Goal: Task Accomplishment & Management: Use online tool/utility

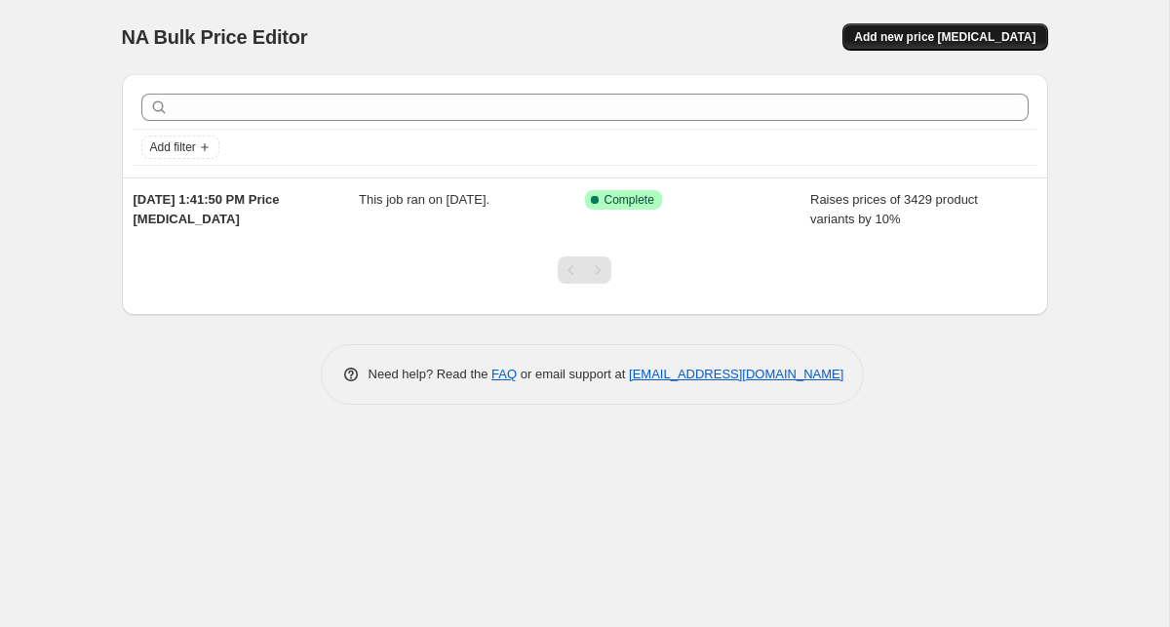
click at [964, 35] on span "Add new price [MEDICAL_DATA]" at bounding box center [944, 37] width 181 height 16
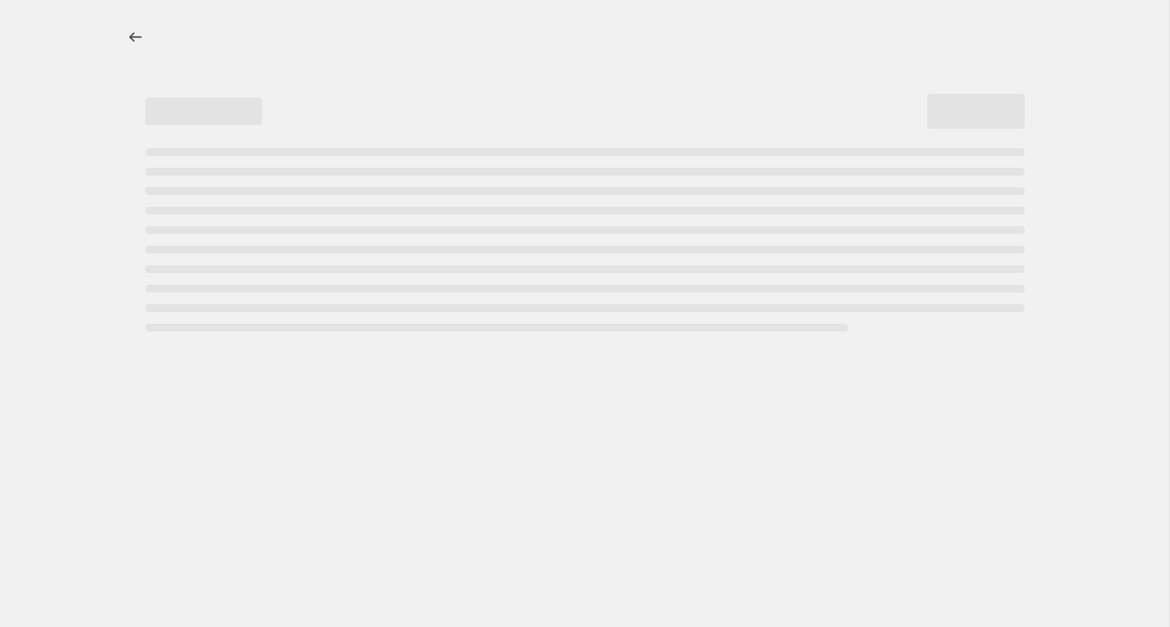
select select "percentage"
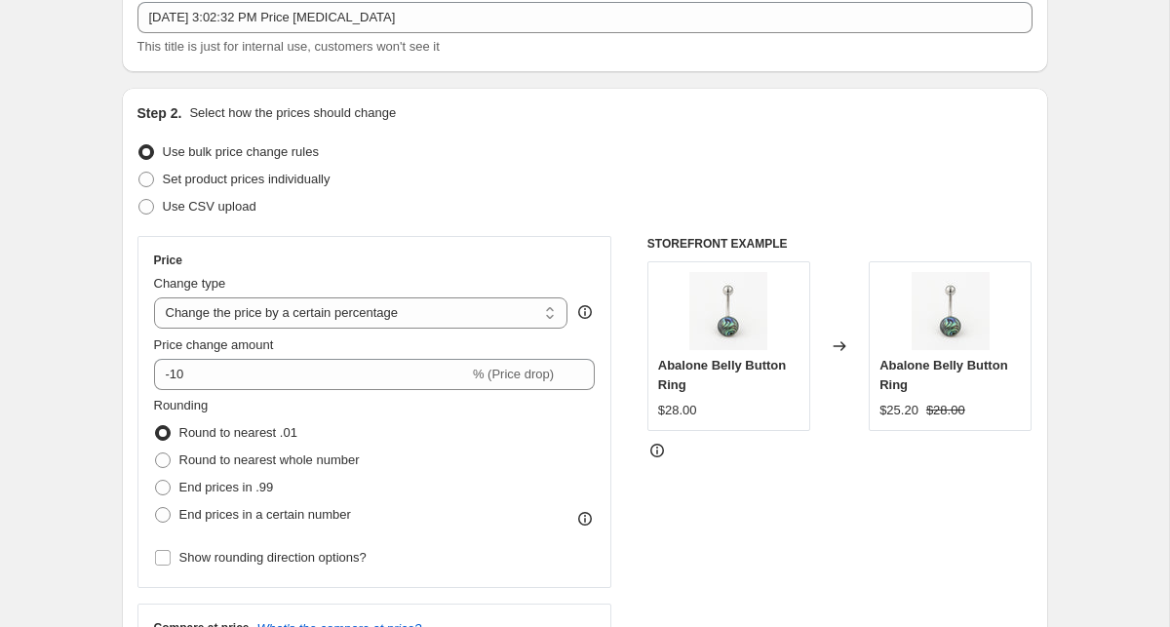
scroll to position [145, 0]
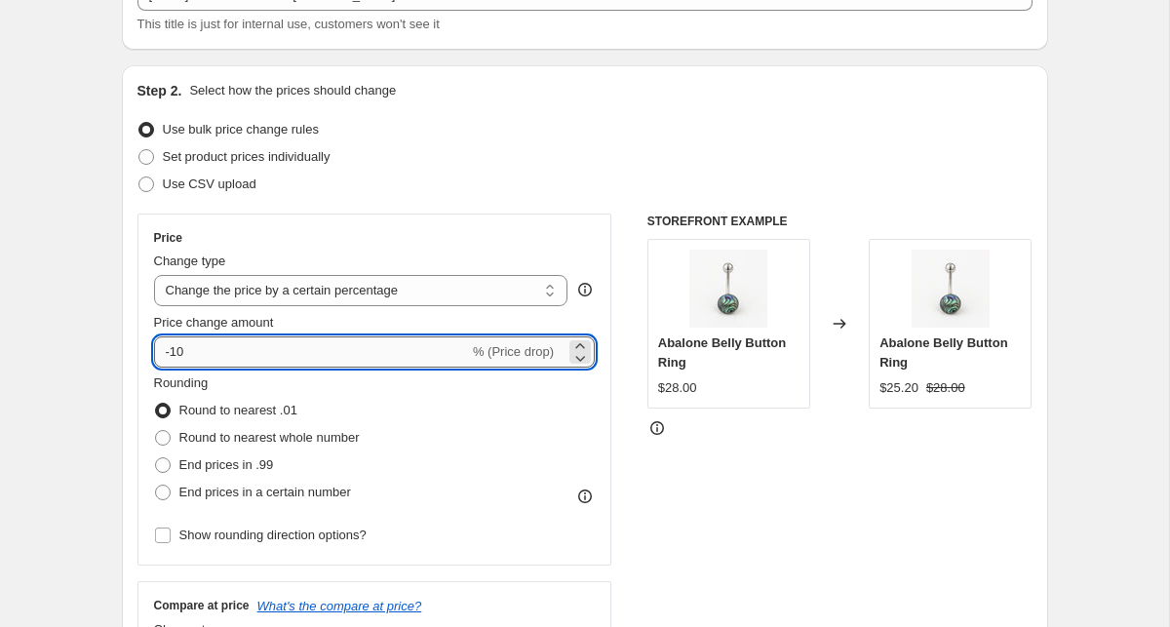
click at [296, 350] on input "-10" at bounding box center [311, 351] width 315 height 31
click at [296, 350] on input "-13" at bounding box center [311, 351] width 315 height 31
drag, startPoint x: 214, startPoint y: 344, endPoint x: 68, endPoint y: 330, distance: 146.8
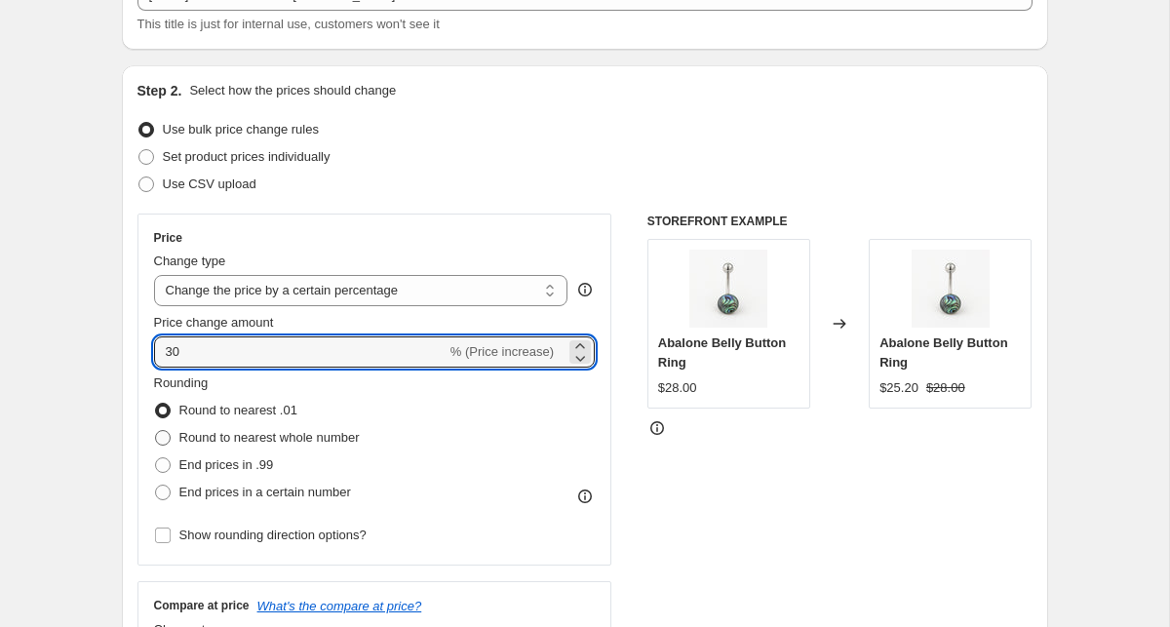
type input "30"
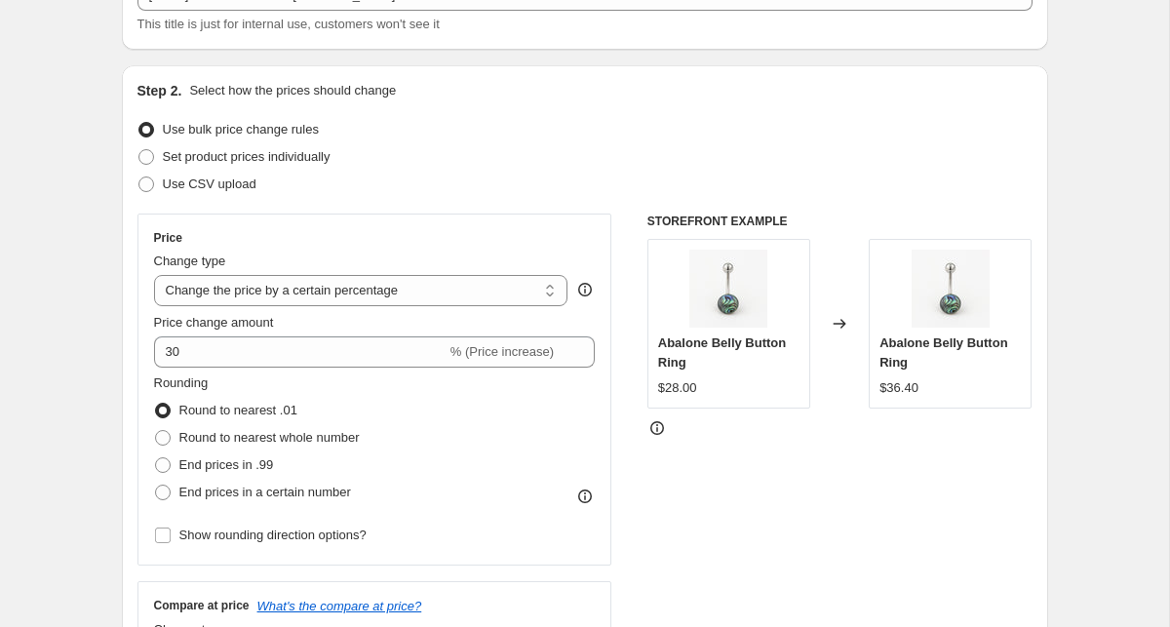
drag, startPoint x: 168, startPoint y: 439, endPoint x: 150, endPoint y: 442, distance: 18.0
click at [166, 440] on span at bounding box center [163, 438] width 16 height 16
click at [156, 431] on input "Round to nearest whole number" at bounding box center [155, 430] width 1 height 1
radio input "true"
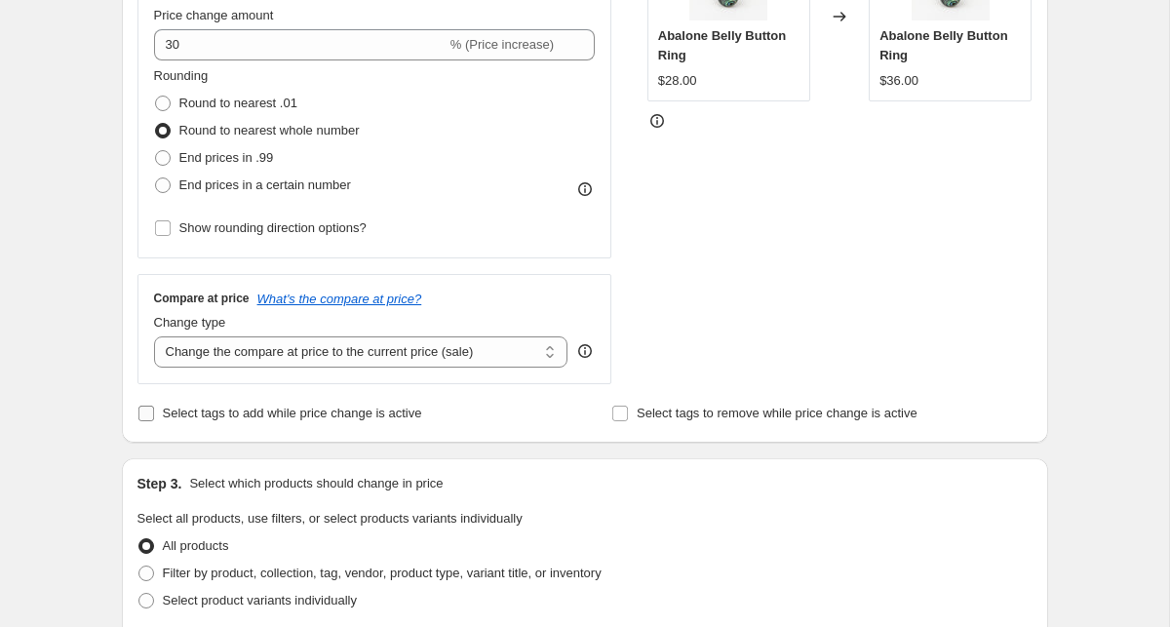
scroll to position [453, 0]
click at [362, 348] on select "Change the compare at price to the current price (sale) Change the compare at p…" at bounding box center [361, 350] width 414 height 31
select select "remove"
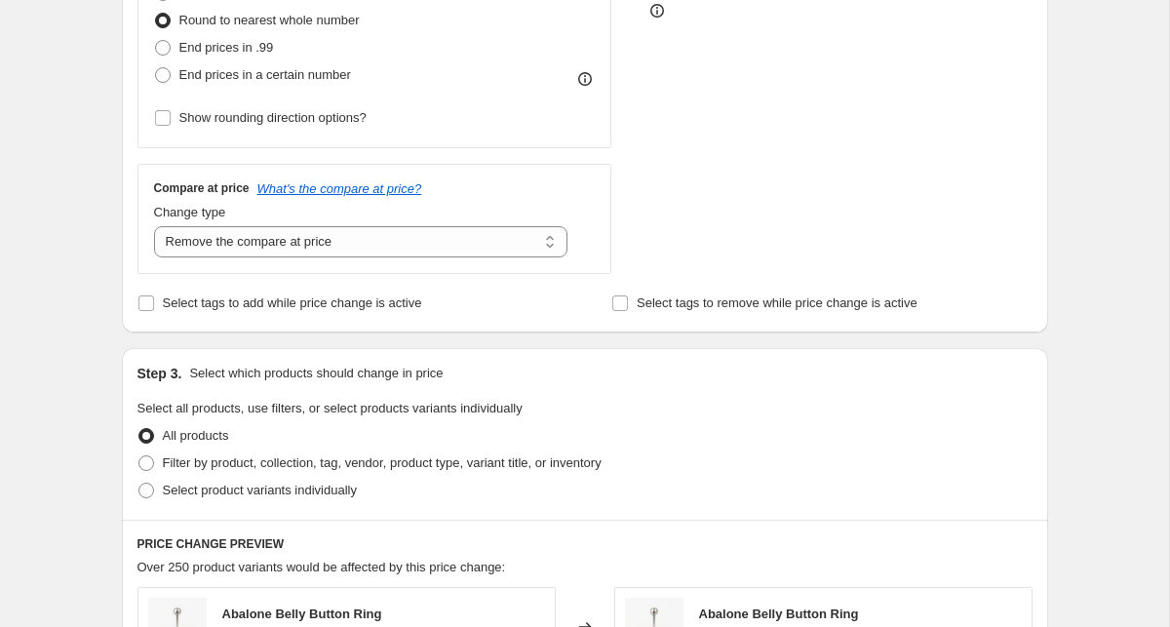
scroll to position [649, 0]
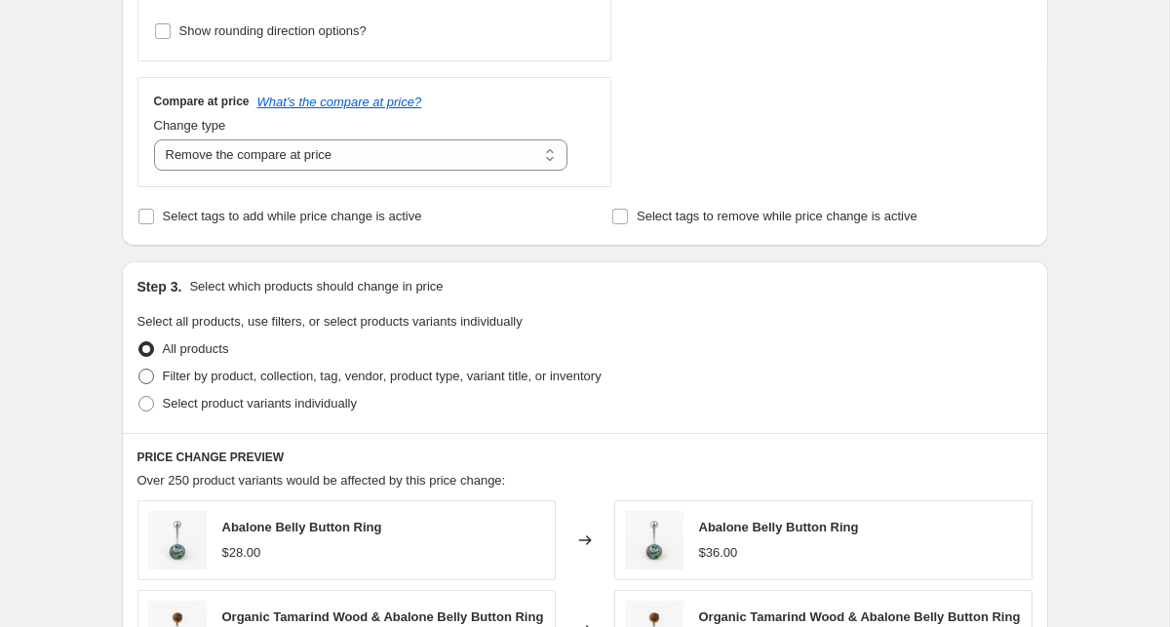
click at [190, 377] on span "Filter by product, collection, tag, vendor, product type, variant title, or inv…" at bounding box center [382, 375] width 439 height 15
click at [139, 369] on input "Filter by product, collection, tag, vendor, product type, variant title, or inv…" at bounding box center [138, 368] width 1 height 1
radio input "true"
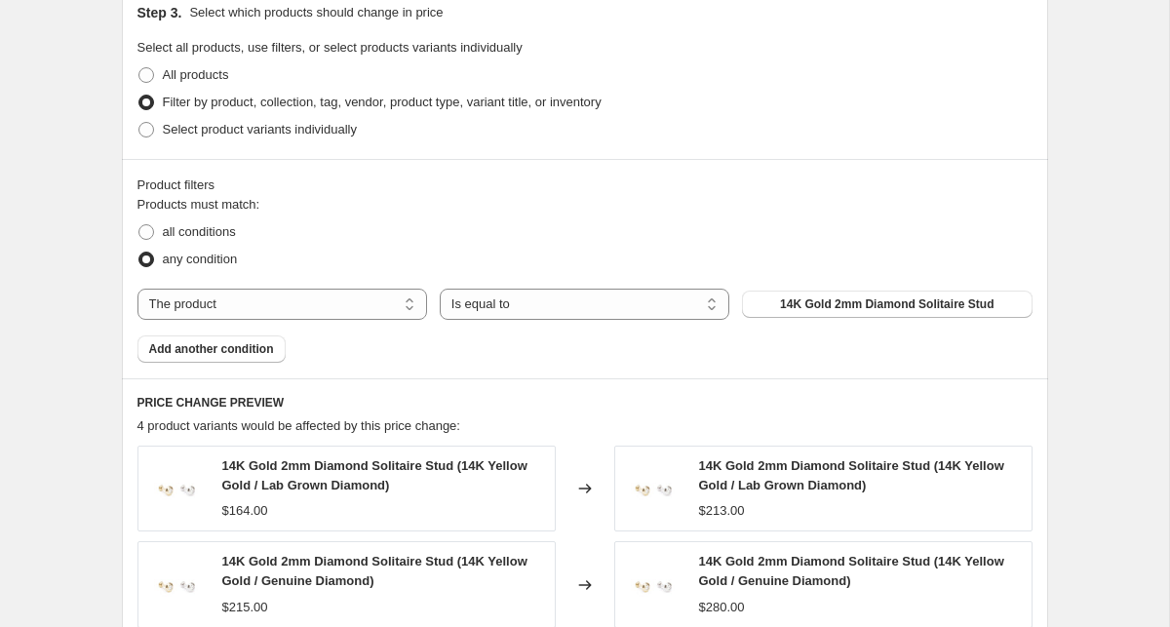
scroll to position [939, 0]
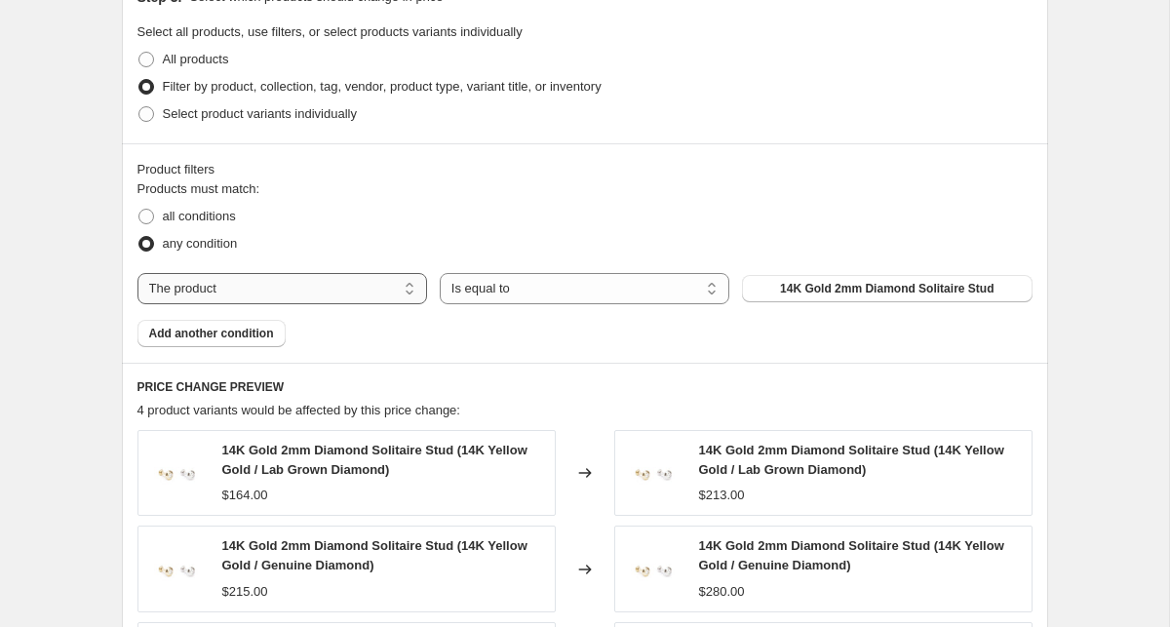
click at [366, 284] on select "The product The product's collection The product's tag The product's vendor The…" at bounding box center [281, 288] width 289 height 31
select select "collection"
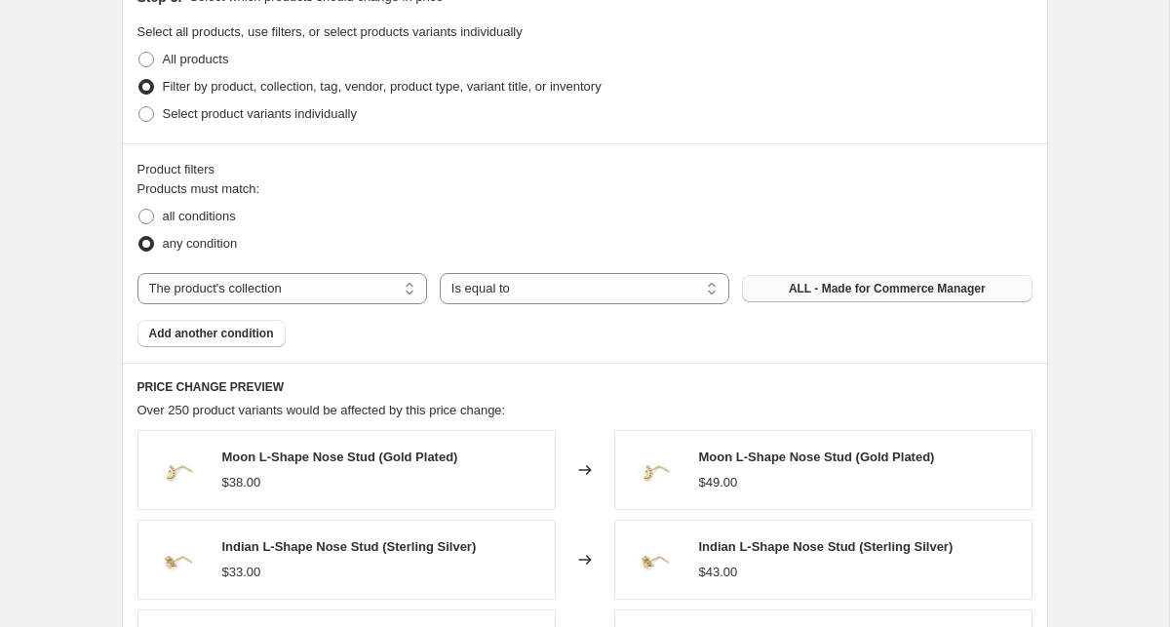
click at [799, 295] on button "ALL - Made for Commerce Manager" at bounding box center [886, 288] width 289 height 27
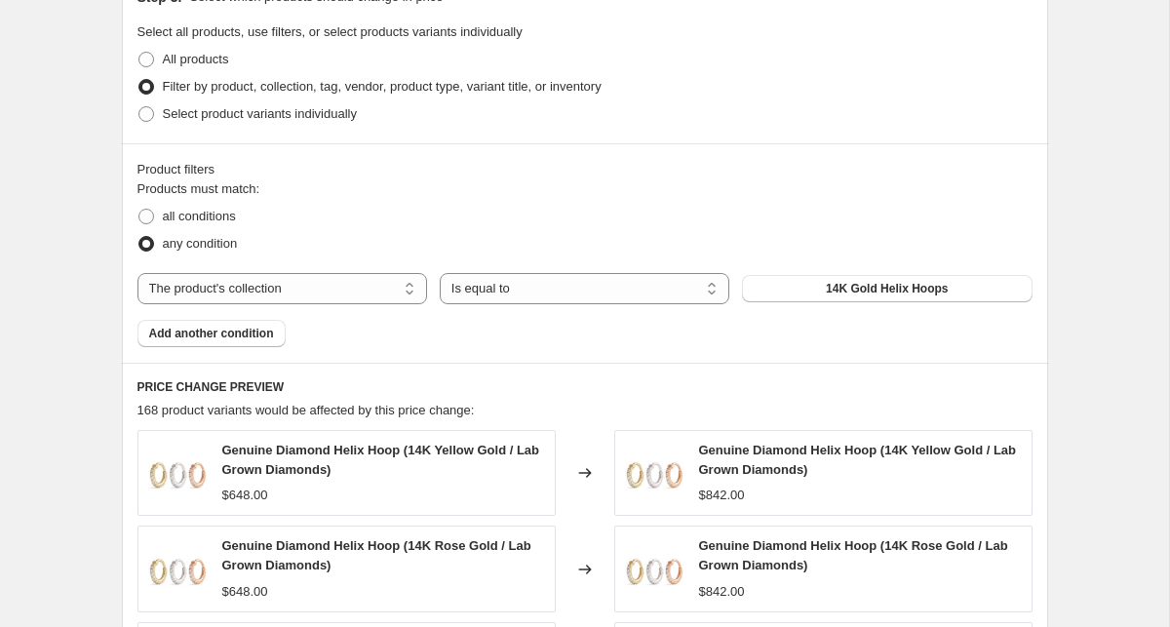
click at [206, 335] on span "Add another condition" at bounding box center [211, 334] width 125 height 16
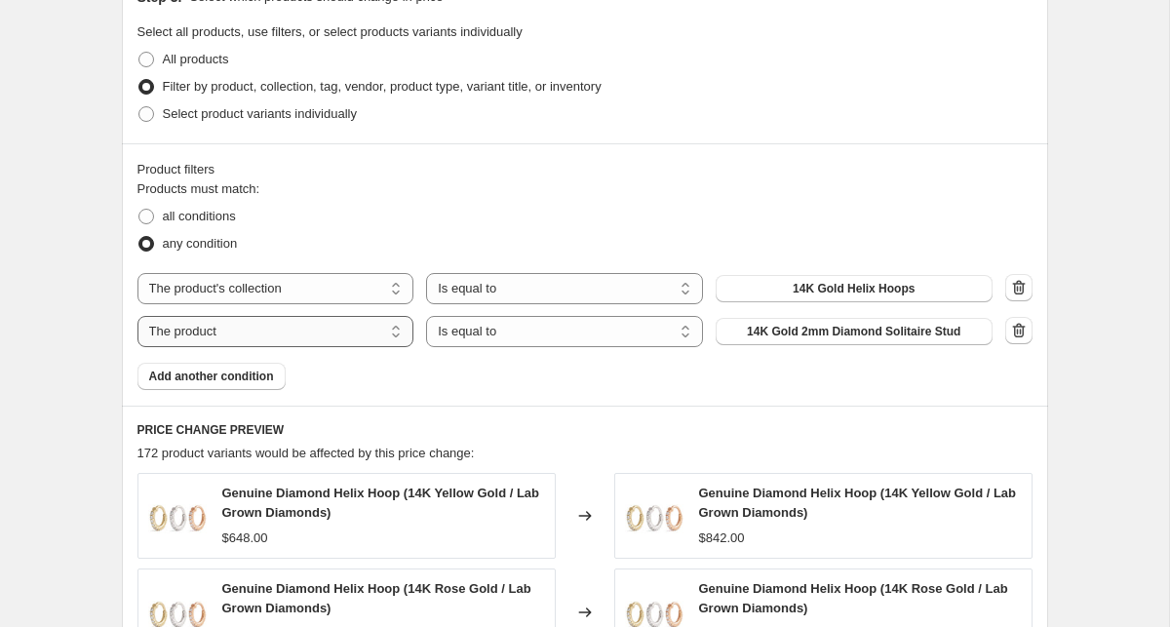
click at [365, 340] on select "The product The product's collection The product's tag The product's vendor The…" at bounding box center [275, 331] width 277 height 31
select select "collection"
click at [789, 333] on button "14K Gold Helix Hoops" at bounding box center [853, 331] width 277 height 27
click at [212, 363] on button "Add another condition" at bounding box center [211, 376] width 148 height 27
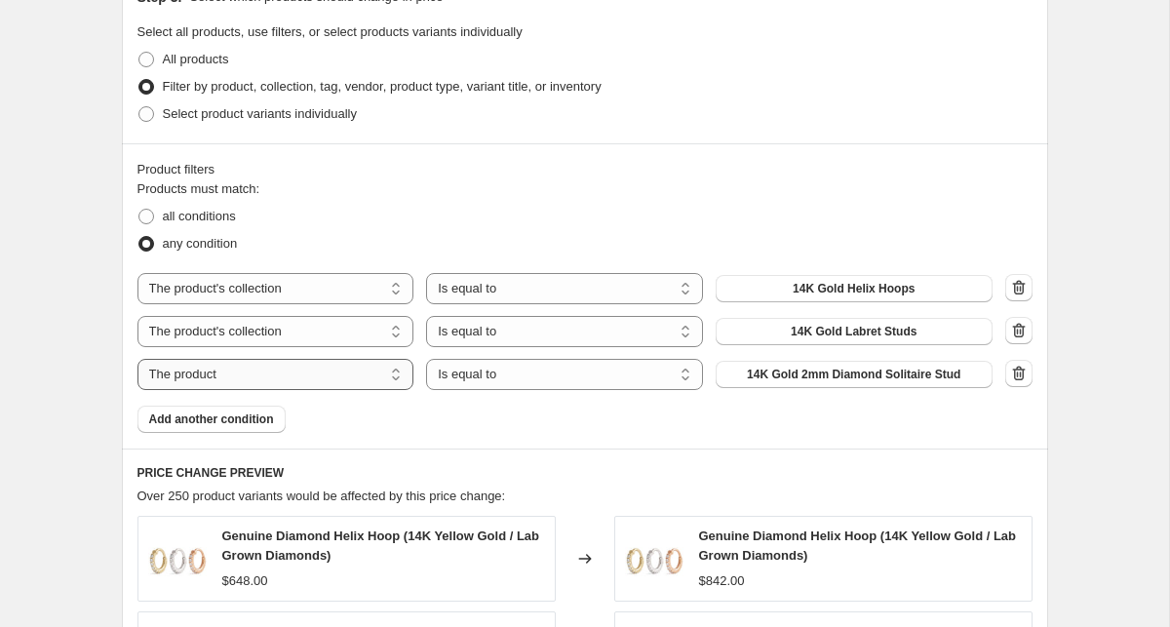
click at [370, 368] on select "The product The product's collection The product's tag The product's vendor The…" at bounding box center [275, 374] width 277 height 31
select select "collection"
click at [799, 376] on span "14K Gold Helix Hoops" at bounding box center [853, 374] width 122 height 16
click at [250, 421] on span "Add another condition" at bounding box center [211, 419] width 125 height 16
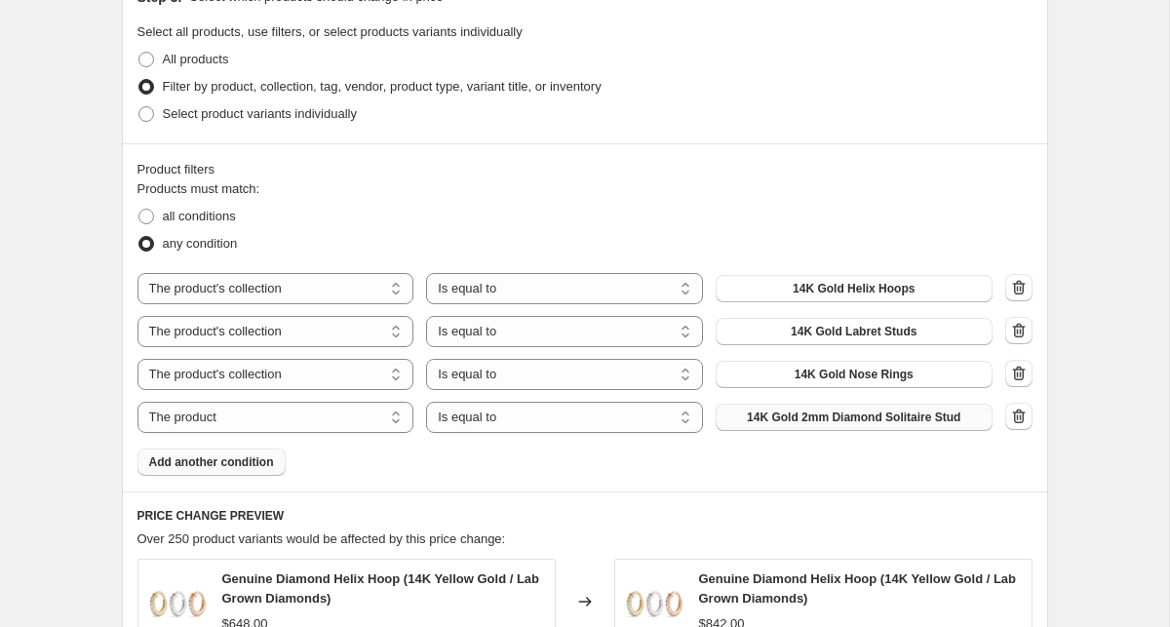
click at [753, 426] on button "14K Gold 2mm Diamond Solitaire Stud" at bounding box center [853, 416] width 277 height 27
click at [339, 411] on select "The product The product's collection The product's tag The product's vendor The…" at bounding box center [275, 417] width 277 height 31
select select "collection"
click at [832, 422] on span "14K Gold Helix Hoops" at bounding box center [853, 417] width 122 height 16
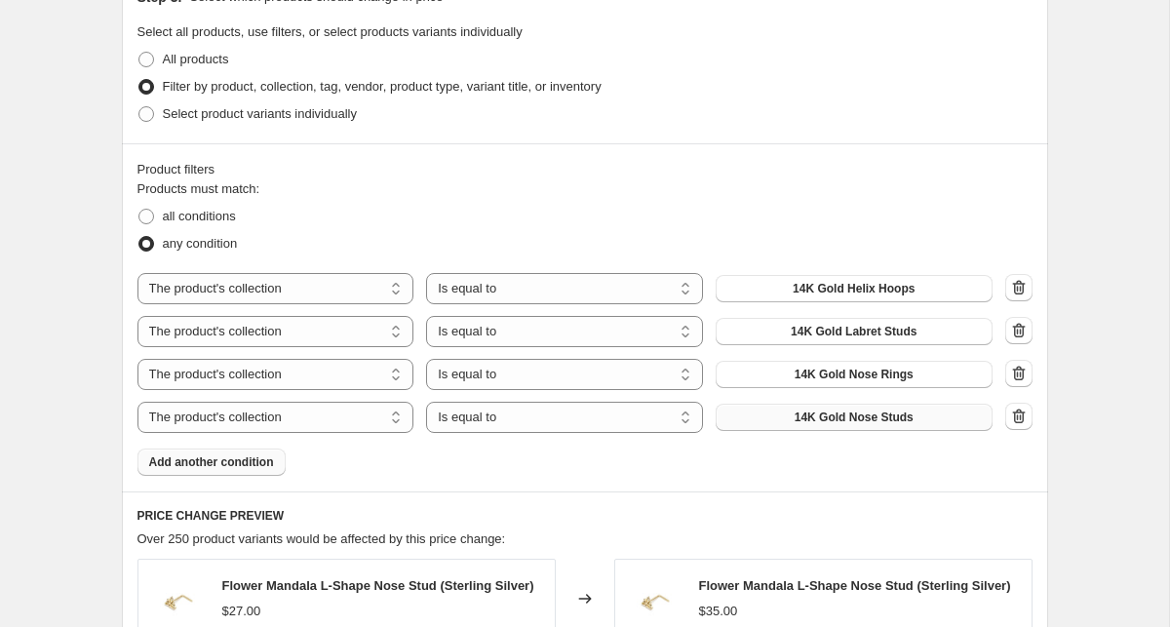
click at [247, 459] on span "Add another condition" at bounding box center [211, 462] width 125 height 16
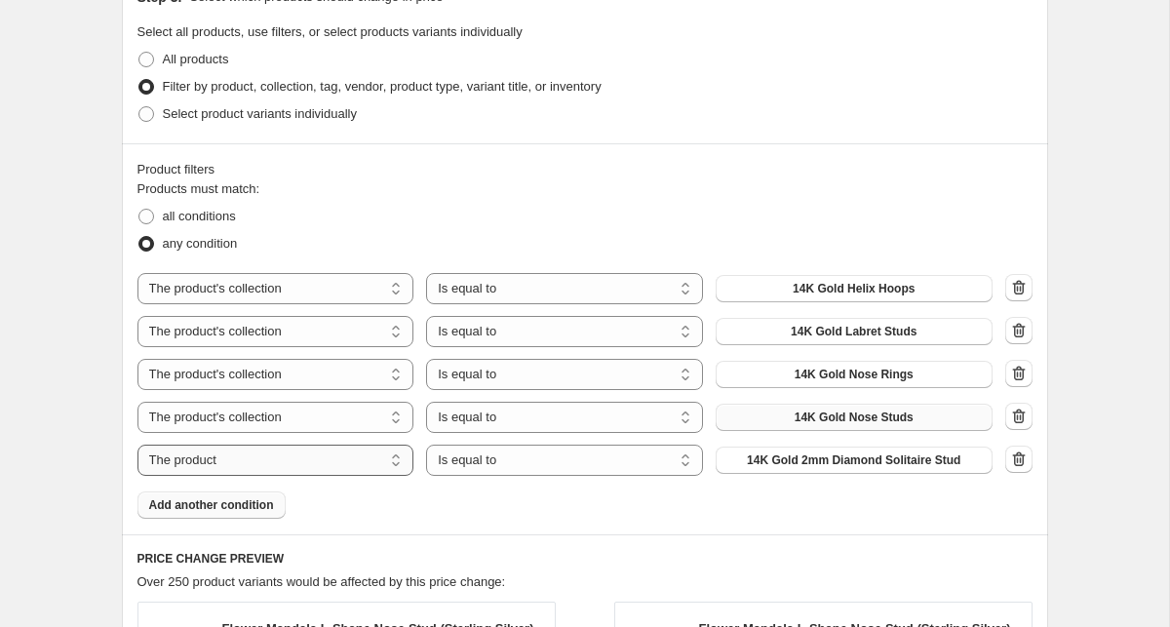
click at [274, 469] on select "The product The product's collection The product's tag The product's vendor The…" at bounding box center [275, 459] width 277 height 31
select select "collection"
click at [828, 457] on span "14K Gold Helix Hoops" at bounding box center [853, 460] width 122 height 16
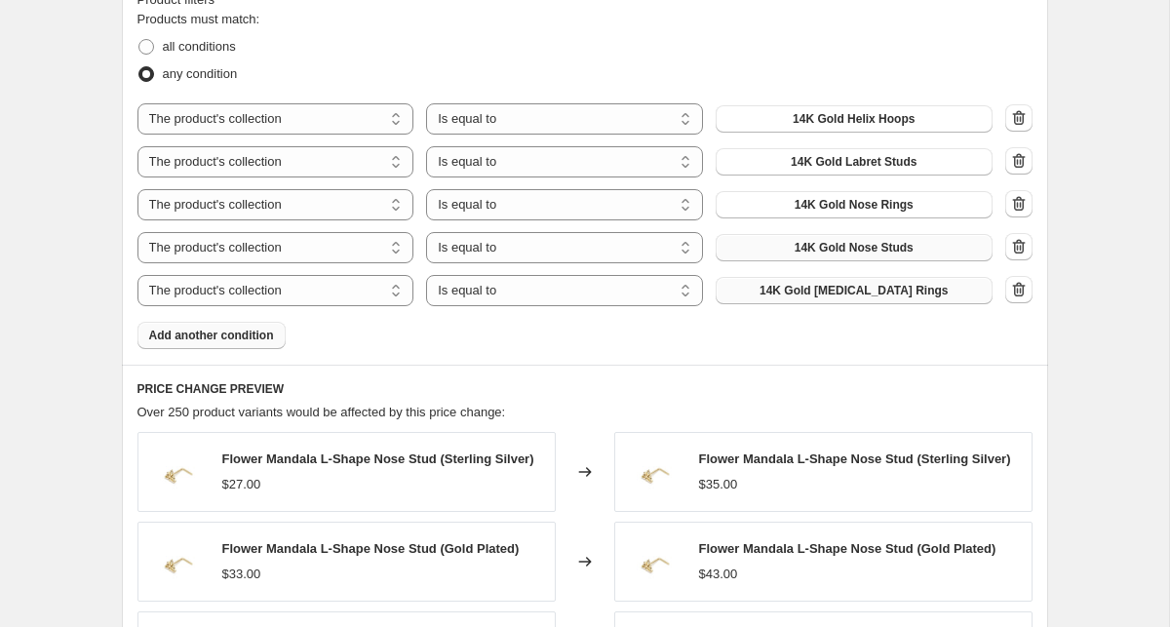
scroll to position [1124, 0]
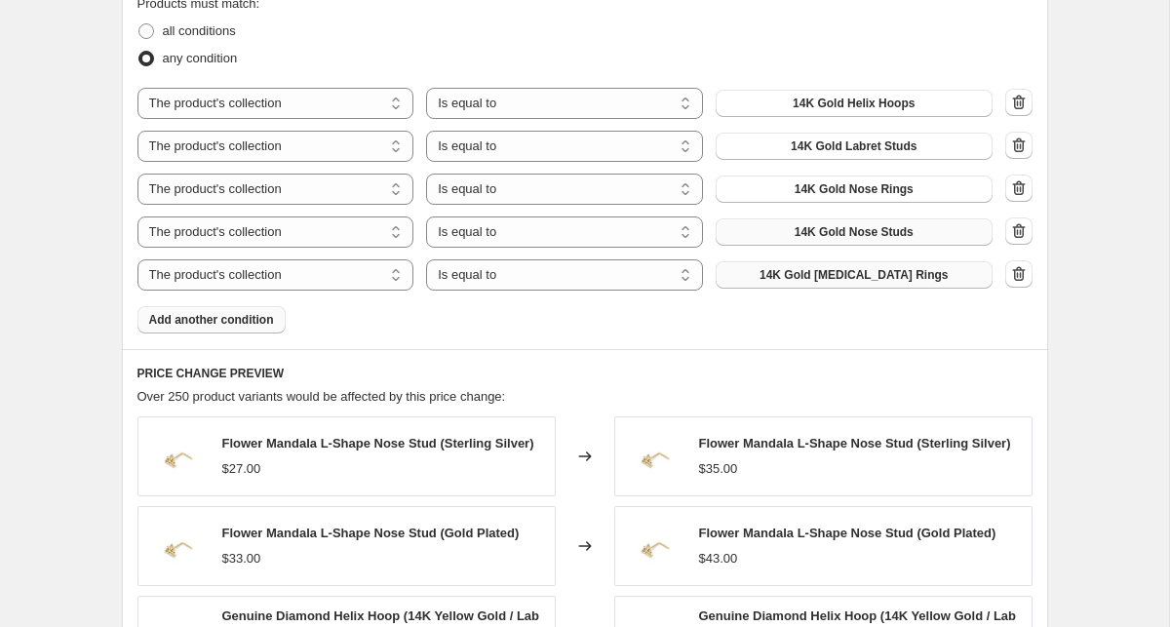
click at [185, 315] on span "Add another condition" at bounding box center [211, 320] width 125 height 16
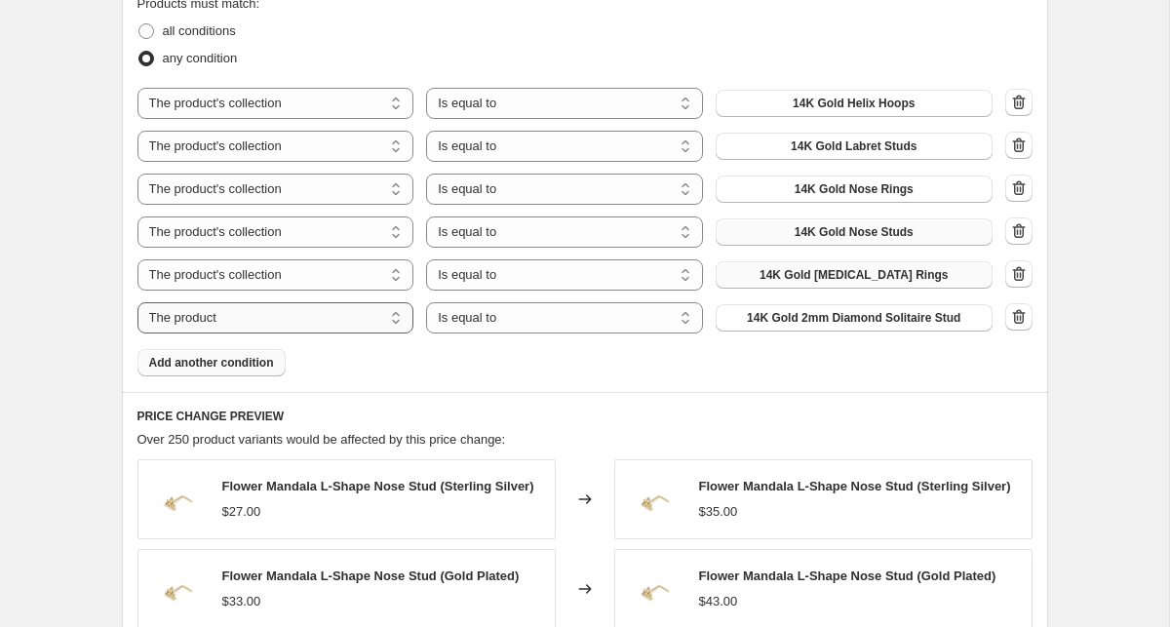
click at [326, 316] on select "The product The product's collection The product's tag The product's vendor The…" at bounding box center [275, 317] width 277 height 31
select select "collection"
click at [826, 318] on span "14K Gold Helix Hoops" at bounding box center [853, 318] width 122 height 16
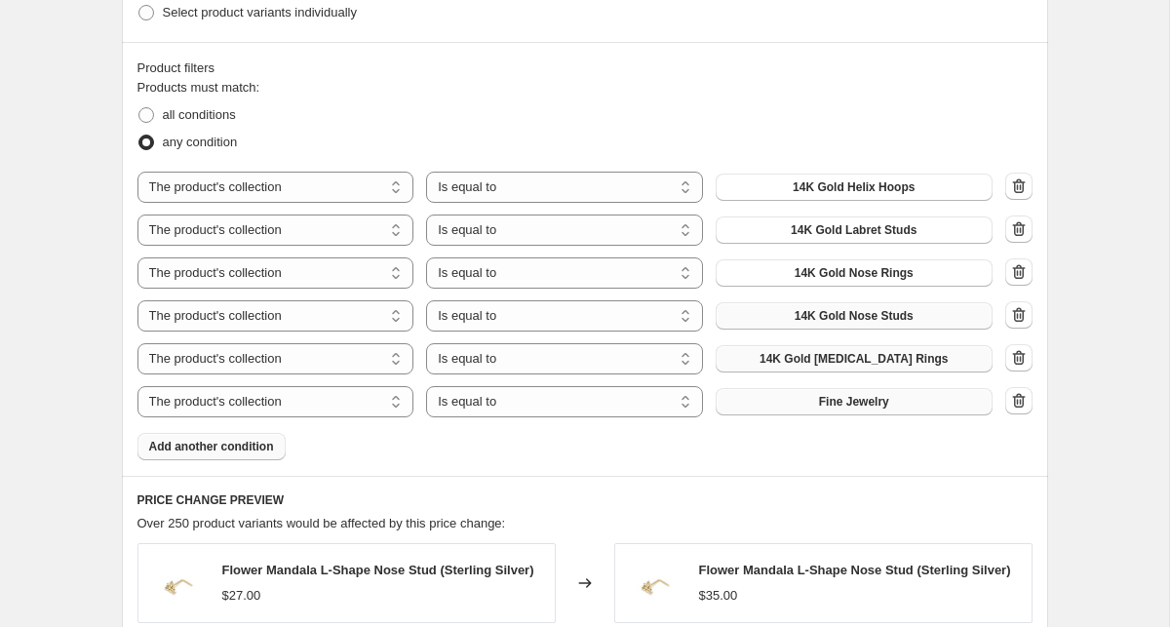
scroll to position [1034, 0]
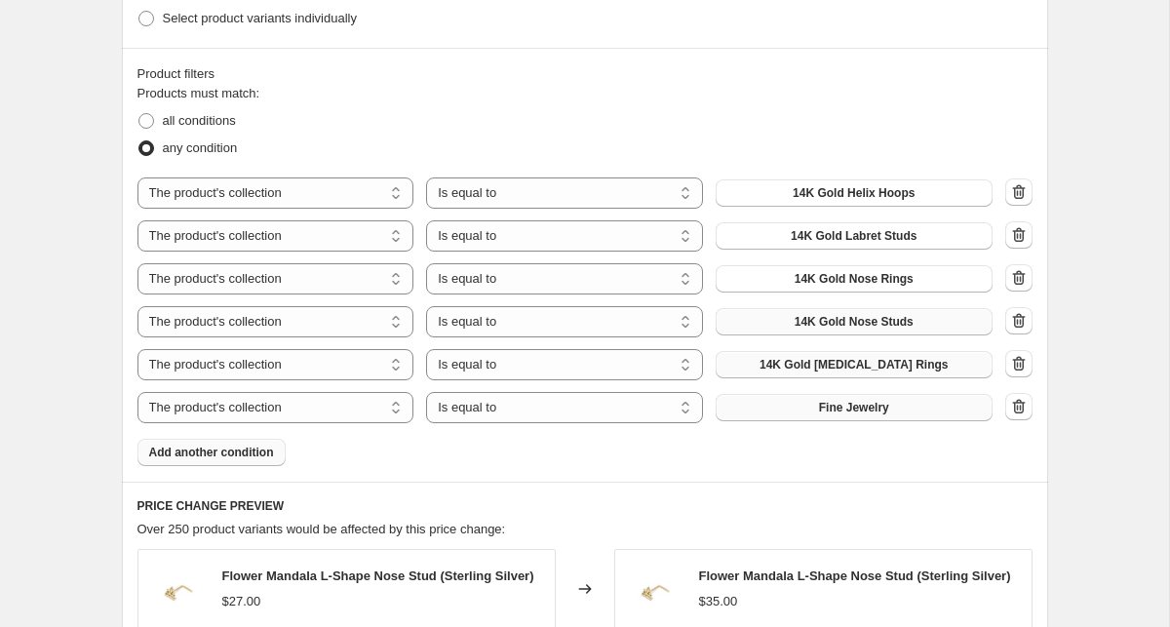
click at [156, 452] on span "Add another condition" at bounding box center [211, 452] width 125 height 16
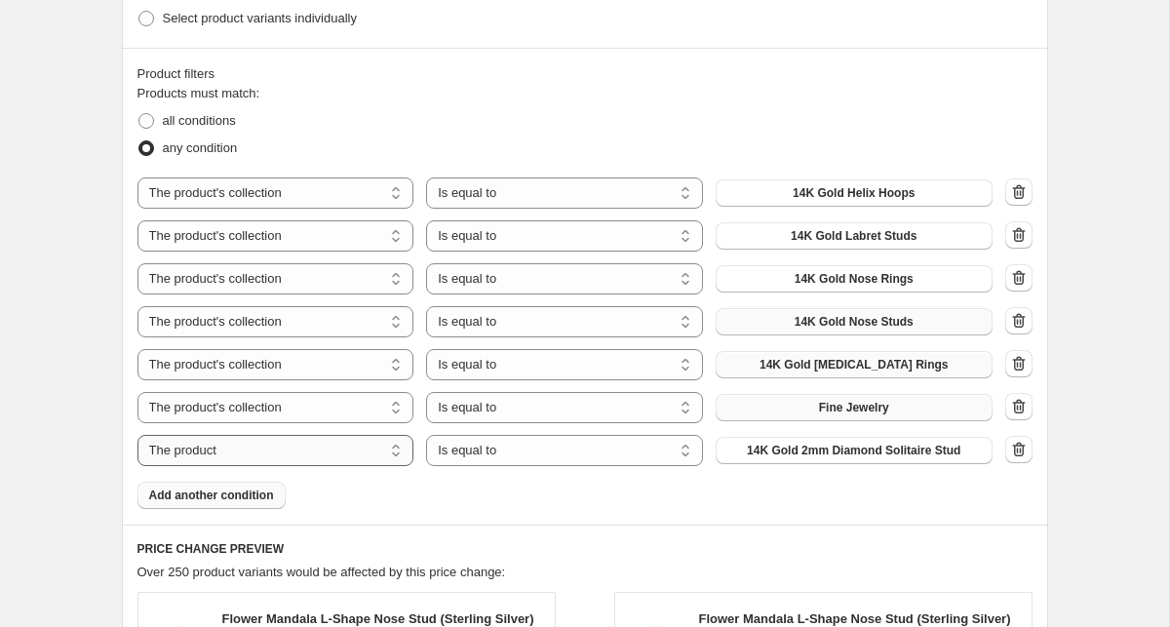
click at [286, 452] on select "The product The product's collection The product's tag The product's vendor The…" at bounding box center [275, 450] width 277 height 31
select select "collection"
click at [872, 446] on span "14K Gold Helix Hoops" at bounding box center [853, 450] width 122 height 16
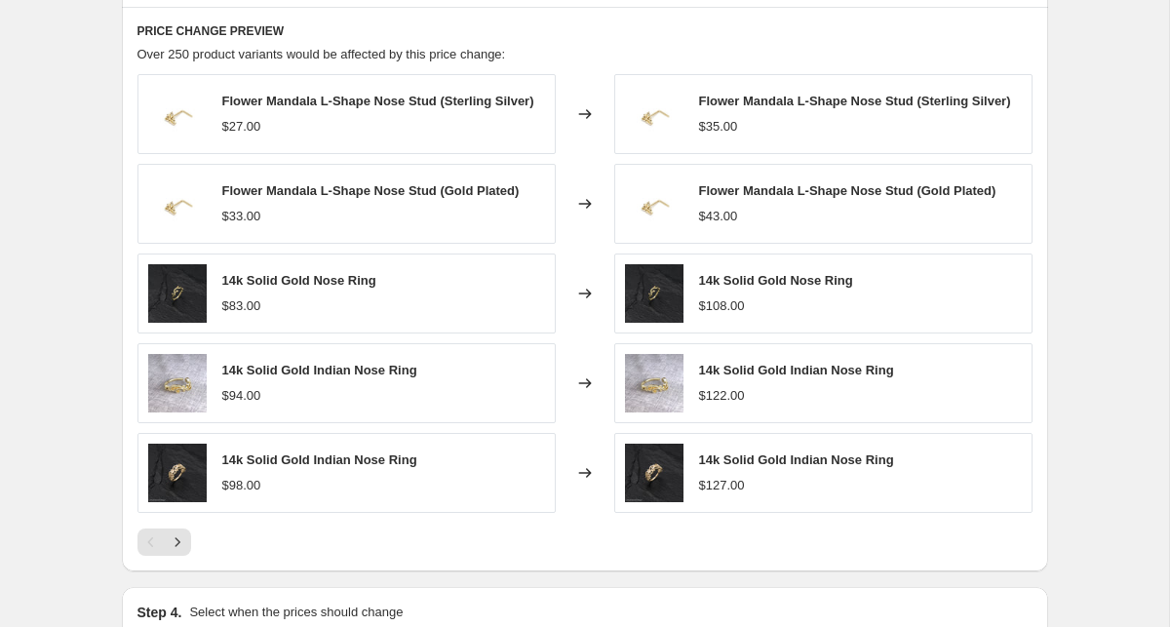
scroll to position [1582, 0]
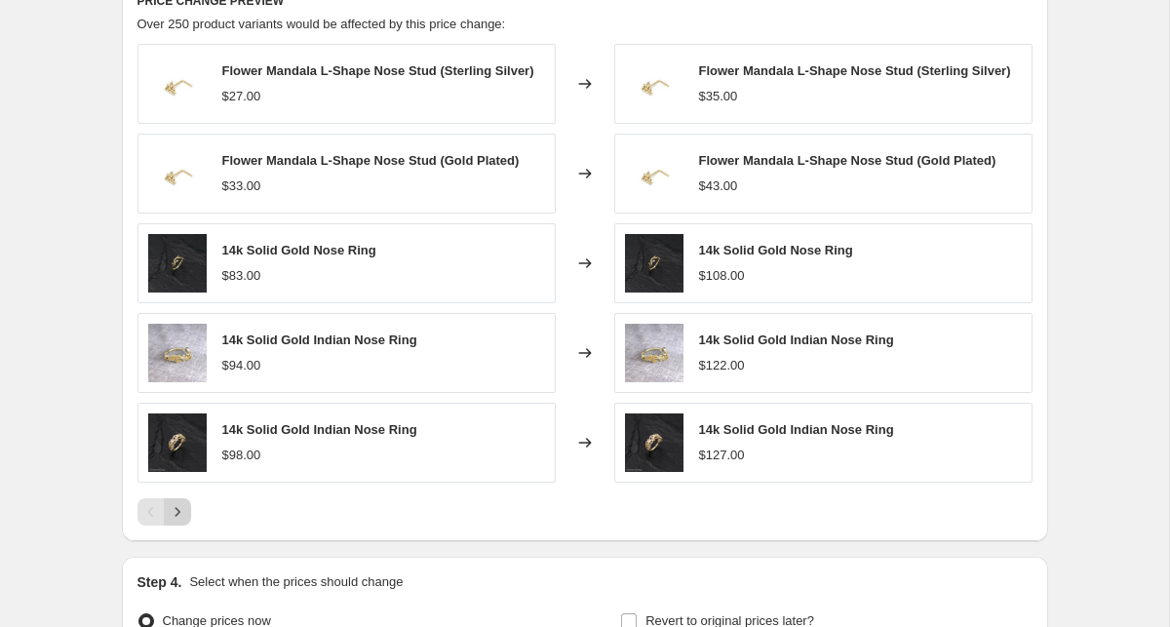
click at [175, 517] on icon "Next" at bounding box center [177, 511] width 19 height 19
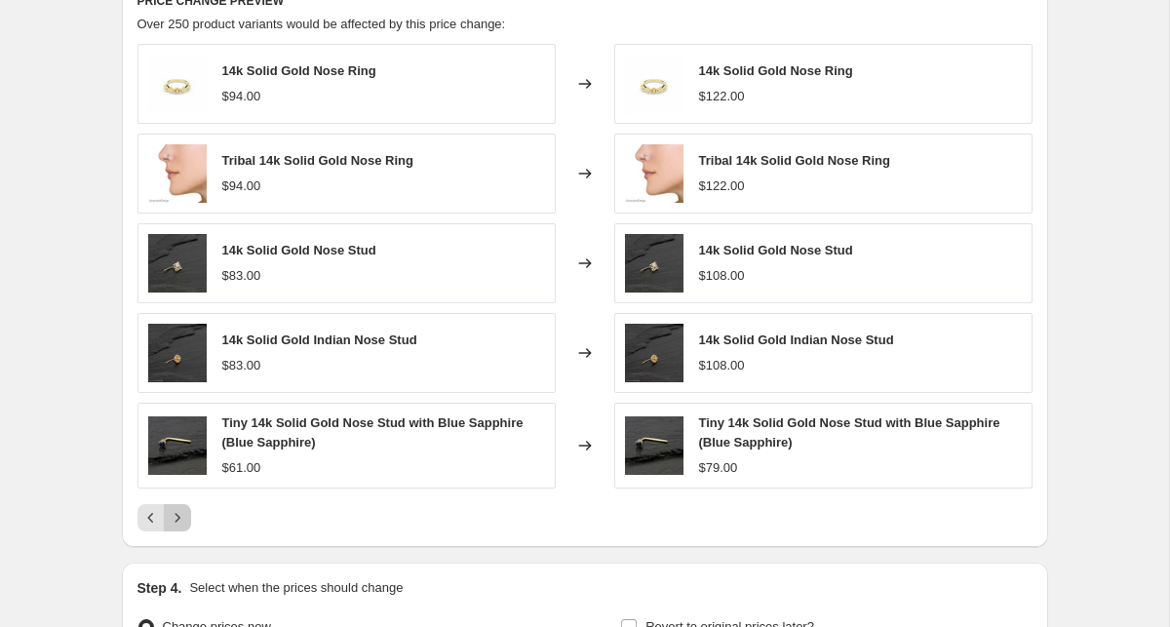
click at [175, 517] on icon "Next" at bounding box center [177, 517] width 19 height 19
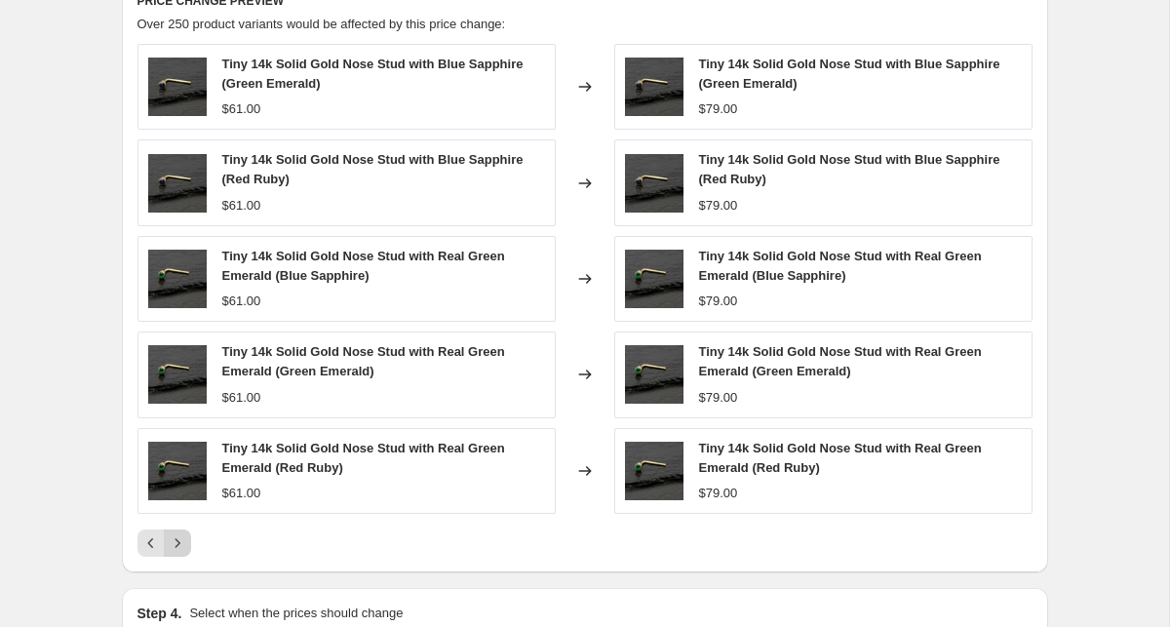
click at [175, 517] on div "Tiny 14k Solid Gold Nose Stud with Blue Sapphire (Green Emerald) $61.00 Changed…" at bounding box center [584, 300] width 895 height 513
click at [174, 540] on icon "Next" at bounding box center [177, 542] width 19 height 19
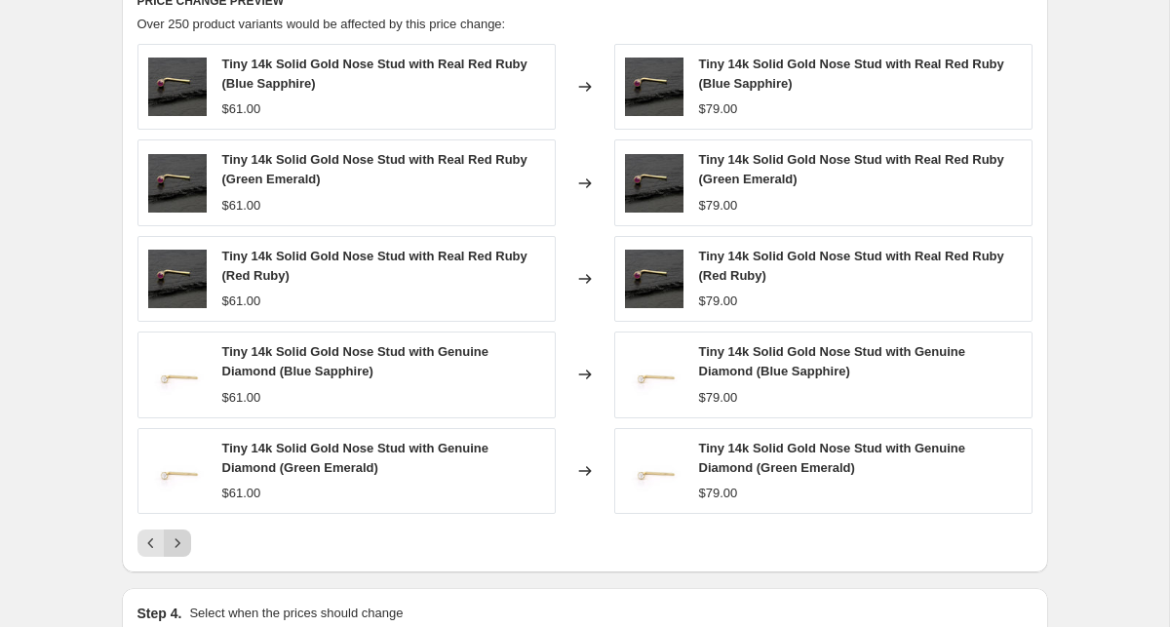
click at [175, 542] on icon "Next" at bounding box center [177, 542] width 19 height 19
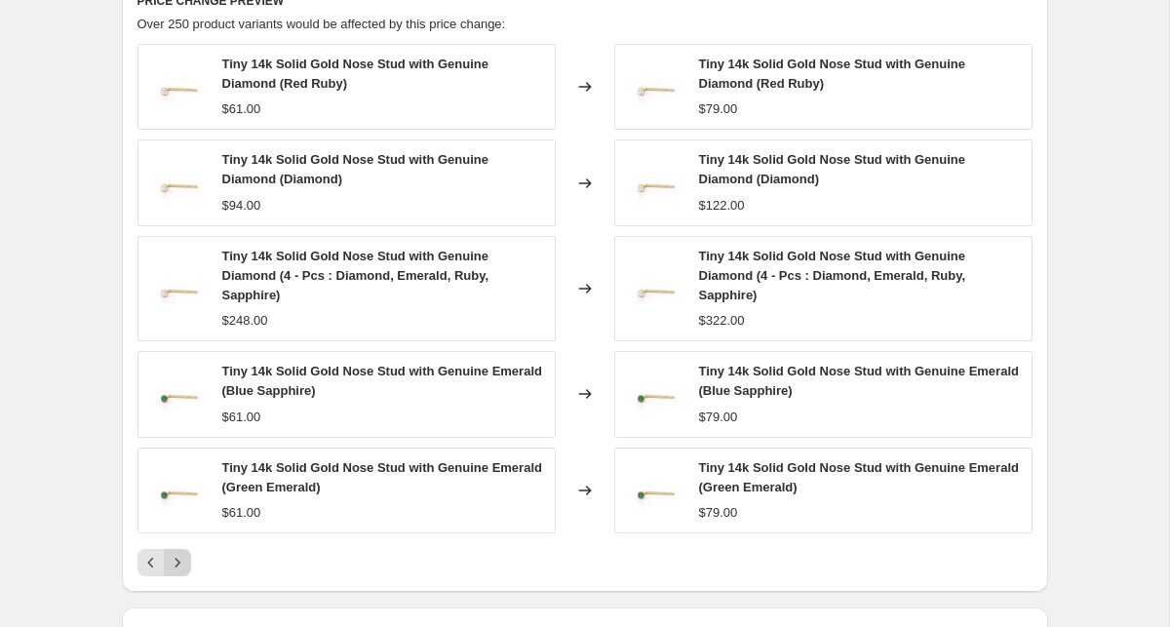
click at [175, 557] on icon "Next" at bounding box center [177, 562] width 19 height 19
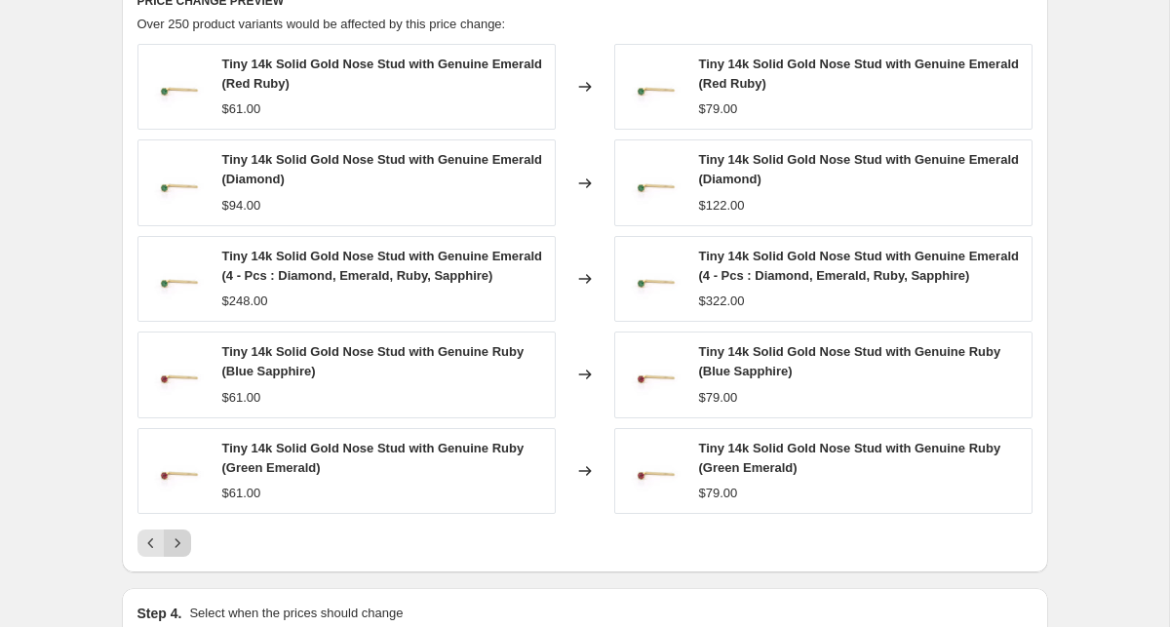
click at [174, 553] on icon "Next" at bounding box center [177, 542] width 19 height 19
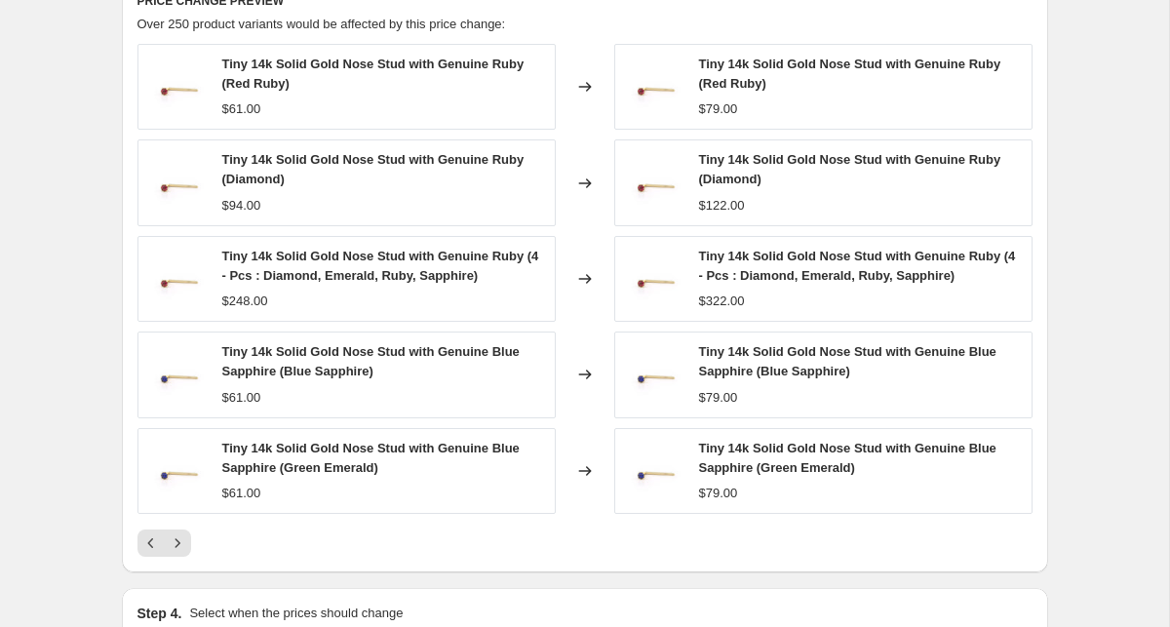
click at [181, 545] on icon "Next" at bounding box center [177, 542] width 19 height 19
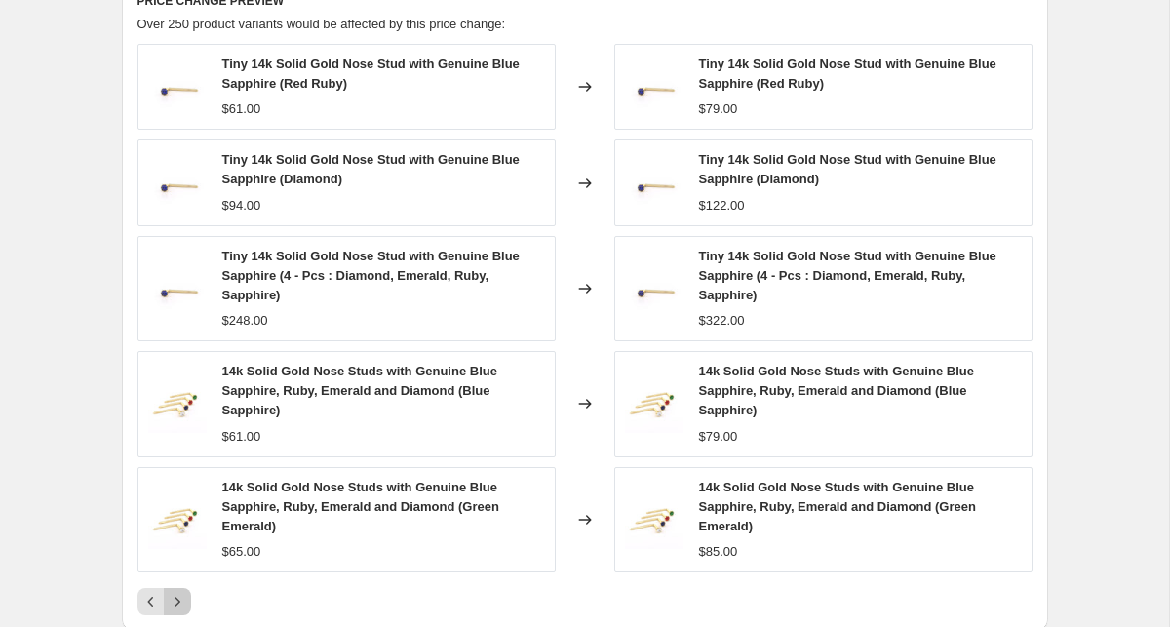
click at [177, 557] on div "Tiny 14k Solid Gold Nose Stud with Genuine Blue Sapphire (Red Ruby) $61.00 Chan…" at bounding box center [584, 329] width 895 height 571
click at [174, 594] on icon "Next" at bounding box center [177, 601] width 19 height 19
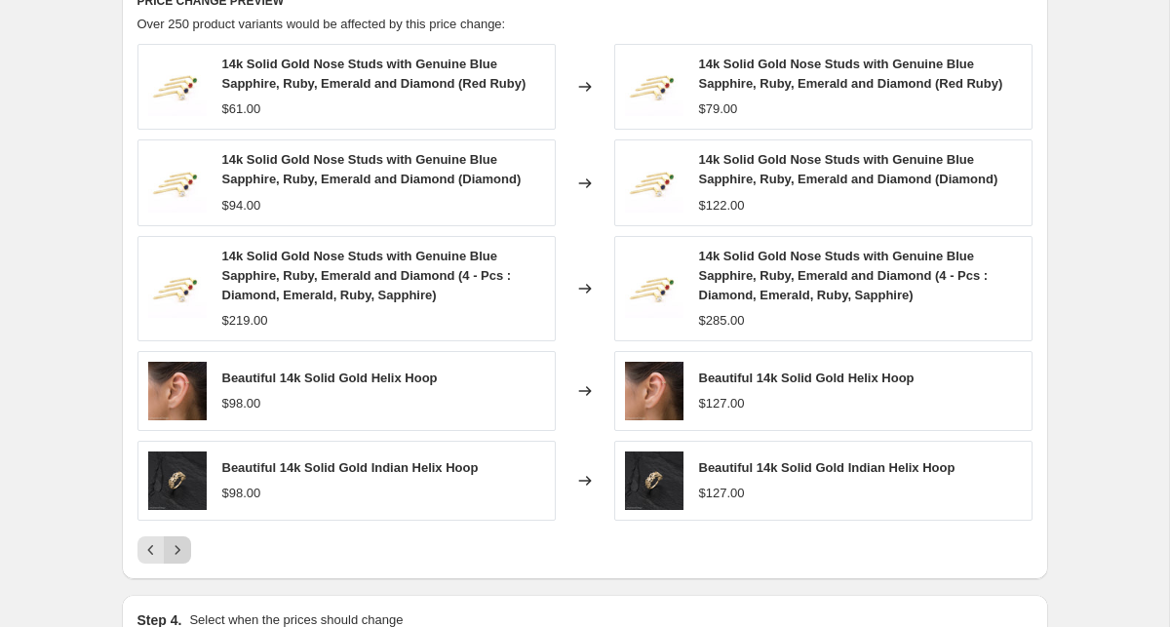
click at [177, 552] on icon "Next" at bounding box center [177, 549] width 19 height 19
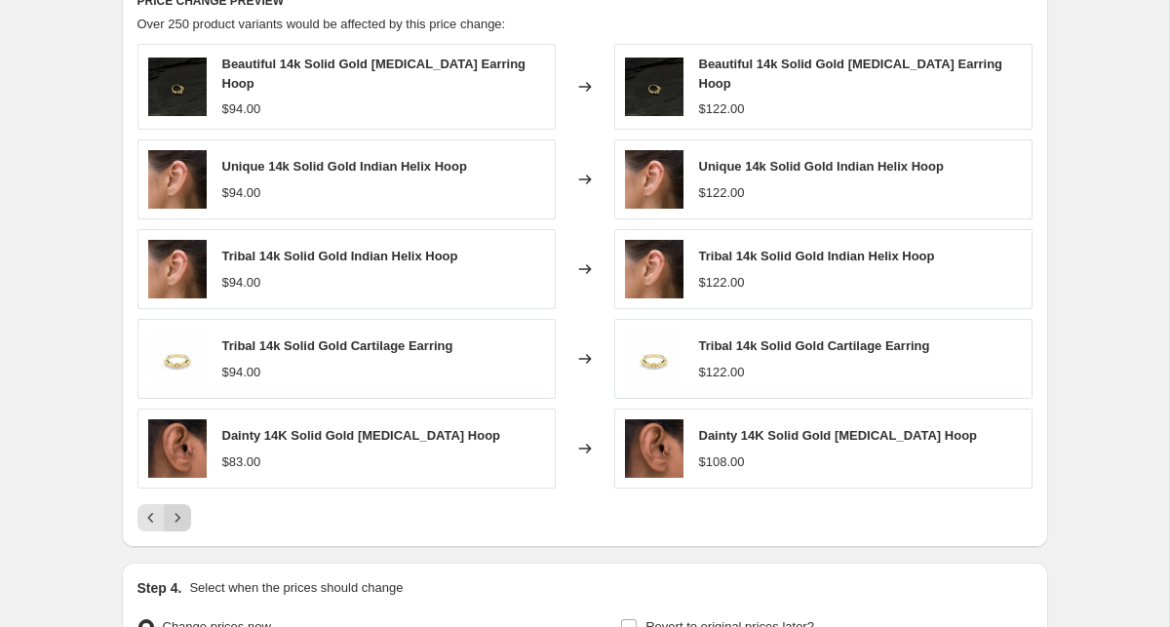
click at [182, 516] on icon "Next" at bounding box center [177, 517] width 19 height 19
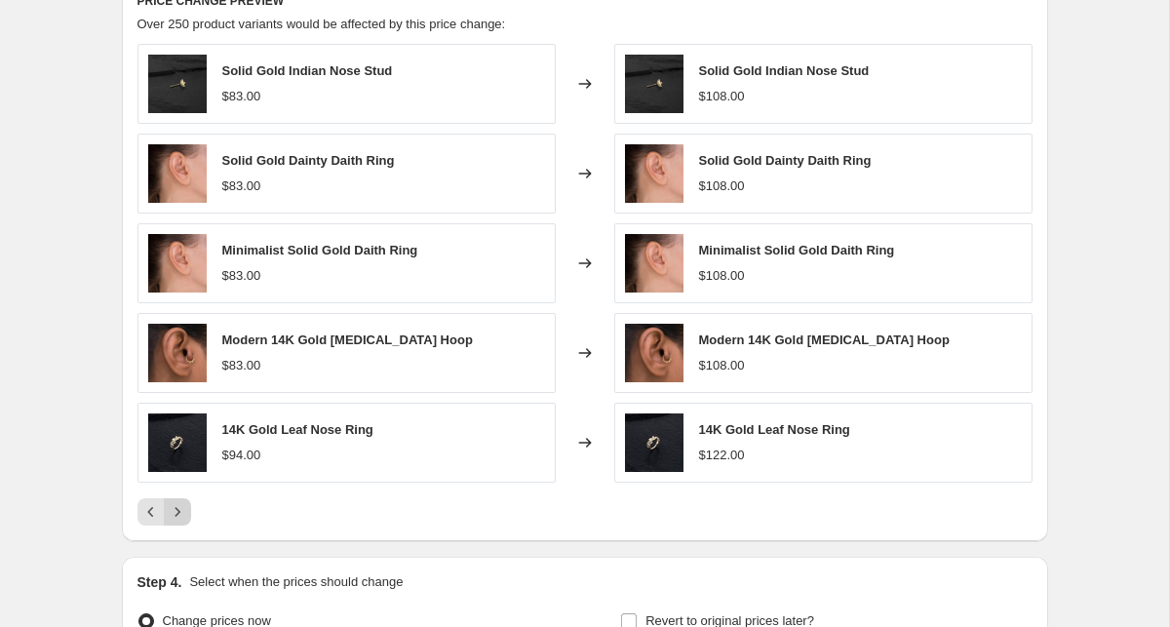
click at [182, 515] on icon "Next" at bounding box center [177, 511] width 19 height 19
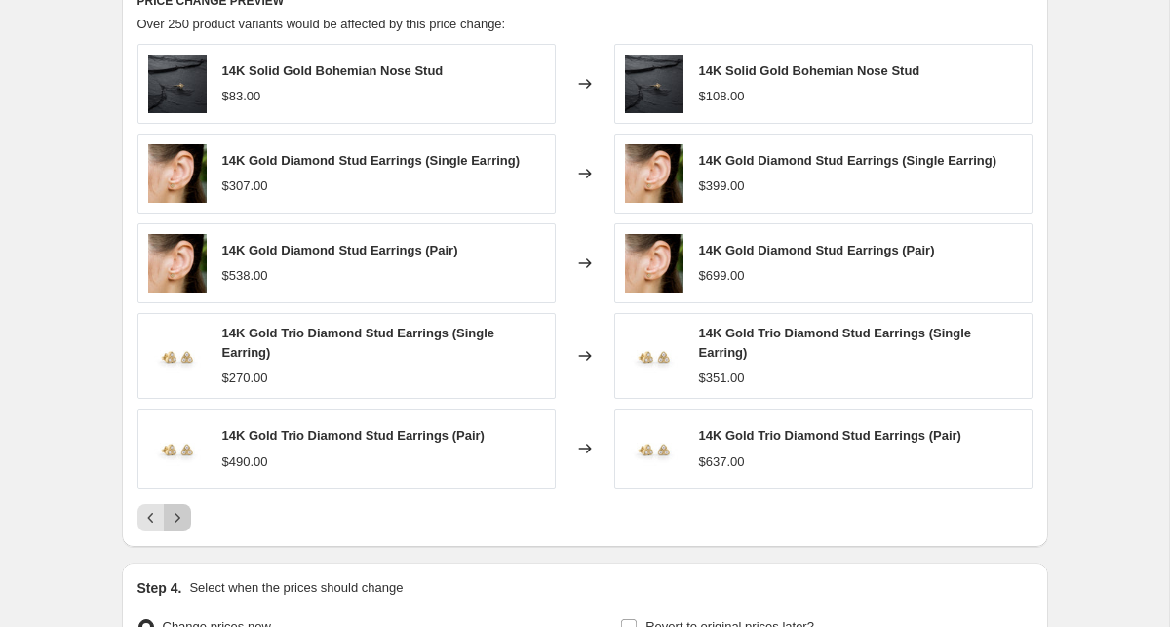
click at [182, 515] on icon "Next" at bounding box center [177, 517] width 19 height 19
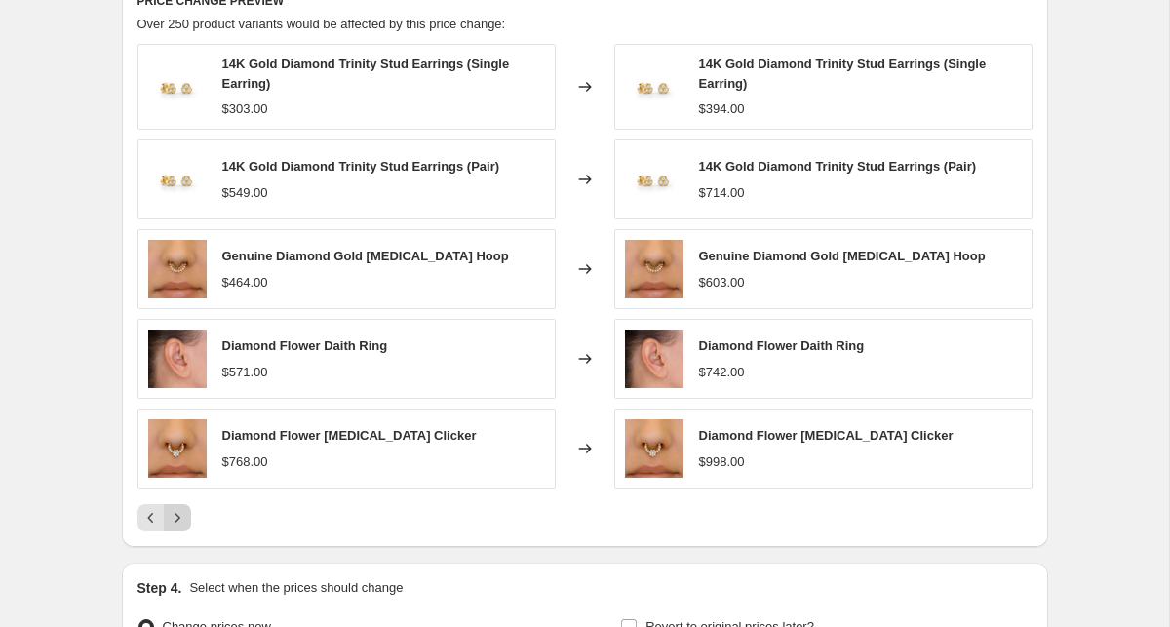
click at [182, 518] on icon "Next" at bounding box center [177, 517] width 19 height 19
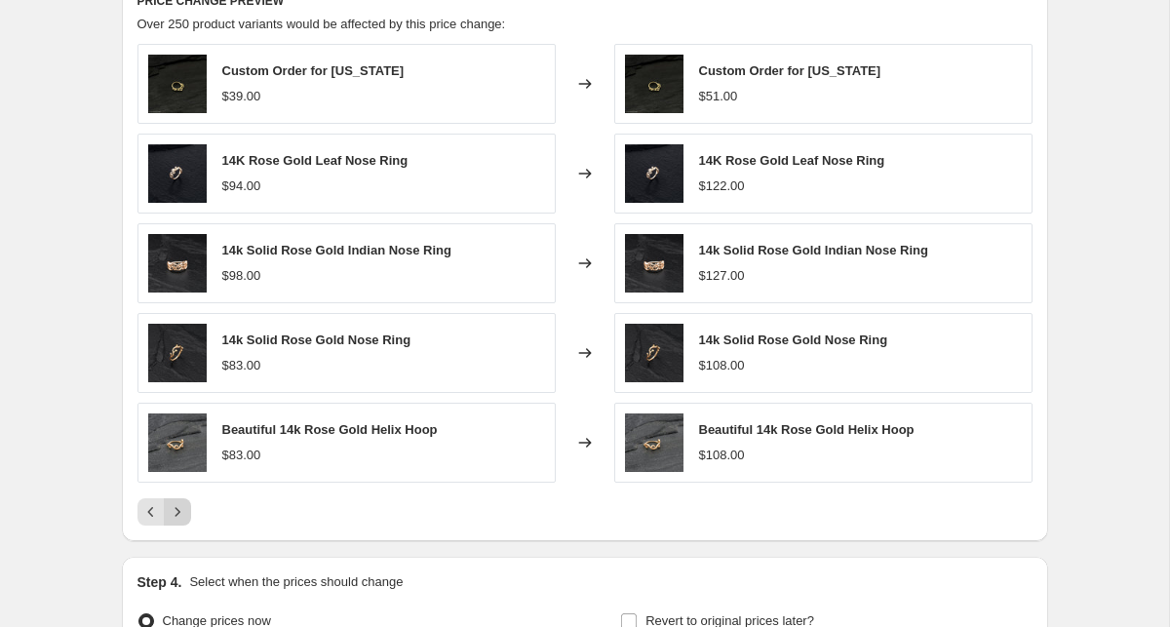
click at [183, 515] on icon "Next" at bounding box center [177, 511] width 19 height 19
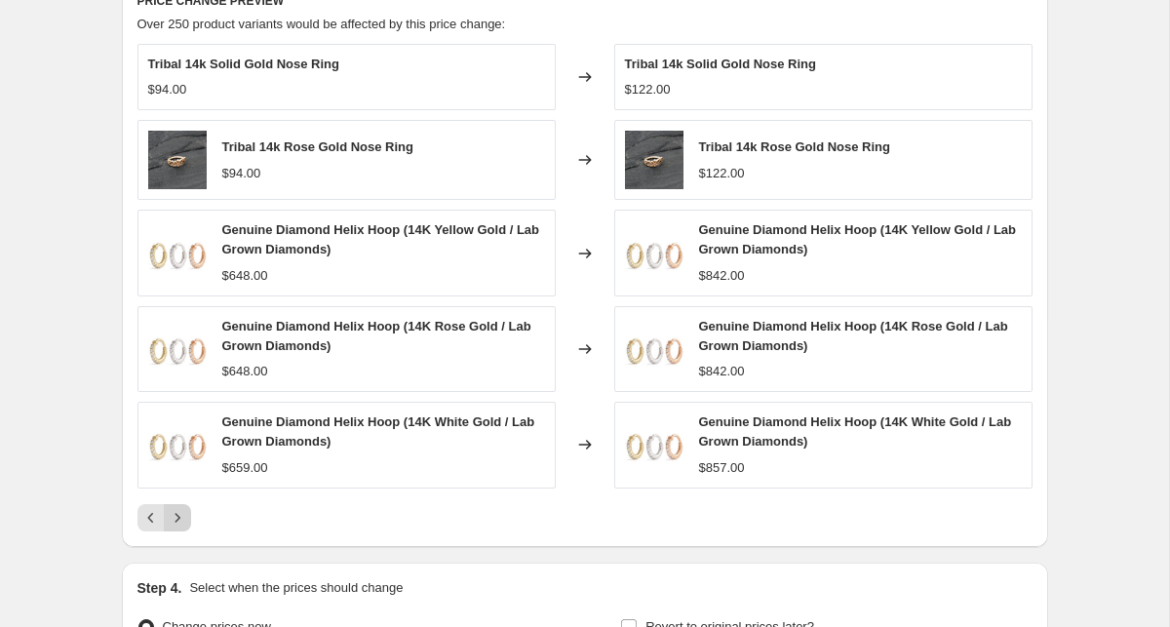
click at [183, 515] on icon "Next" at bounding box center [177, 517] width 19 height 19
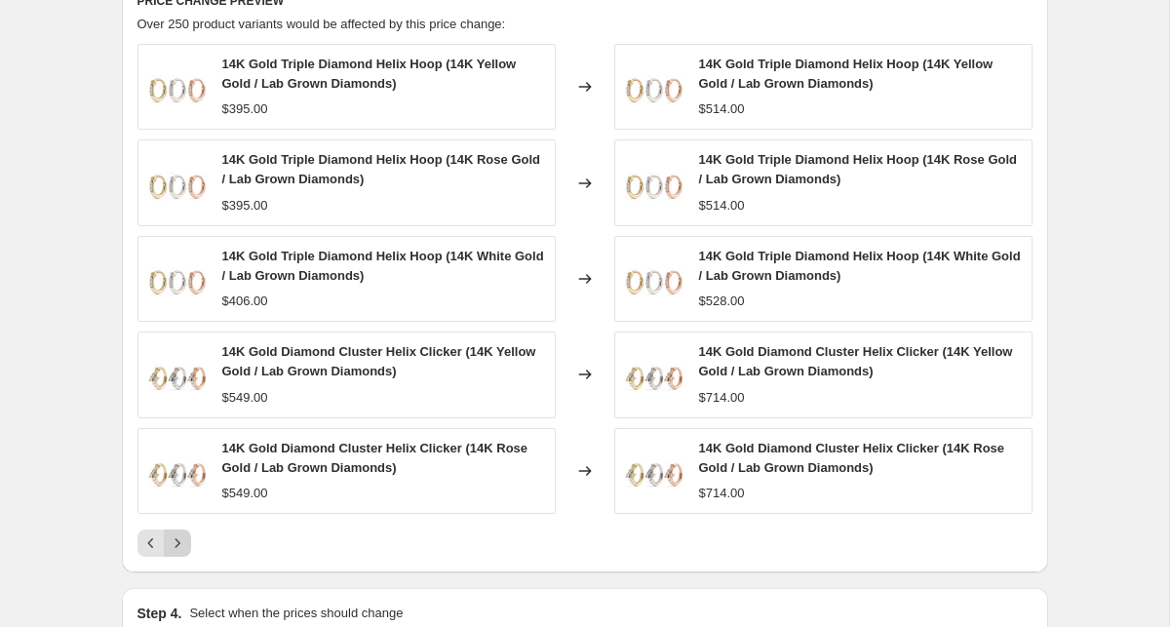
click at [183, 515] on div "14K Gold Triple Diamond Helix Hoop (14K Yellow Gold / Lab Grown Diamonds) $395.…" at bounding box center [584, 300] width 895 height 513
click at [176, 530] on button "Next" at bounding box center [177, 542] width 27 height 27
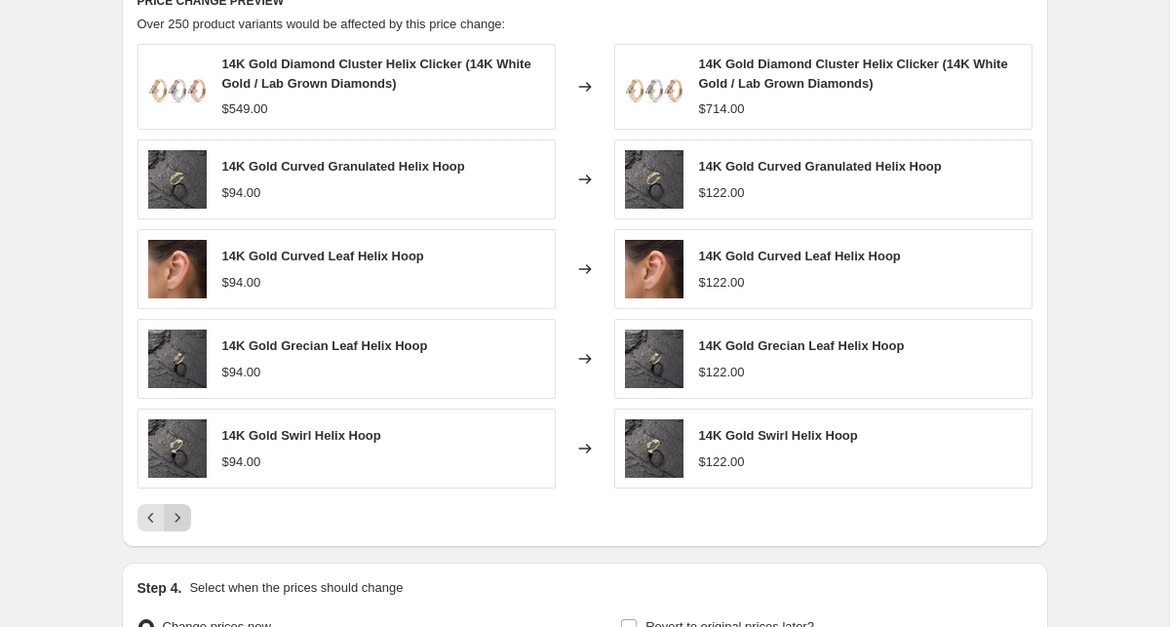
click at [178, 527] on icon "Next" at bounding box center [177, 517] width 19 height 19
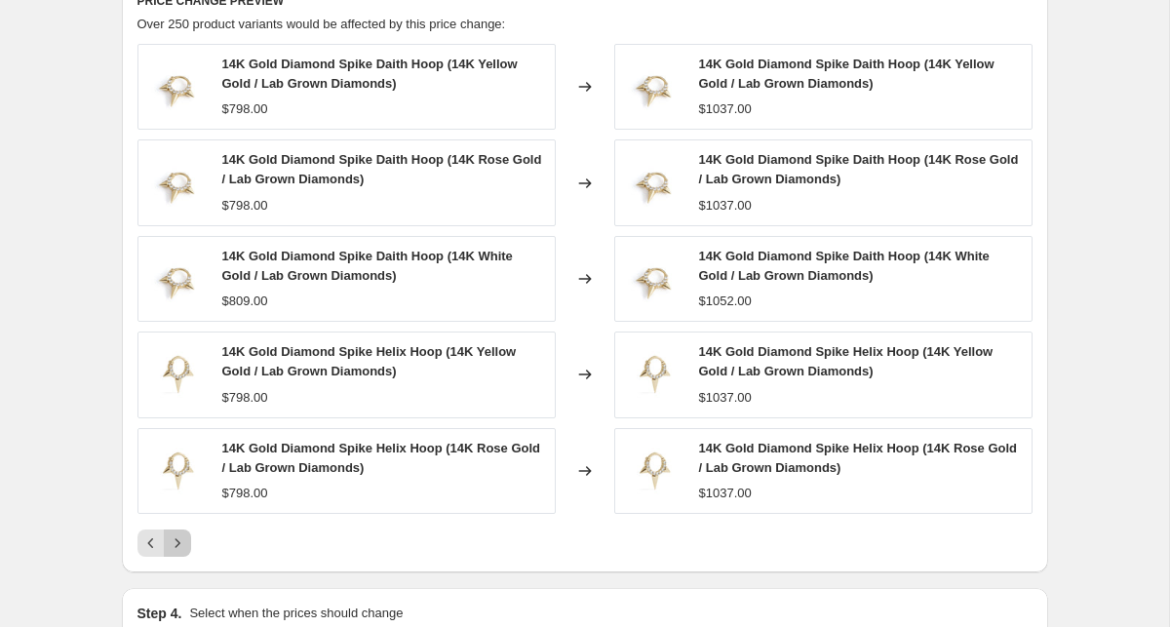
click at [182, 547] on icon "Next" at bounding box center [177, 542] width 19 height 19
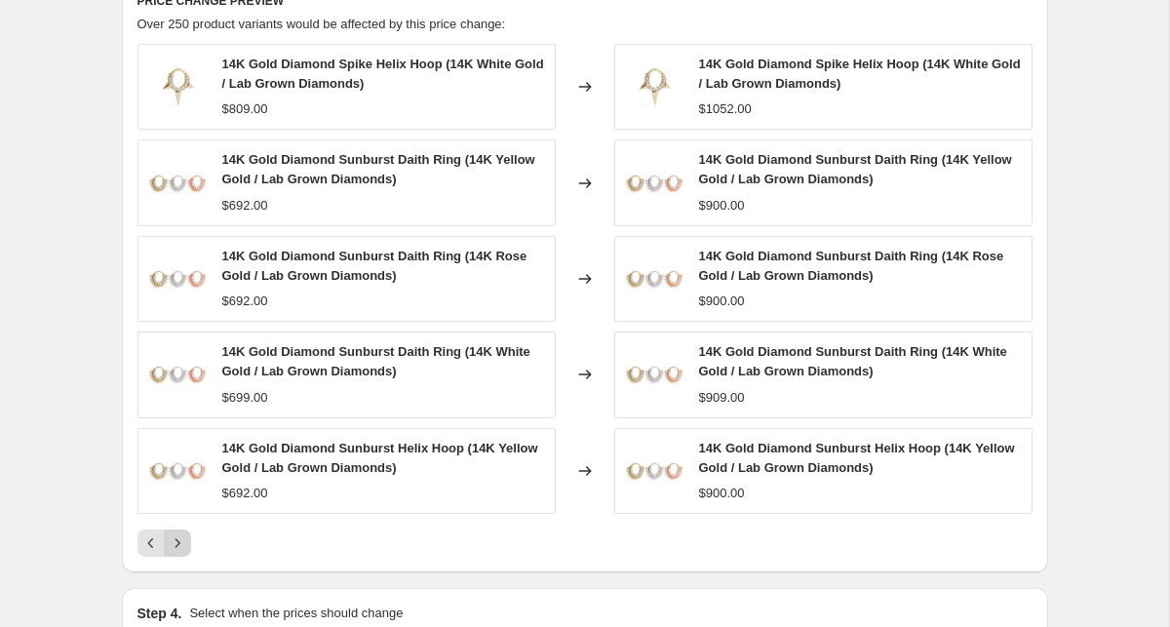
click at [184, 542] on icon "Next" at bounding box center [177, 542] width 19 height 19
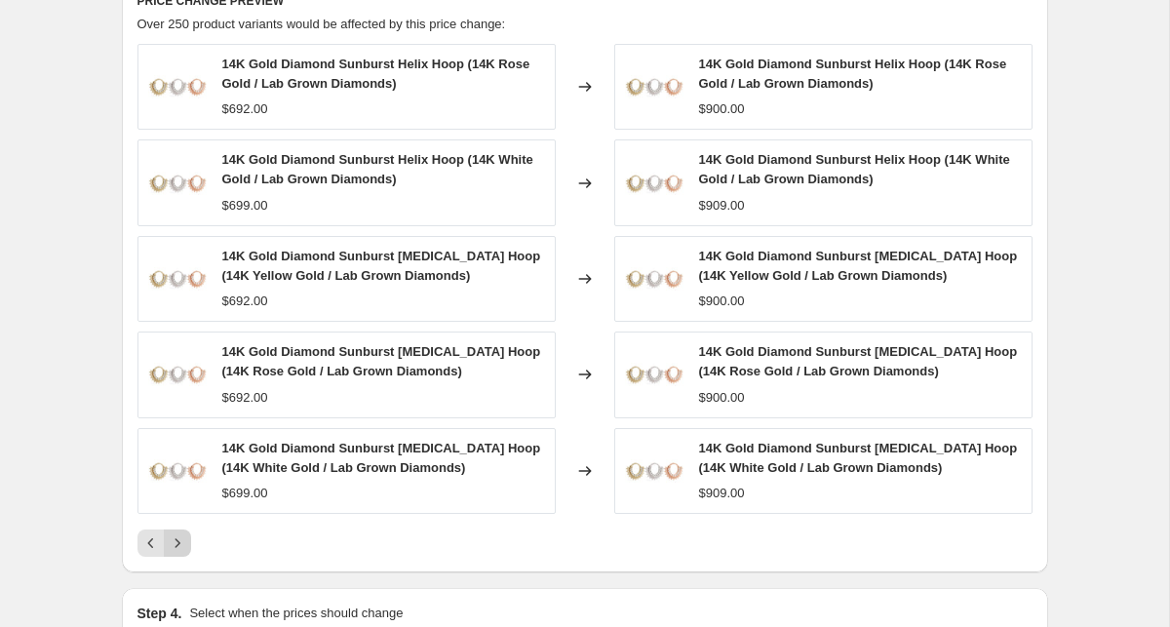
click at [184, 542] on icon "Next" at bounding box center [177, 542] width 19 height 19
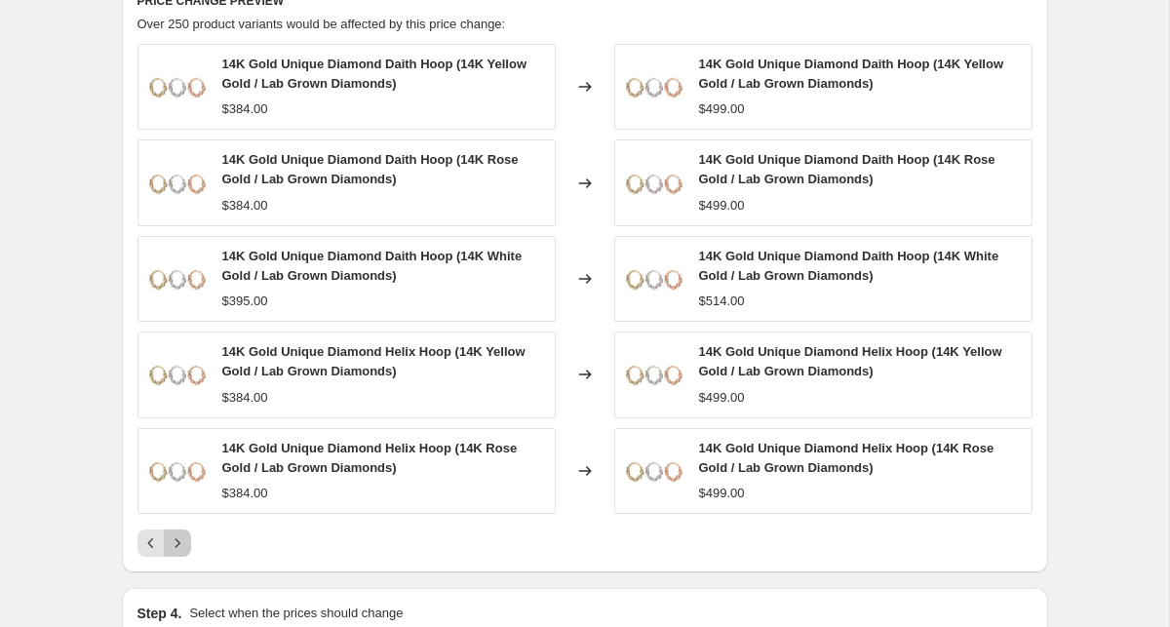
click at [184, 542] on icon "Next" at bounding box center [177, 542] width 19 height 19
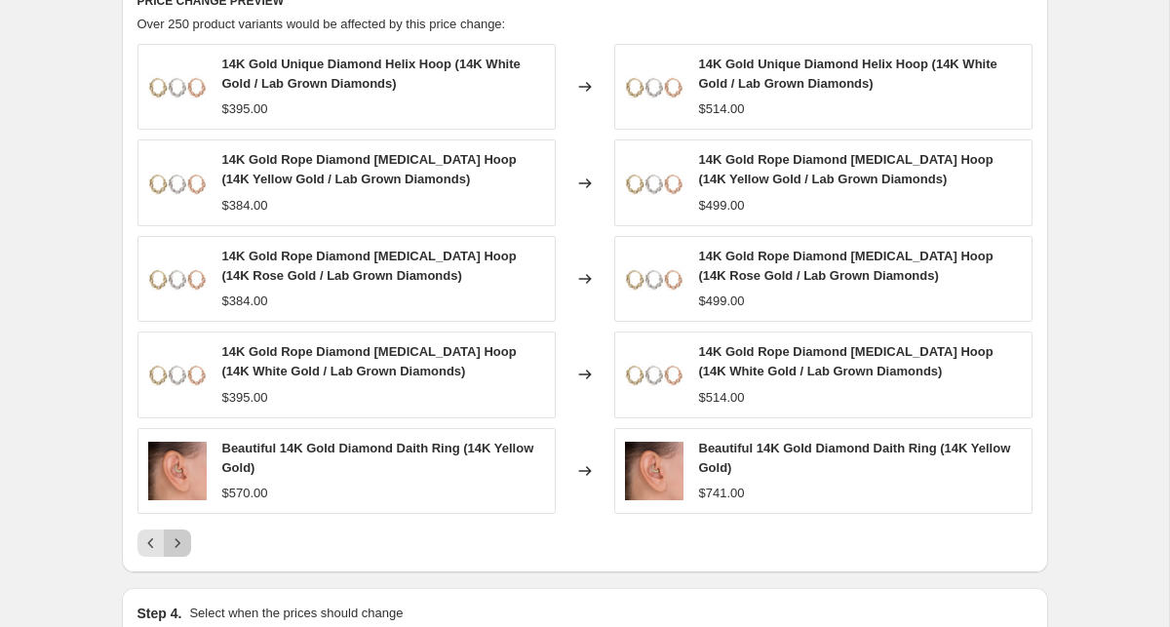
click at [184, 542] on icon "Next" at bounding box center [177, 542] width 19 height 19
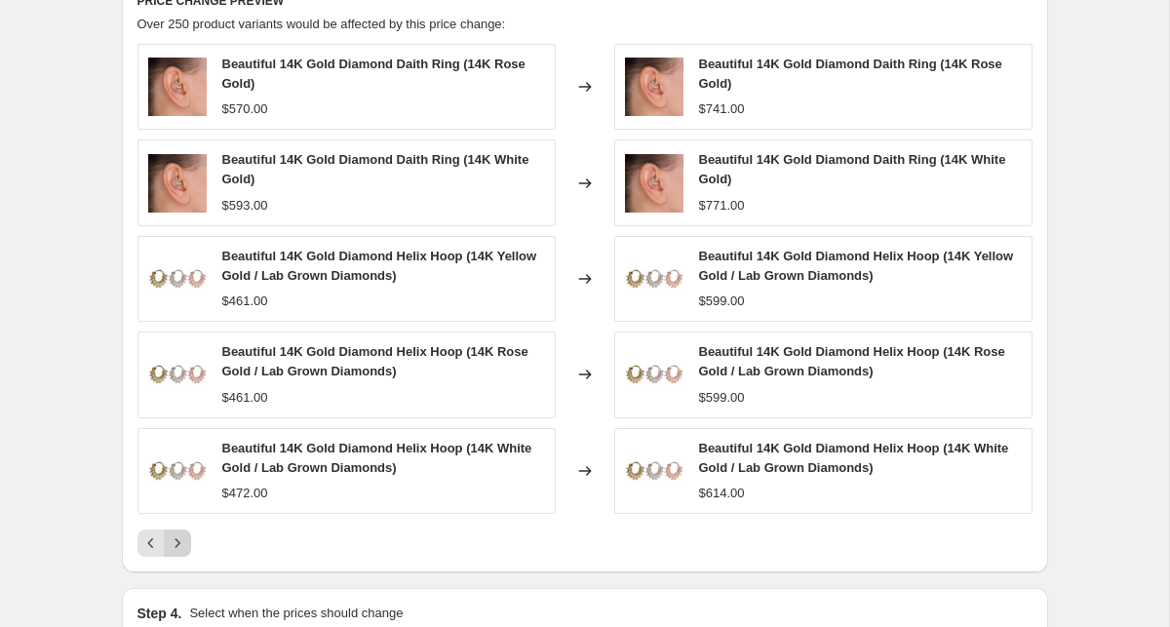
click at [184, 542] on icon "Next" at bounding box center [177, 542] width 19 height 19
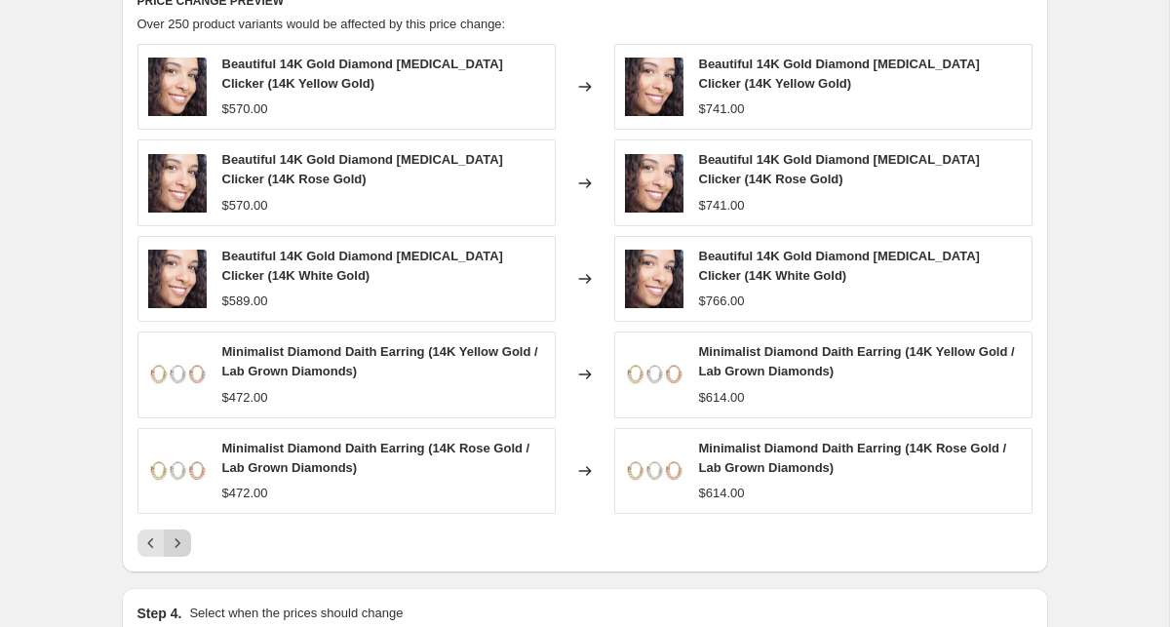
click at [184, 542] on icon "Next" at bounding box center [177, 542] width 19 height 19
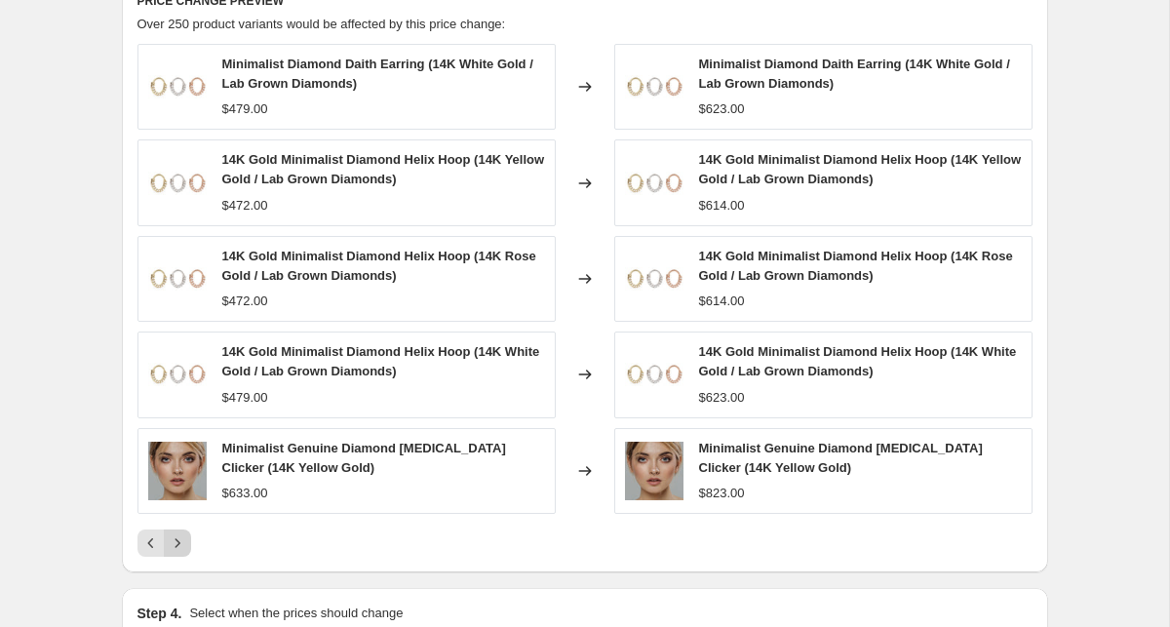
click at [184, 542] on icon "Next" at bounding box center [177, 542] width 19 height 19
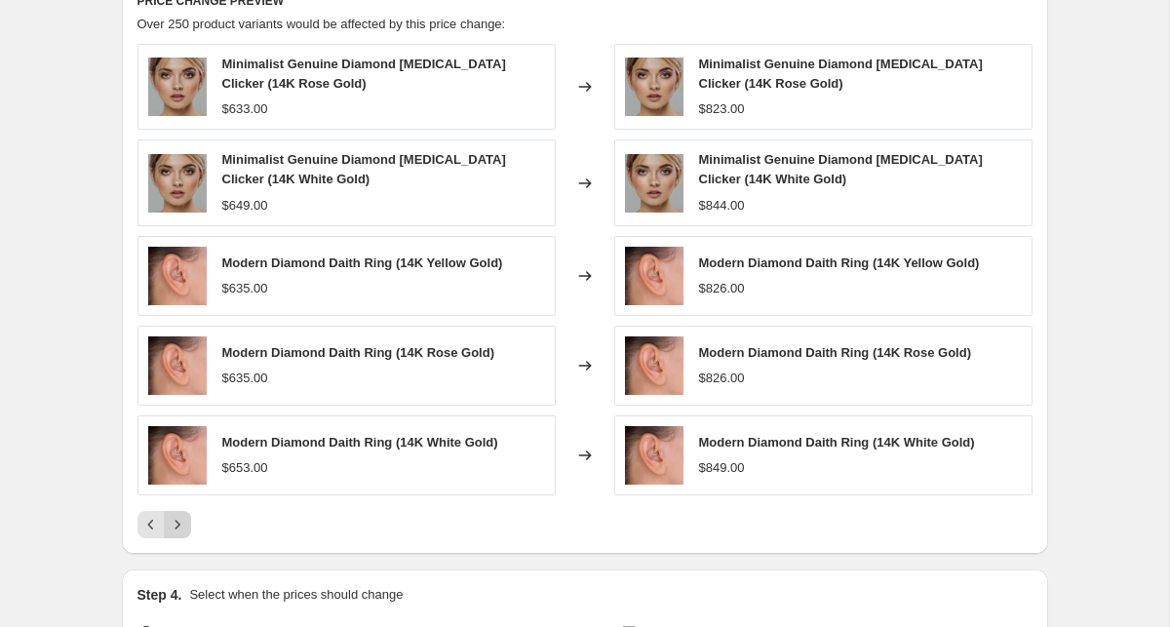
click at [184, 542] on div "PRICE CHANGE PREVIEW Over 250 product variants would be affected by this price …" at bounding box center [585, 265] width 926 height 577
click at [190, 530] on div at bounding box center [584, 524] width 895 height 27
click at [187, 531] on button "Next" at bounding box center [177, 524] width 27 height 27
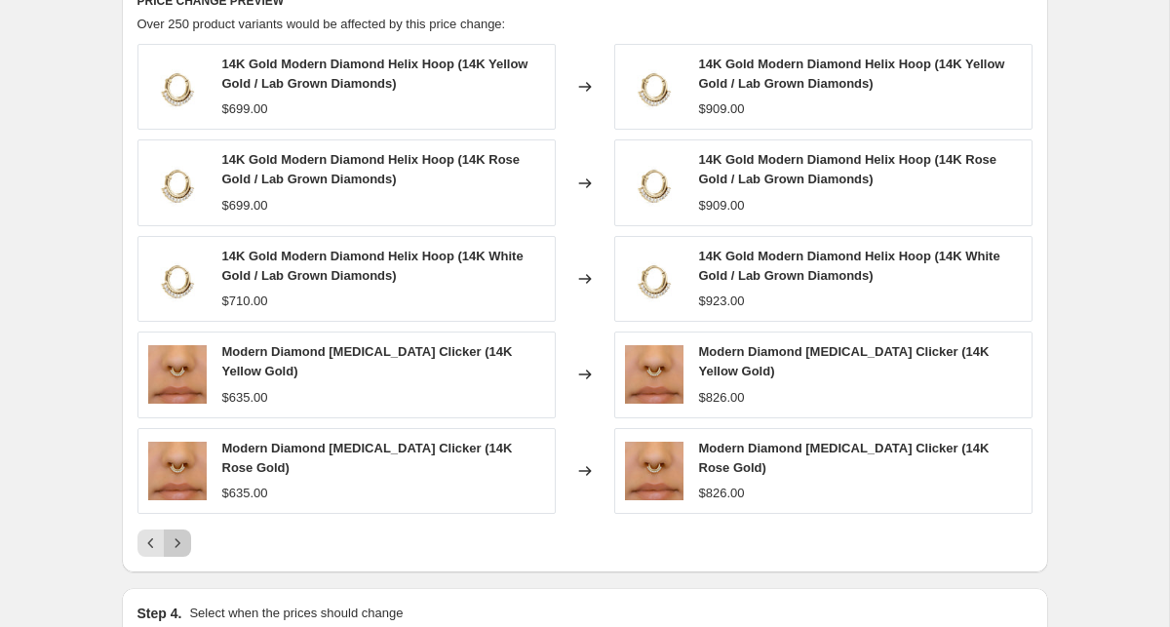
click at [170, 533] on icon "Next" at bounding box center [177, 542] width 19 height 19
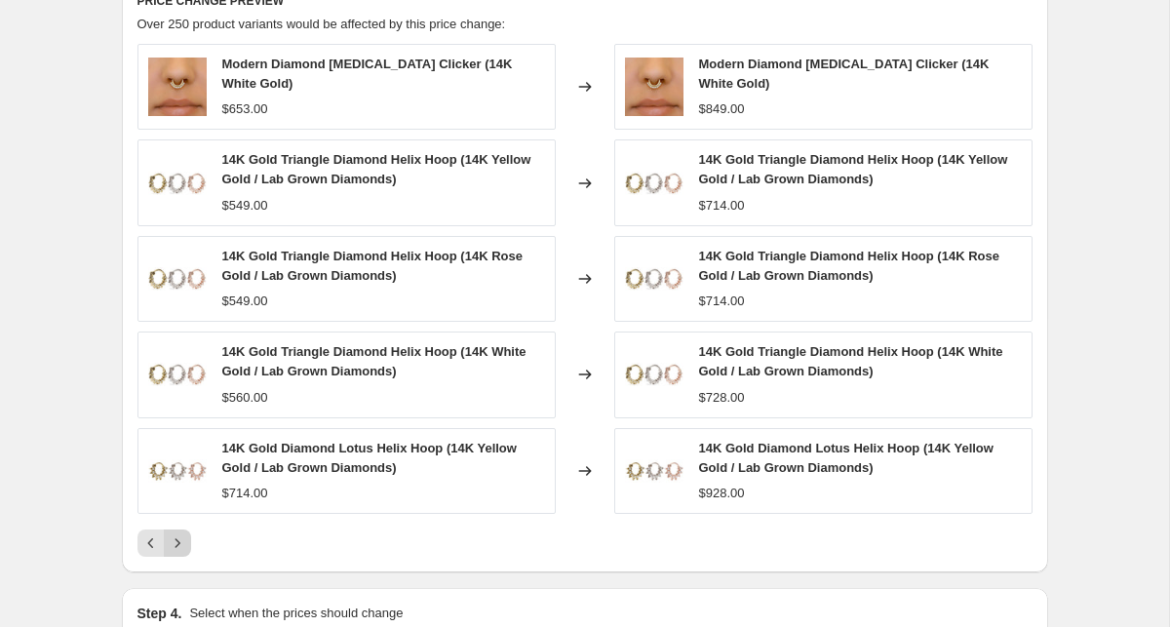
click at [183, 529] on button "Next" at bounding box center [177, 542] width 27 height 27
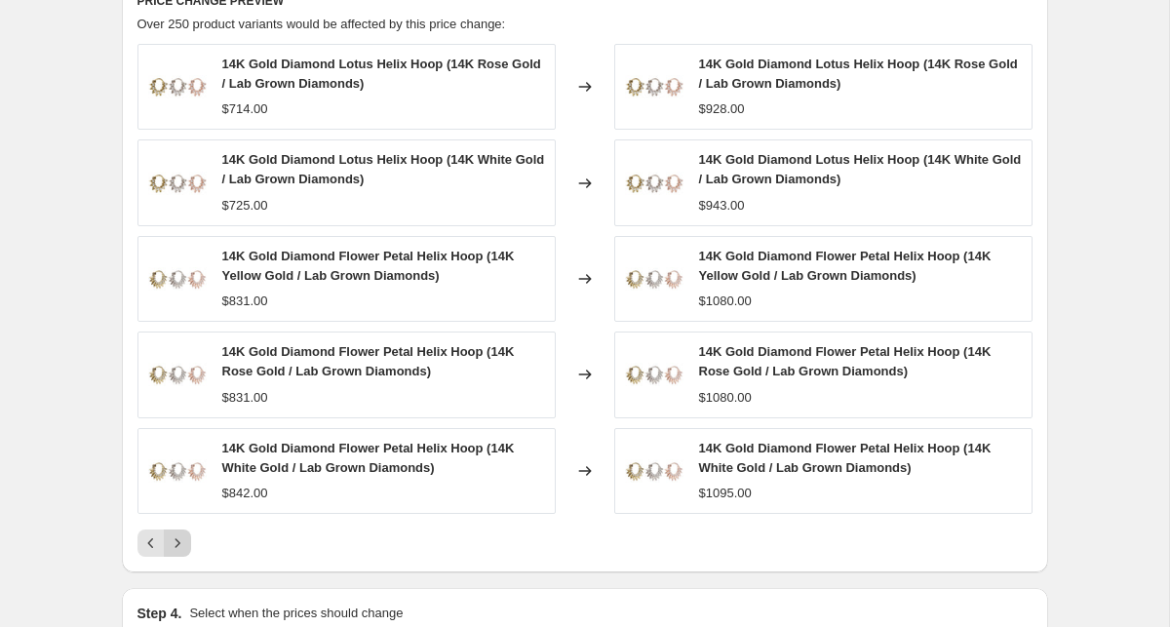
click at [182, 529] on button "Next" at bounding box center [177, 542] width 27 height 27
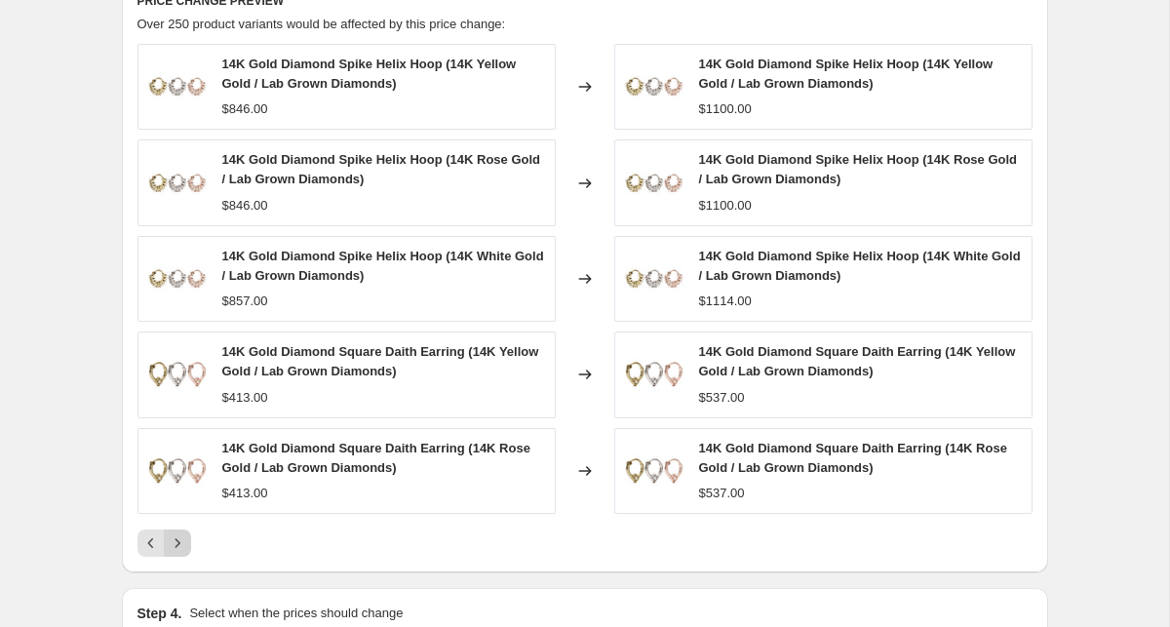
click at [182, 540] on icon "Next" at bounding box center [177, 542] width 19 height 19
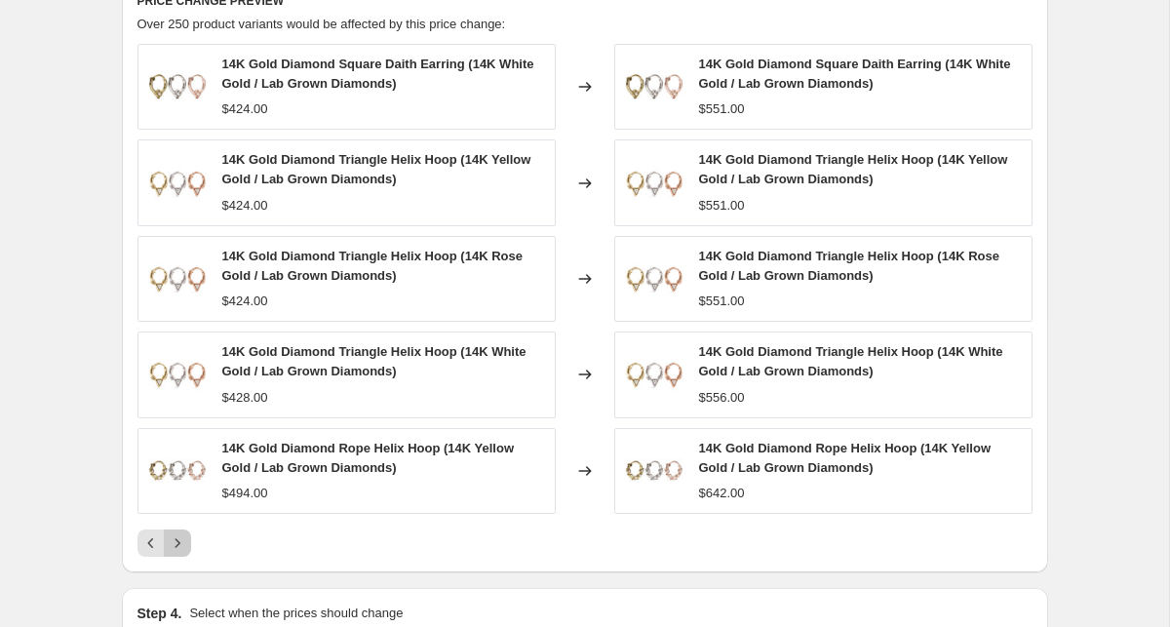
click at [182, 540] on icon "Next" at bounding box center [177, 542] width 19 height 19
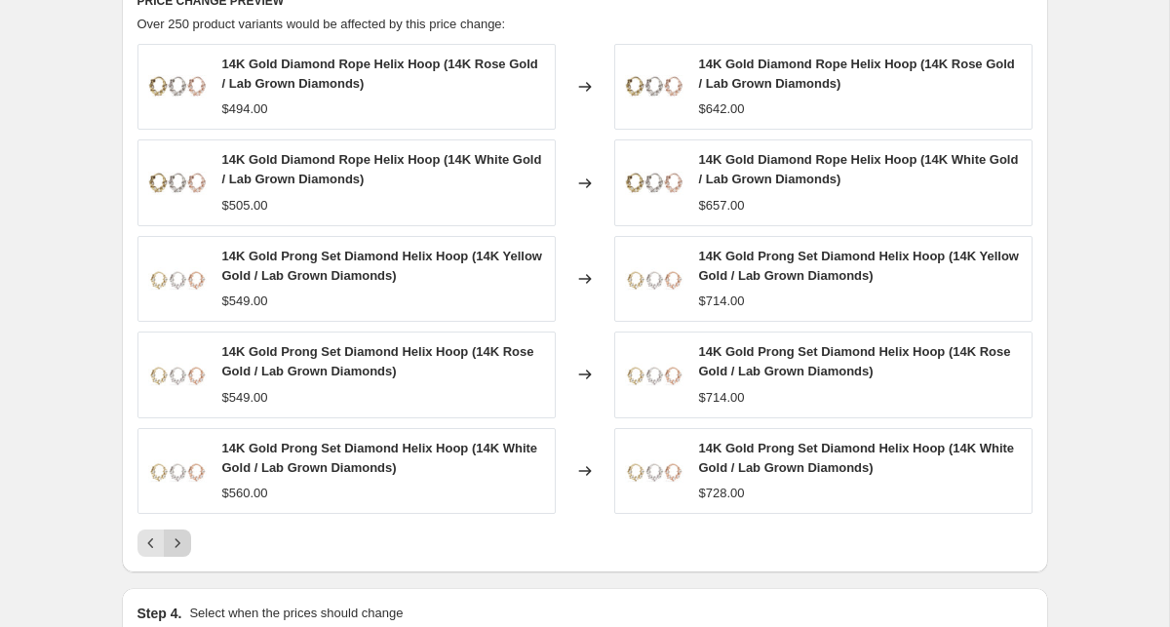
click at [182, 540] on icon "Next" at bounding box center [177, 542] width 19 height 19
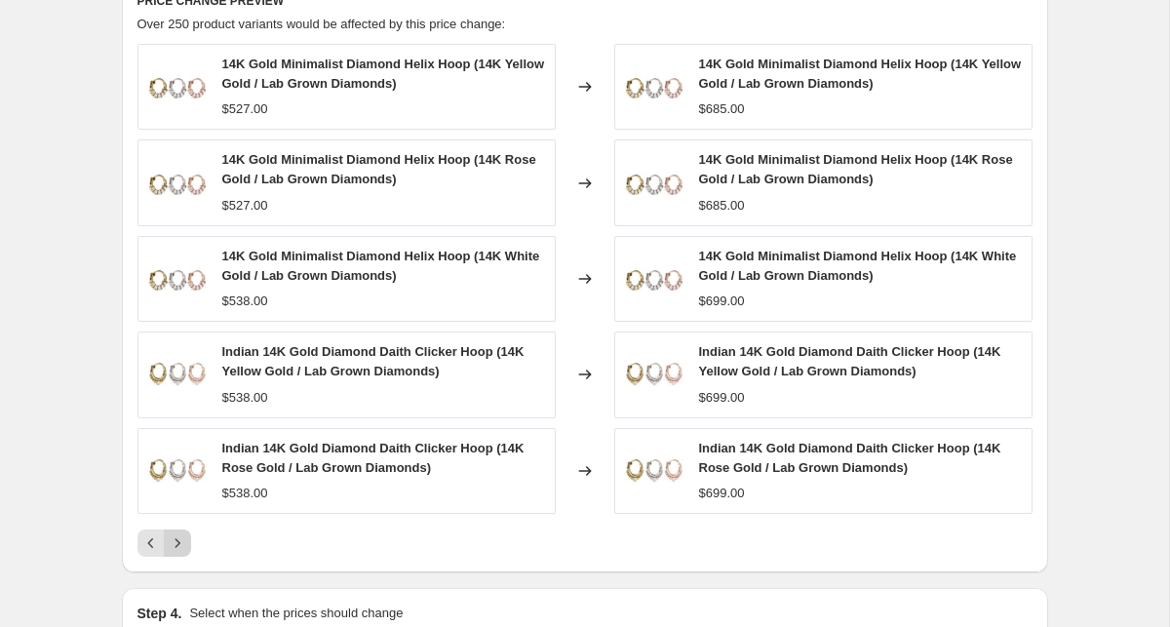
click at [182, 540] on icon "Next" at bounding box center [177, 542] width 19 height 19
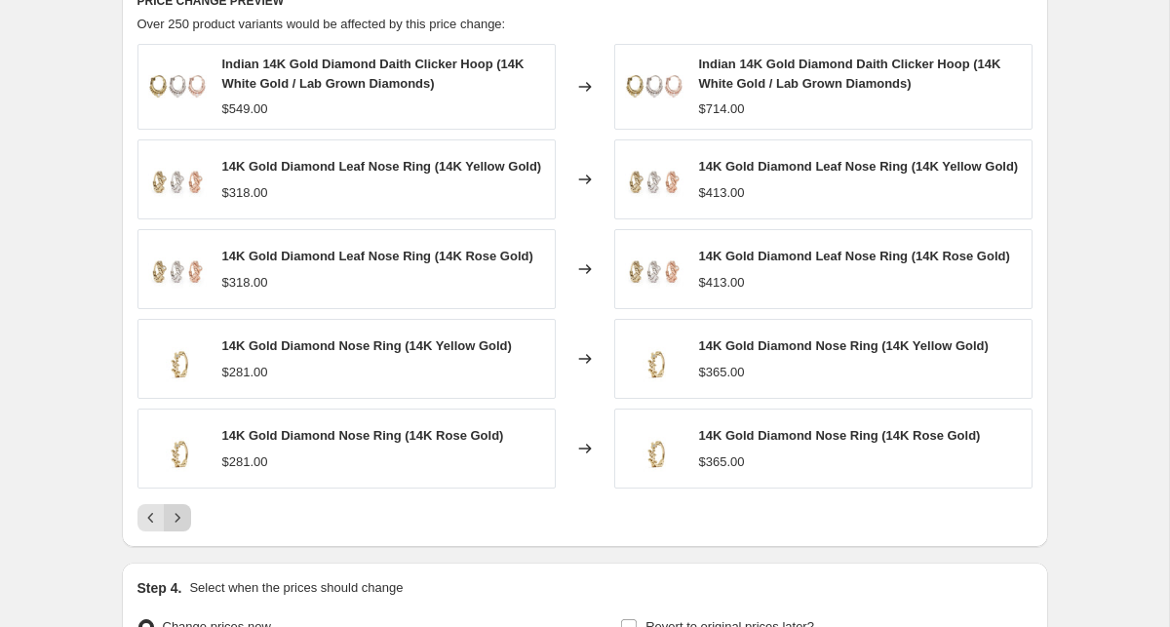
click at [182, 540] on div "PRICE CHANGE PREVIEW Over 250 product variants would be affected by this price …" at bounding box center [585, 262] width 926 height 571
click at [183, 531] on button "Next" at bounding box center [177, 517] width 27 height 27
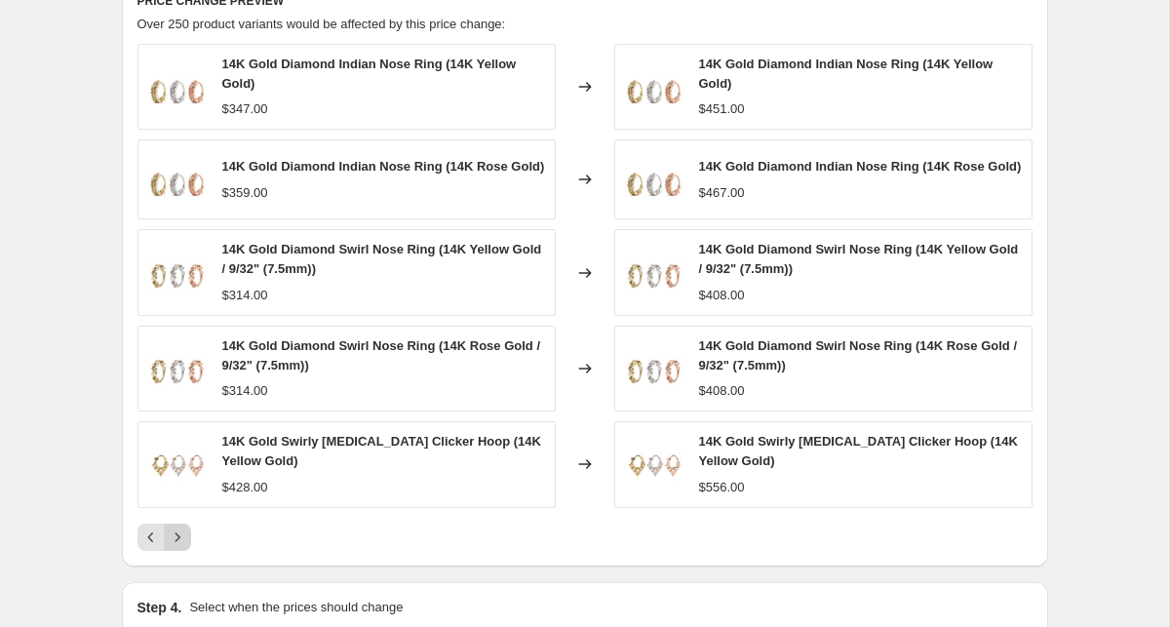
click at [183, 529] on button "Next" at bounding box center [177, 536] width 27 height 27
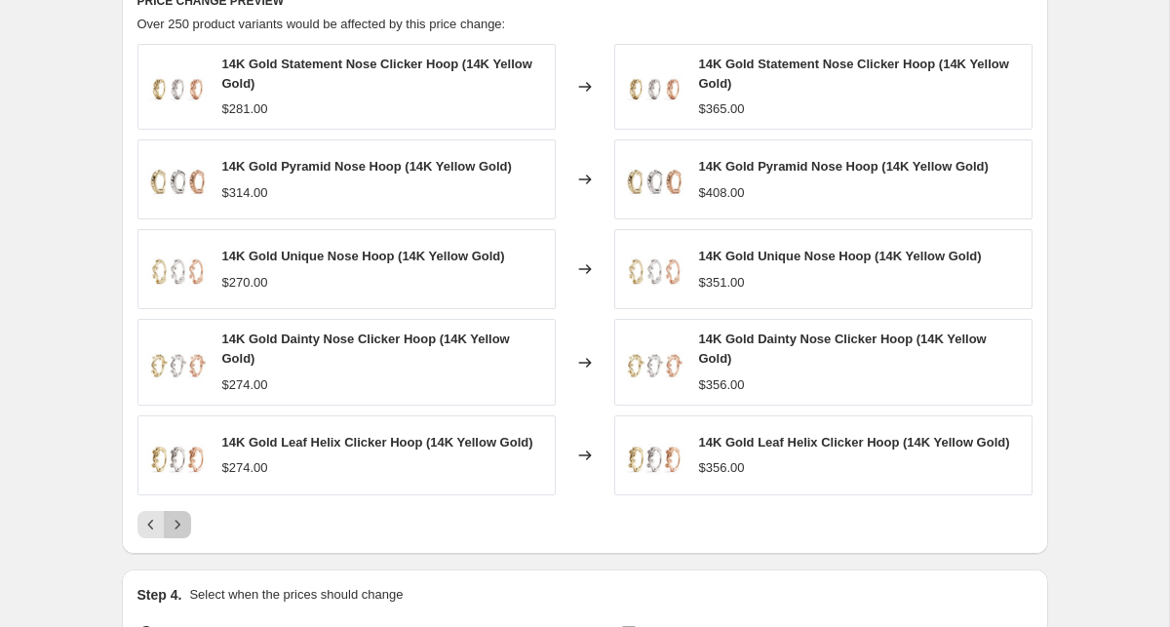
click at [184, 526] on icon "Next" at bounding box center [177, 524] width 19 height 19
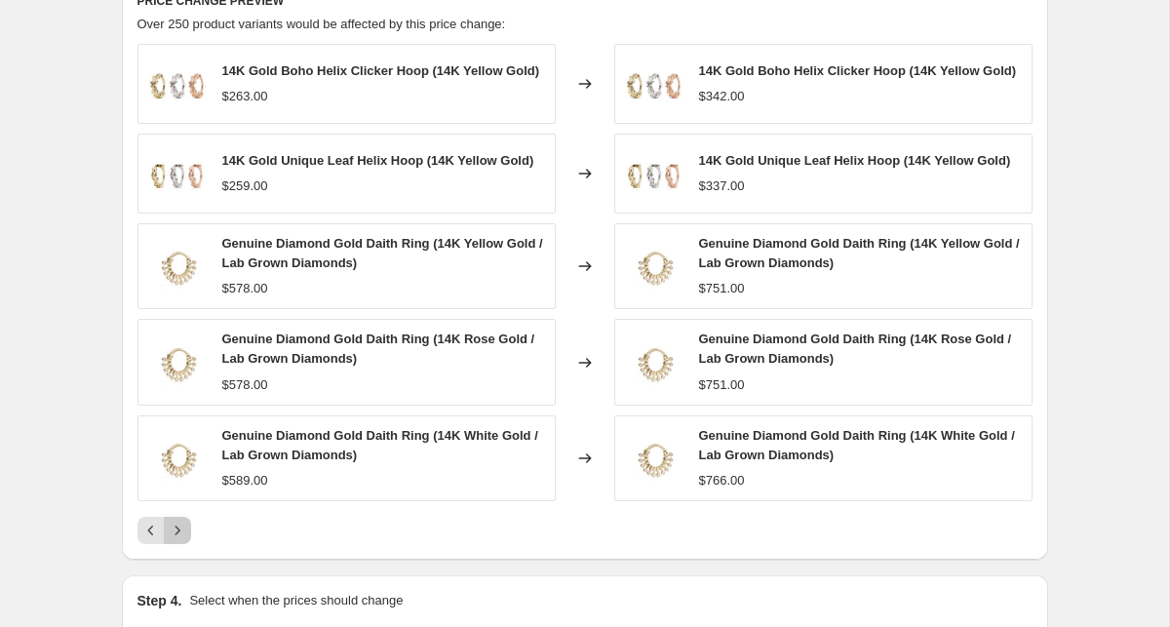
click at [183, 527] on icon "Next" at bounding box center [177, 529] width 19 height 19
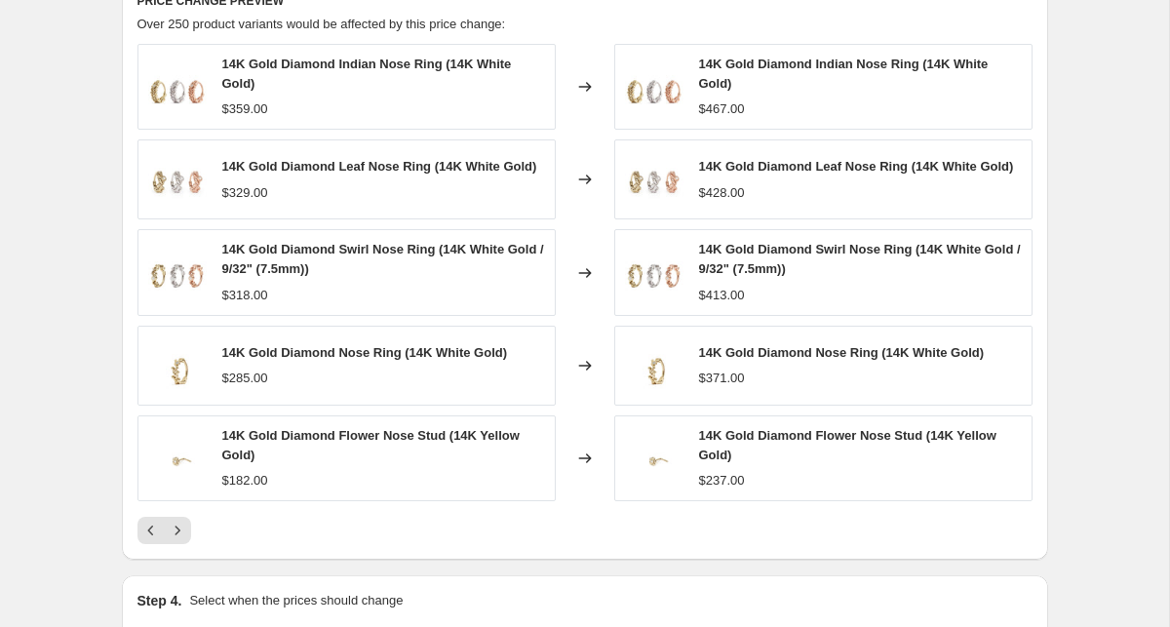
click at [183, 527] on icon "Next" at bounding box center [177, 529] width 19 height 19
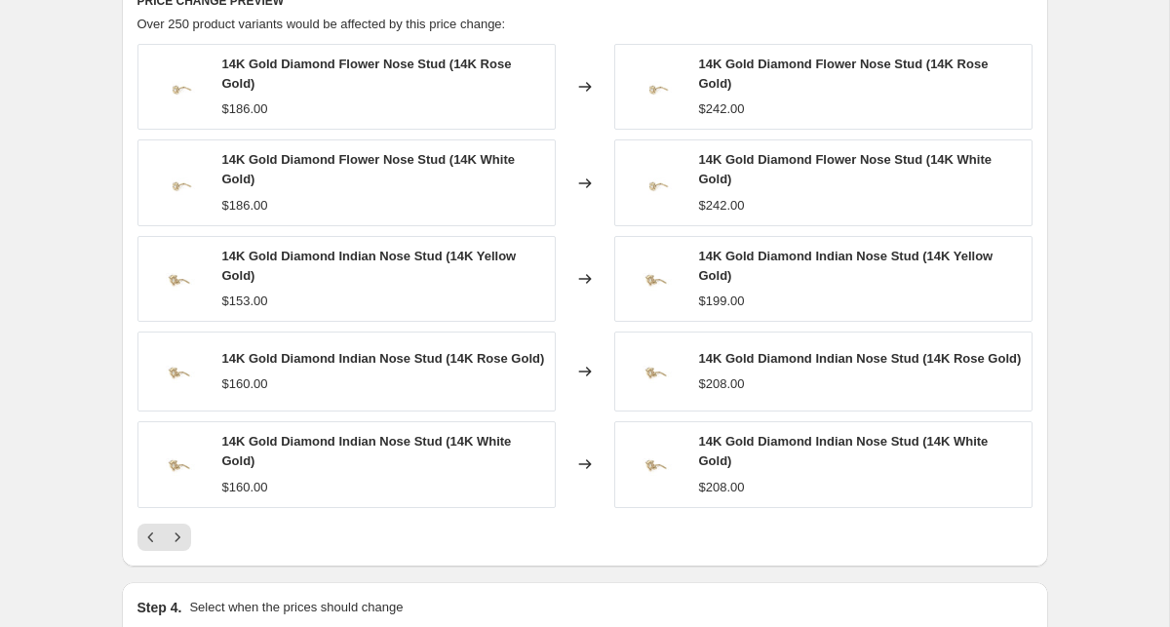
click at [183, 527] on div "14K Gold Diamond Flower Nose Stud (14K Rose Gold) $186.00 Changed to 14K Gold D…" at bounding box center [584, 297] width 895 height 507
click at [183, 540] on icon "Next" at bounding box center [177, 536] width 19 height 19
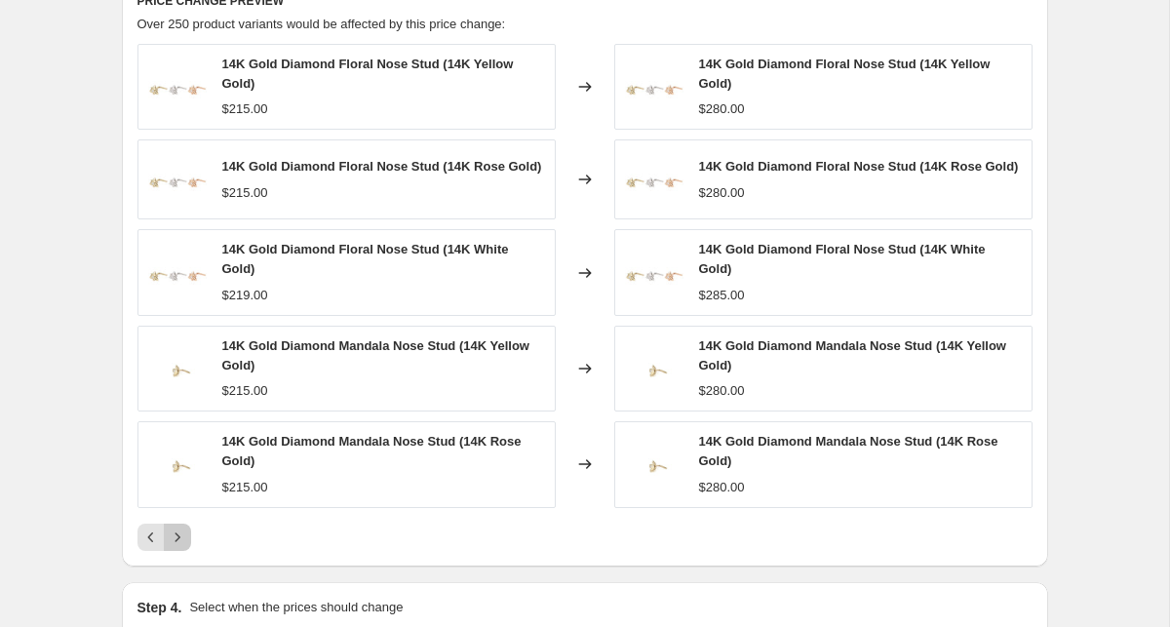
click at [183, 540] on icon "Next" at bounding box center [177, 536] width 19 height 19
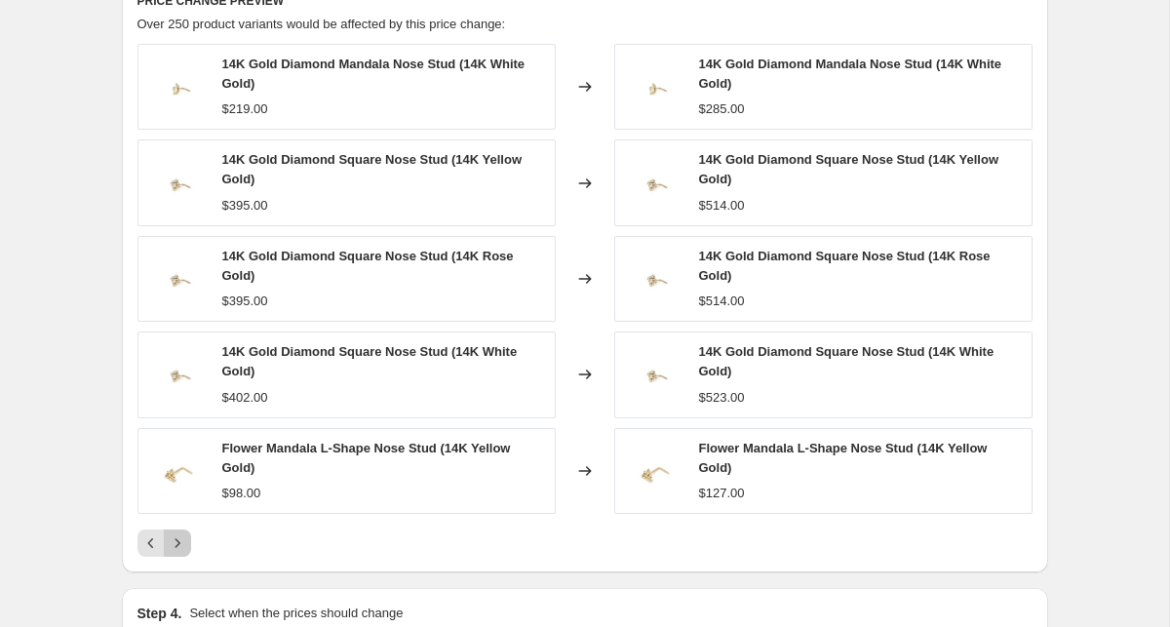
click at [183, 540] on icon "Next" at bounding box center [177, 542] width 19 height 19
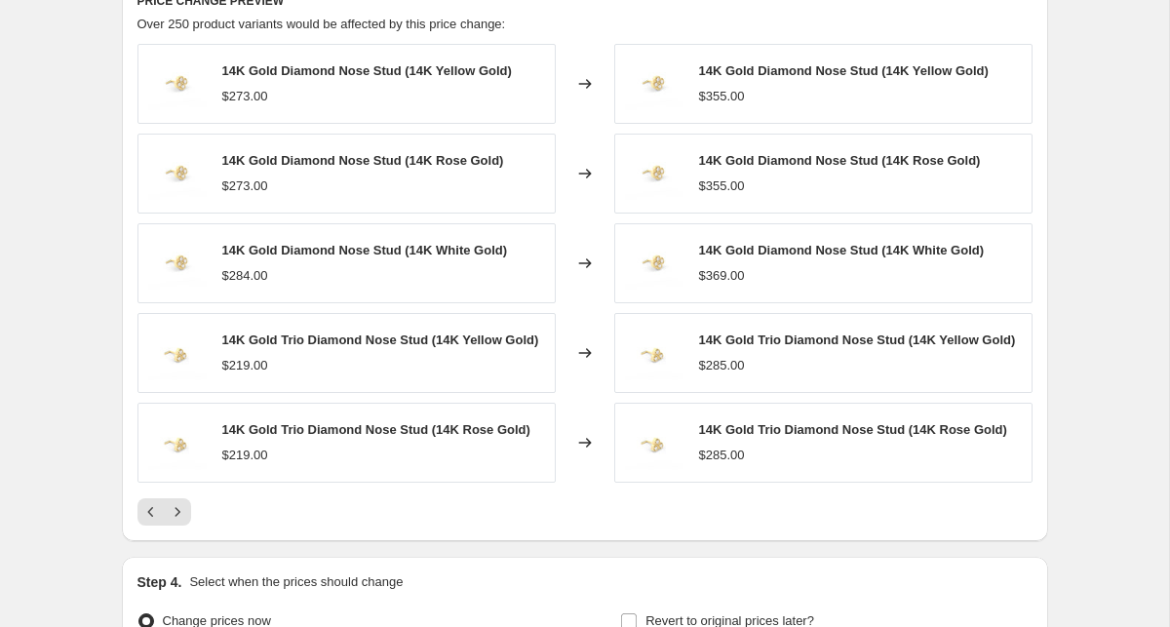
click at [183, 540] on div "PRICE CHANGE PREVIEW Over 250 product variants would be affected by this price …" at bounding box center [585, 259] width 926 height 564
click at [184, 524] on div "PRICE CHANGE PREVIEW Over 250 product variants would be affected by this price …" at bounding box center [585, 259] width 926 height 564
click at [181, 517] on icon "Next" at bounding box center [177, 511] width 19 height 19
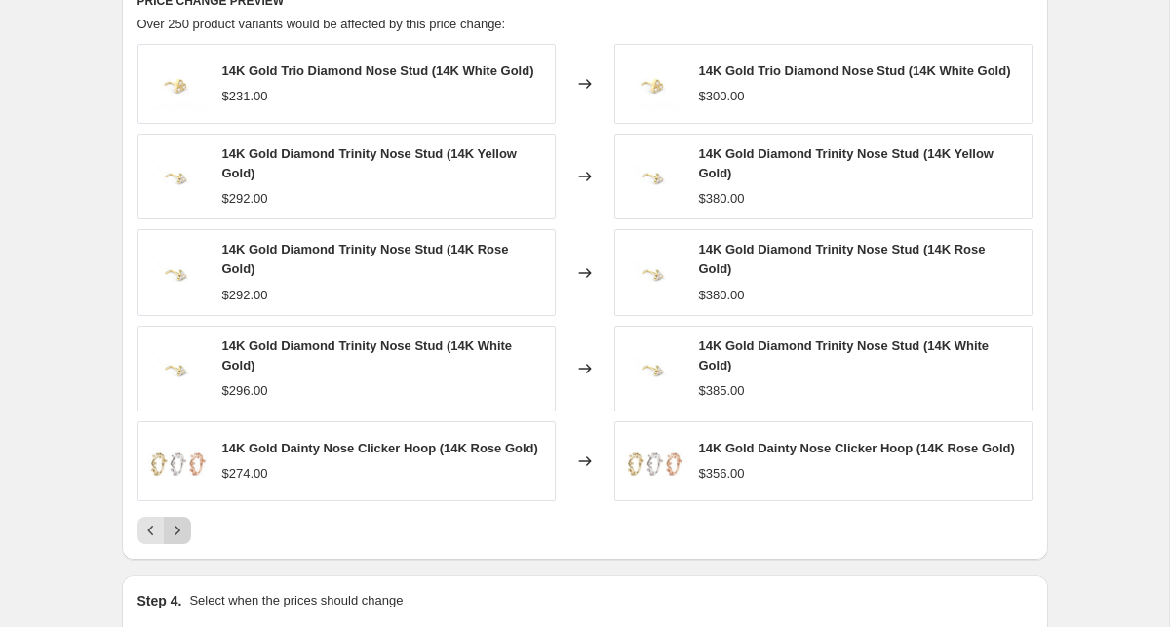
click at [181, 525] on icon "Next" at bounding box center [177, 529] width 19 height 19
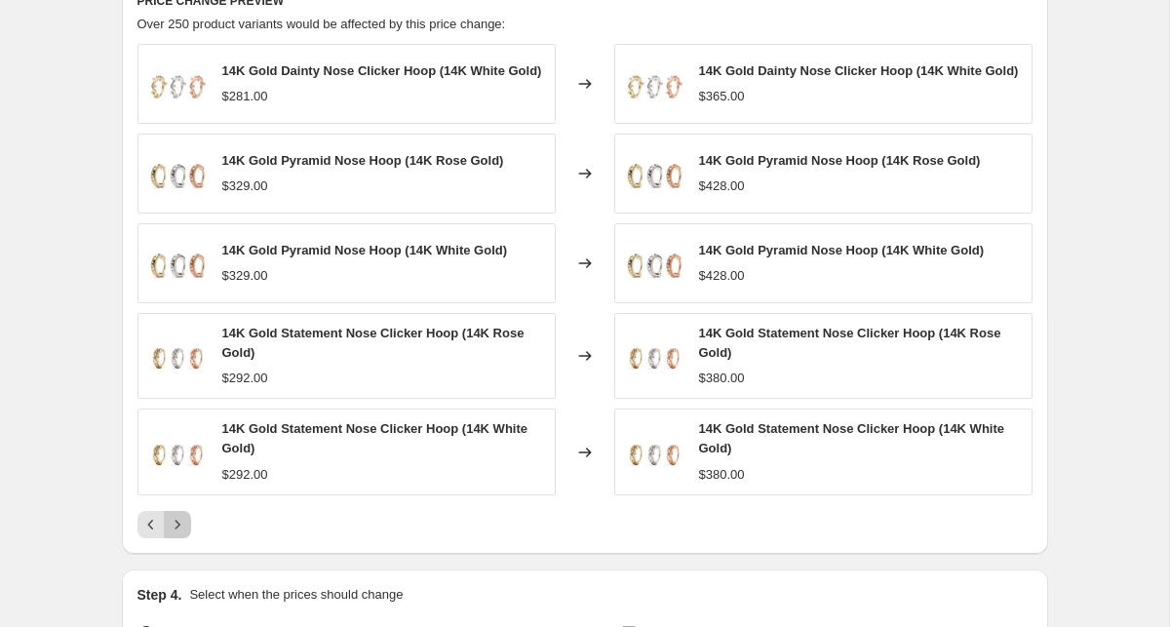
click at [180, 523] on icon "Next" at bounding box center [177, 524] width 19 height 19
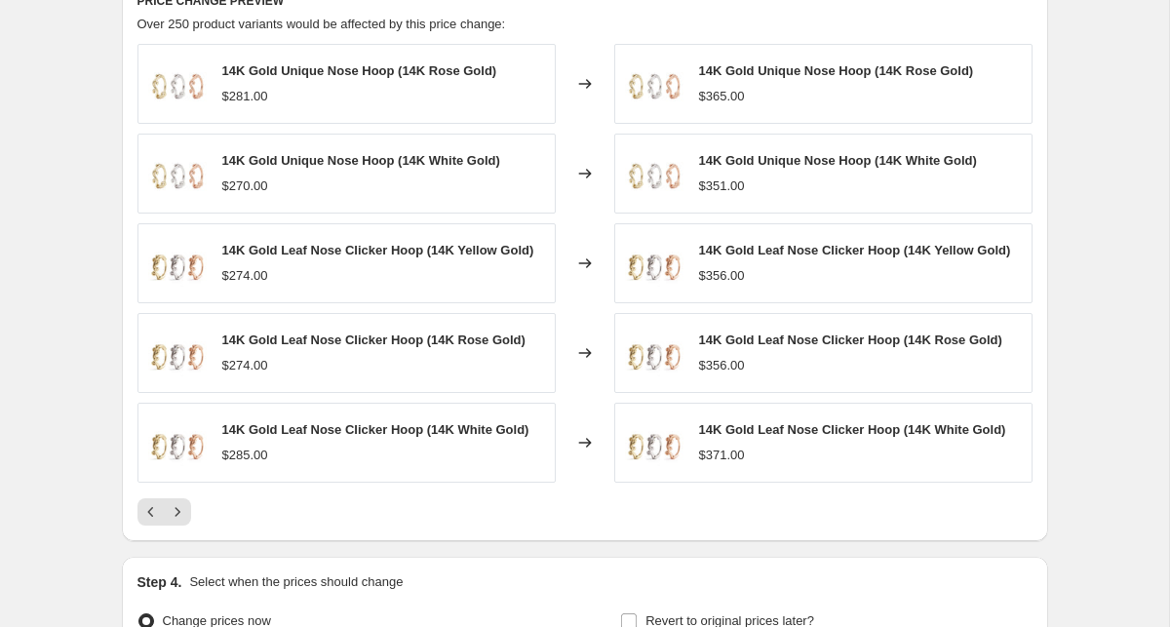
click at [181, 525] on div "PRICE CHANGE PREVIEW Over 250 product variants would be affected by this price …" at bounding box center [585, 259] width 926 height 564
click at [178, 515] on icon "Next" at bounding box center [177, 511] width 19 height 19
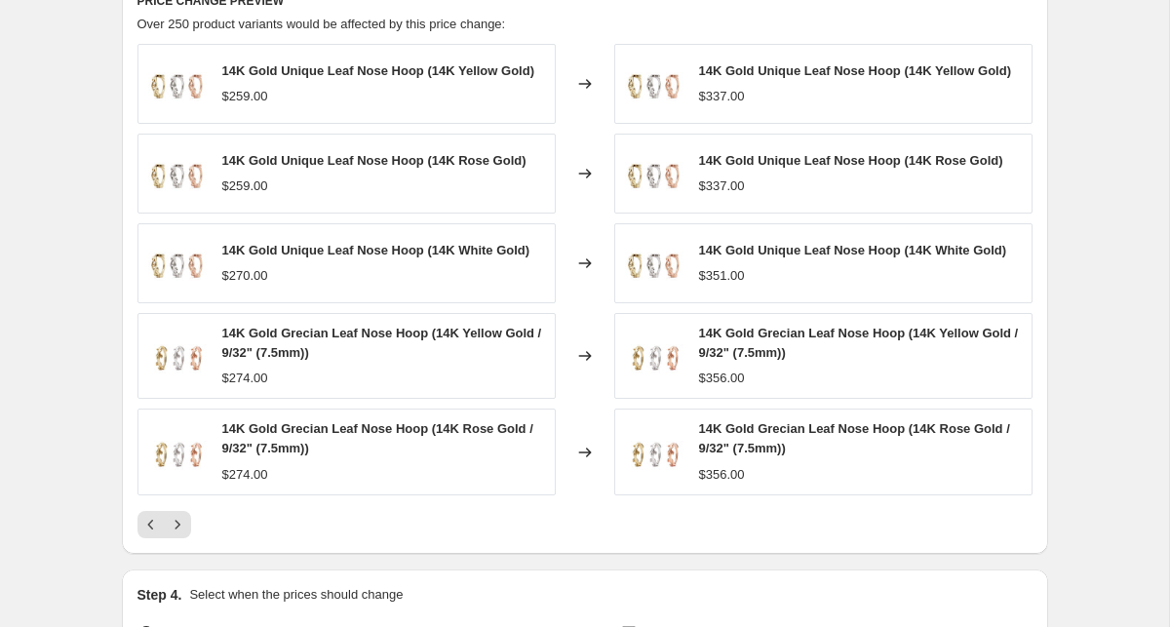
click at [180, 509] on div "14K Gold Unique Leaf Nose Hoop (14K Yellow Gold) $259.00 Changed to 14K Gold Un…" at bounding box center [584, 291] width 895 height 494
click at [177, 518] on icon "Next" at bounding box center [177, 524] width 19 height 19
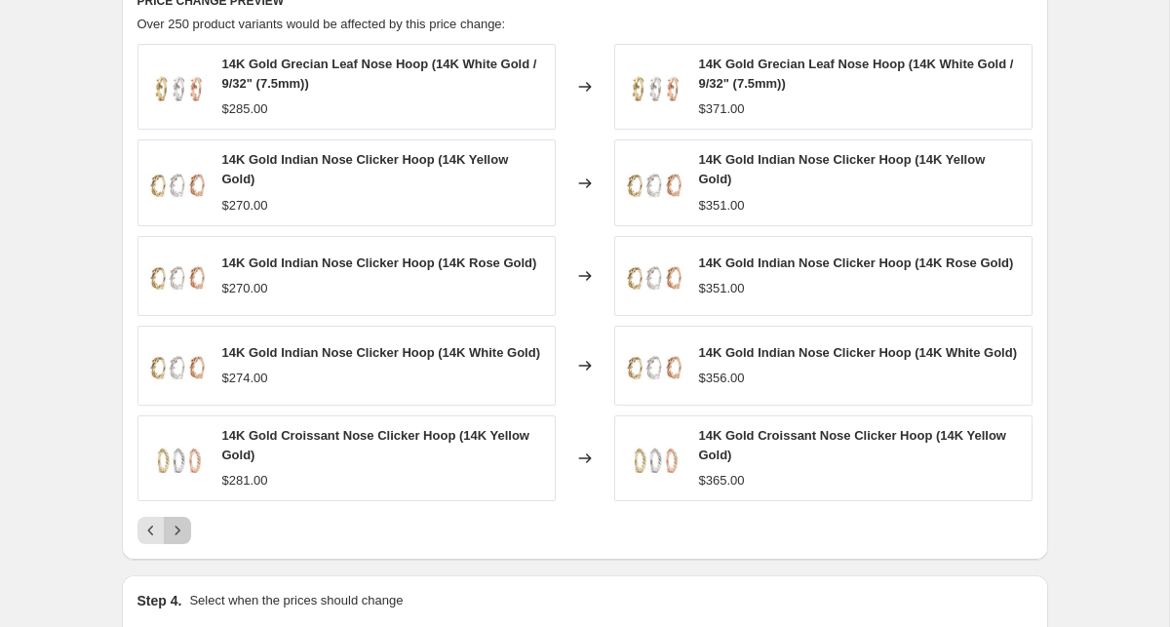
click at [179, 536] on icon "Next" at bounding box center [177, 529] width 19 height 19
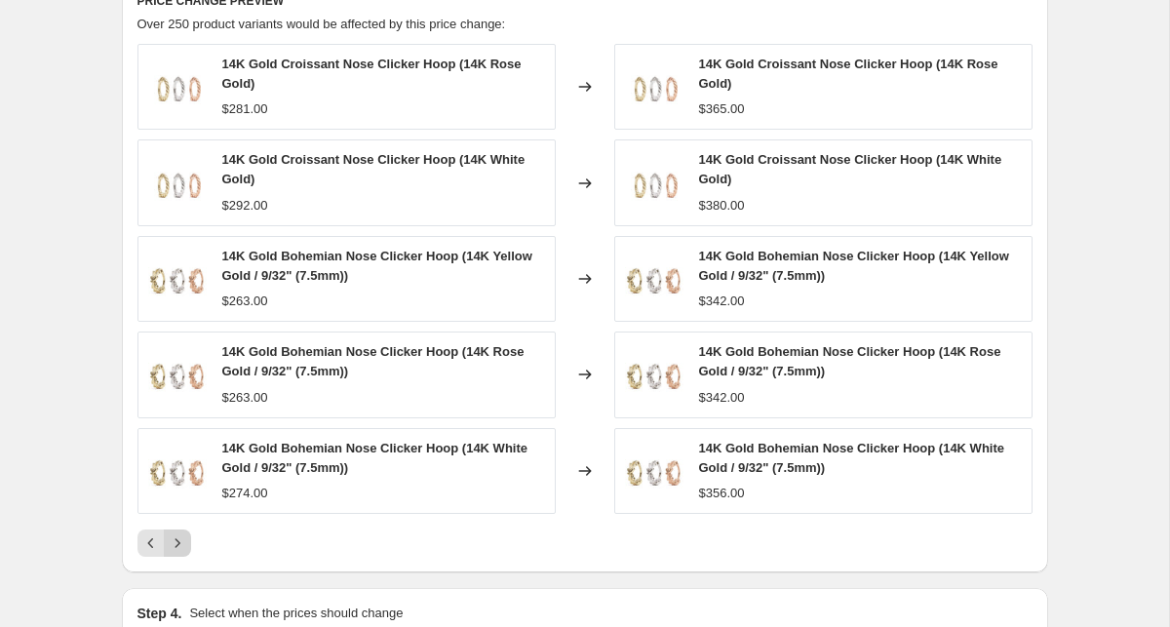
click at [178, 538] on icon "Next" at bounding box center [177, 542] width 19 height 19
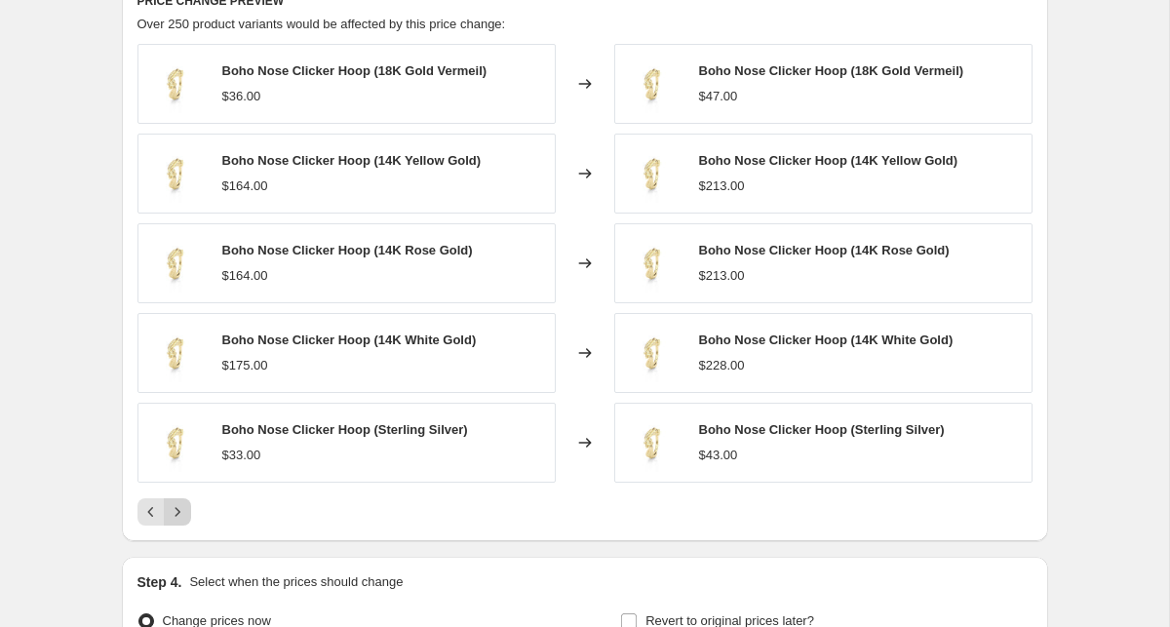
click at [177, 518] on icon "Next" at bounding box center [177, 511] width 19 height 19
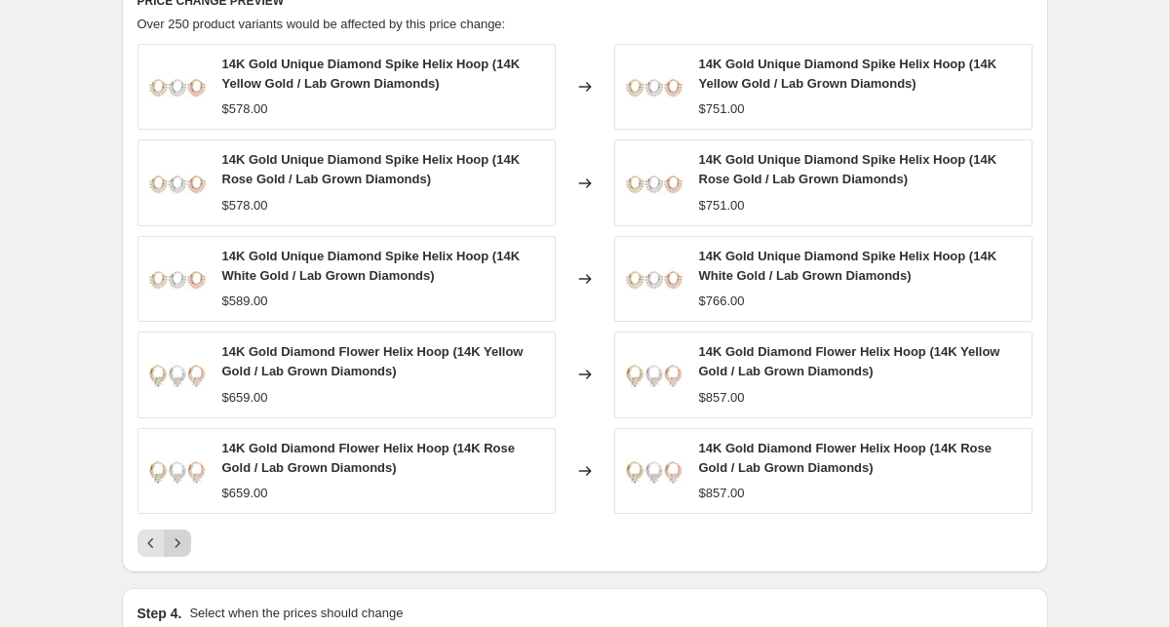
click at [177, 535] on icon "Next" at bounding box center [177, 542] width 19 height 19
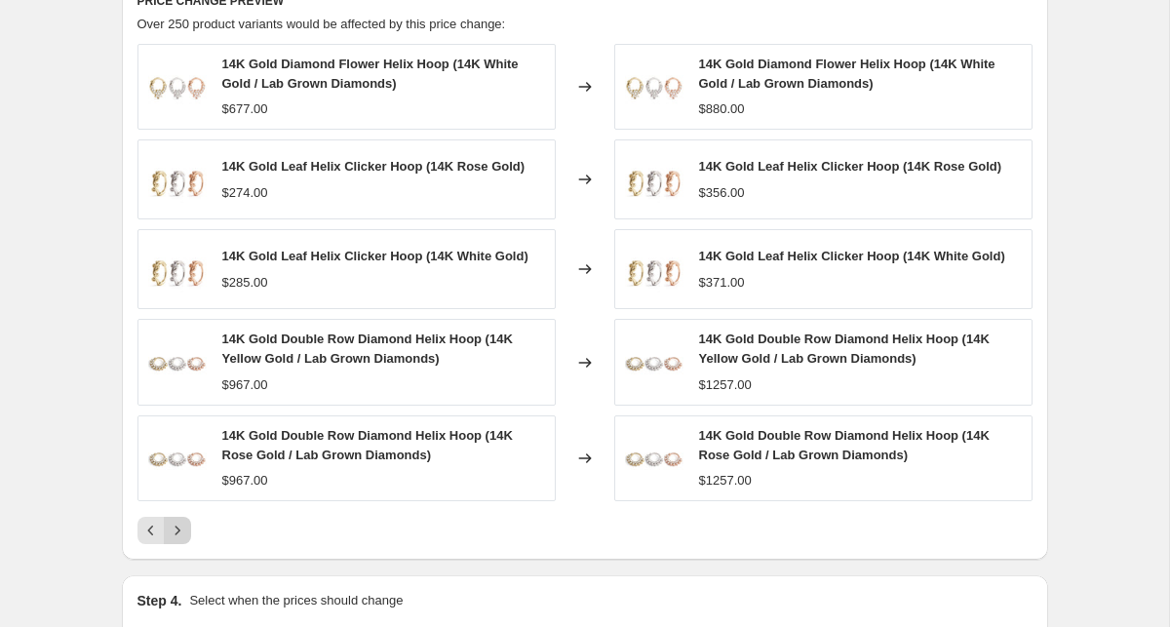
click at [177, 532] on icon "Next" at bounding box center [177, 529] width 19 height 19
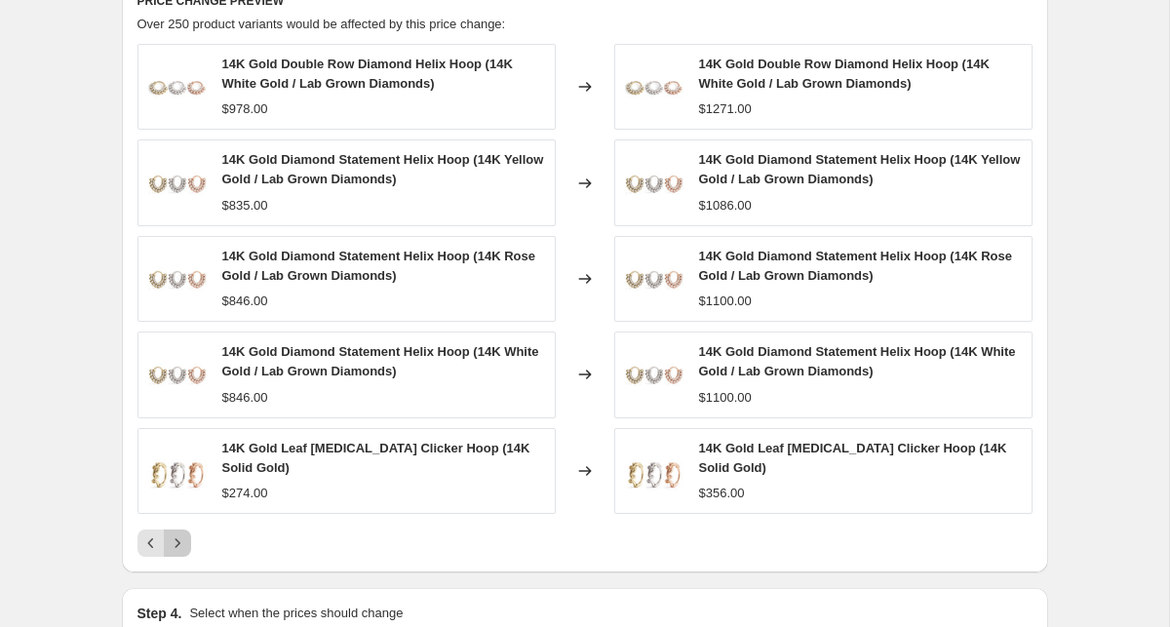
click at [178, 533] on icon "Next" at bounding box center [177, 542] width 19 height 19
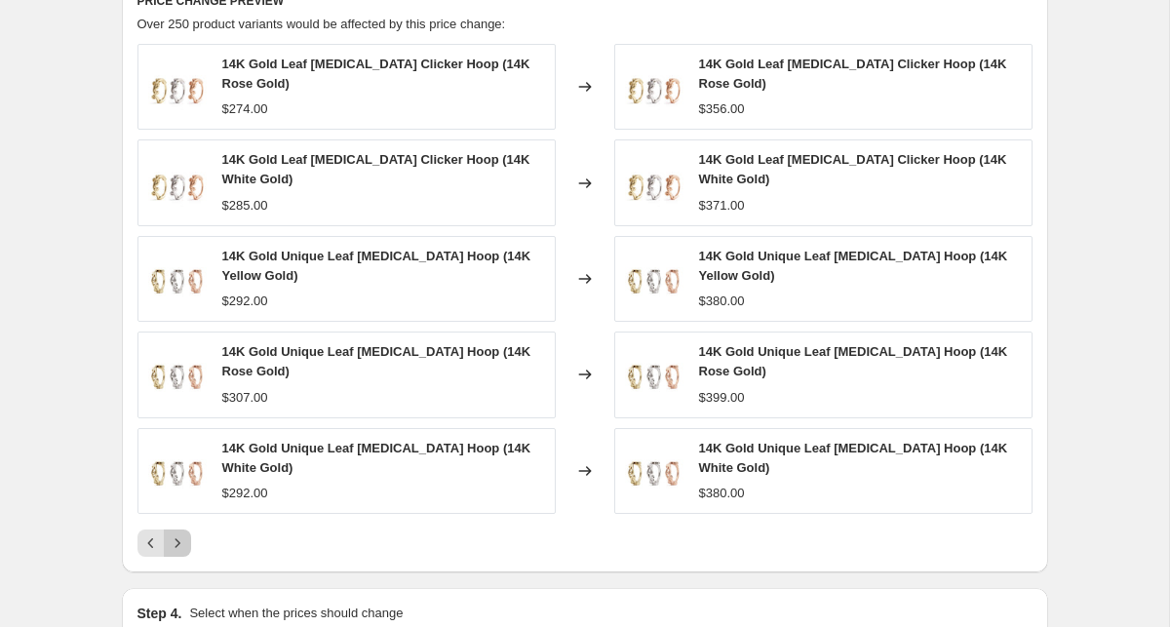
click at [179, 533] on icon "Next" at bounding box center [177, 542] width 19 height 19
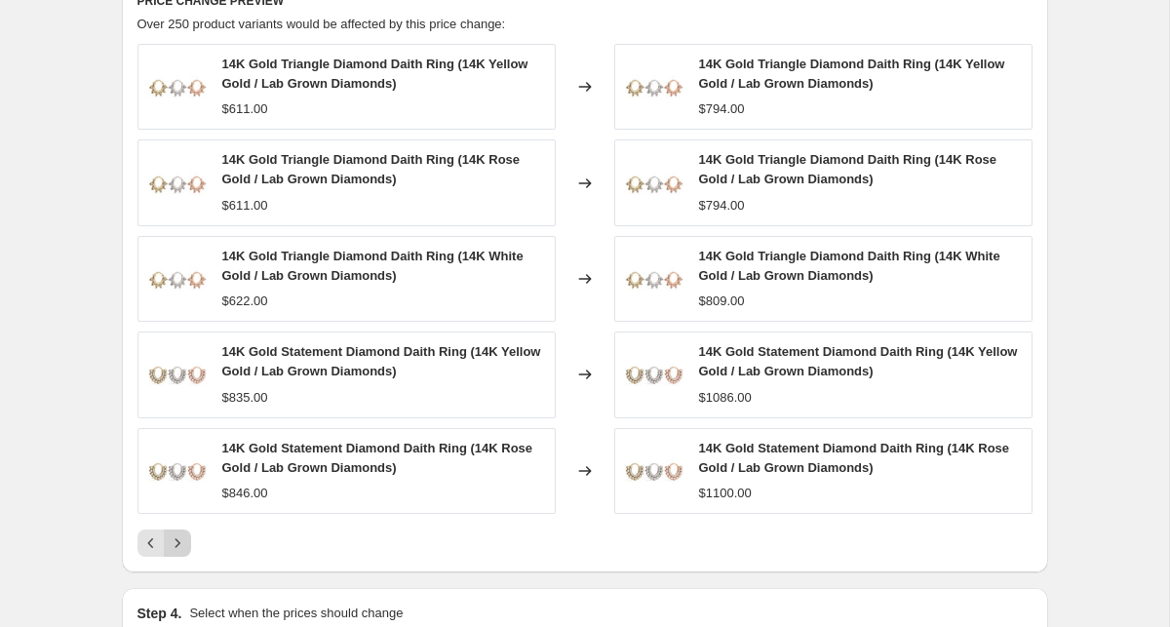
click at [181, 538] on icon "Next" at bounding box center [177, 542] width 19 height 19
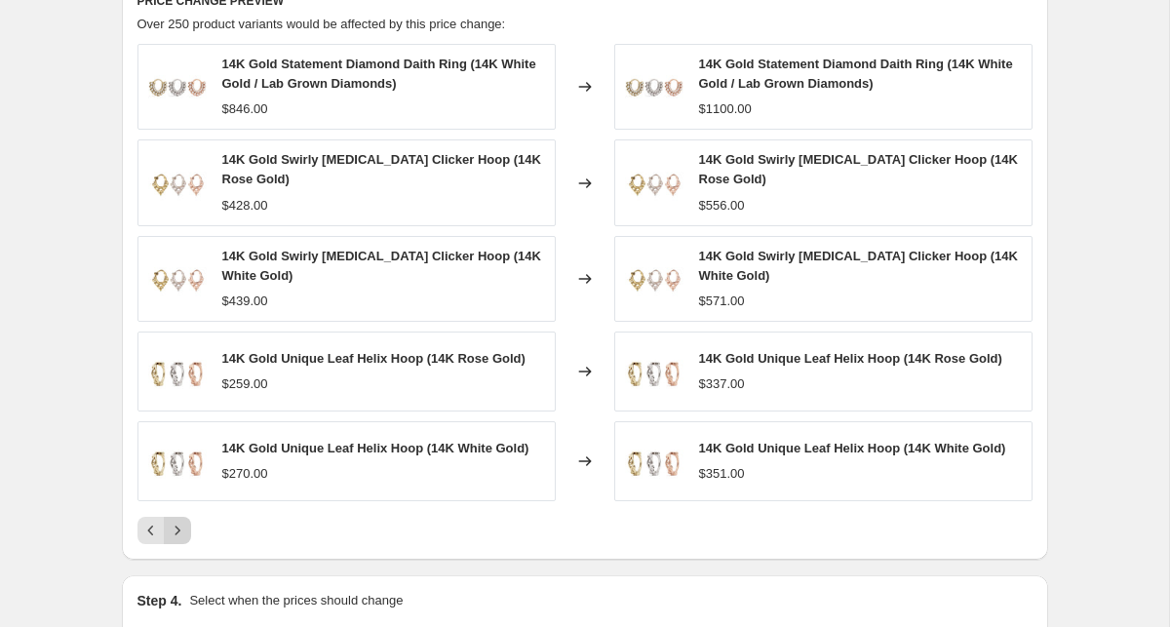
click at [181, 538] on icon "Next" at bounding box center [177, 529] width 19 height 19
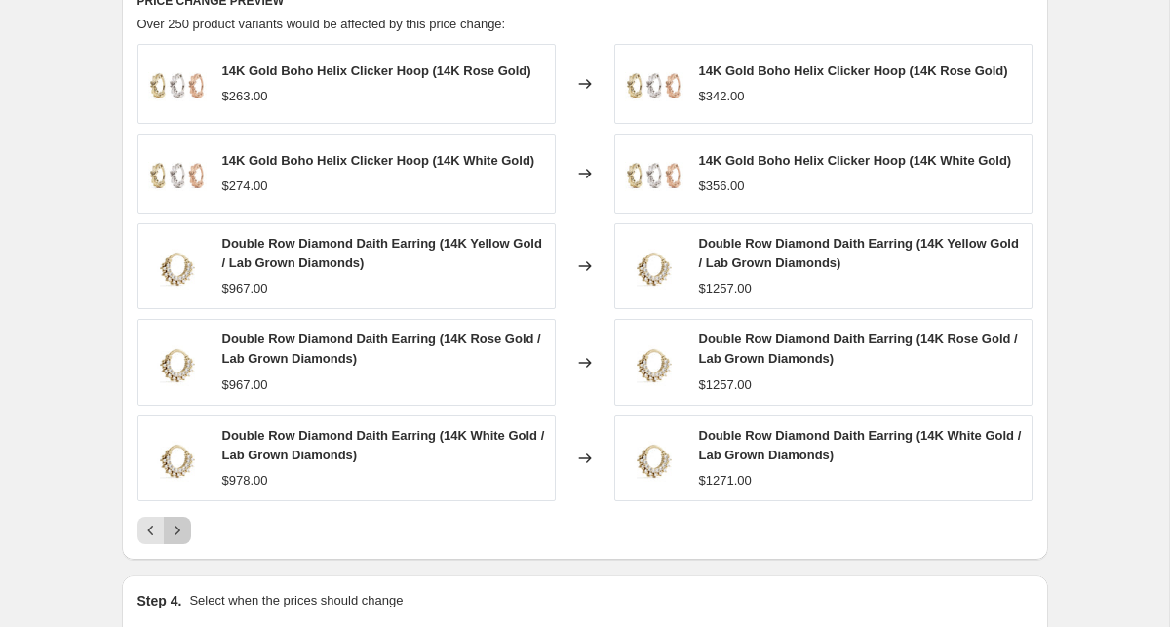
click at [181, 538] on icon "Next" at bounding box center [177, 529] width 19 height 19
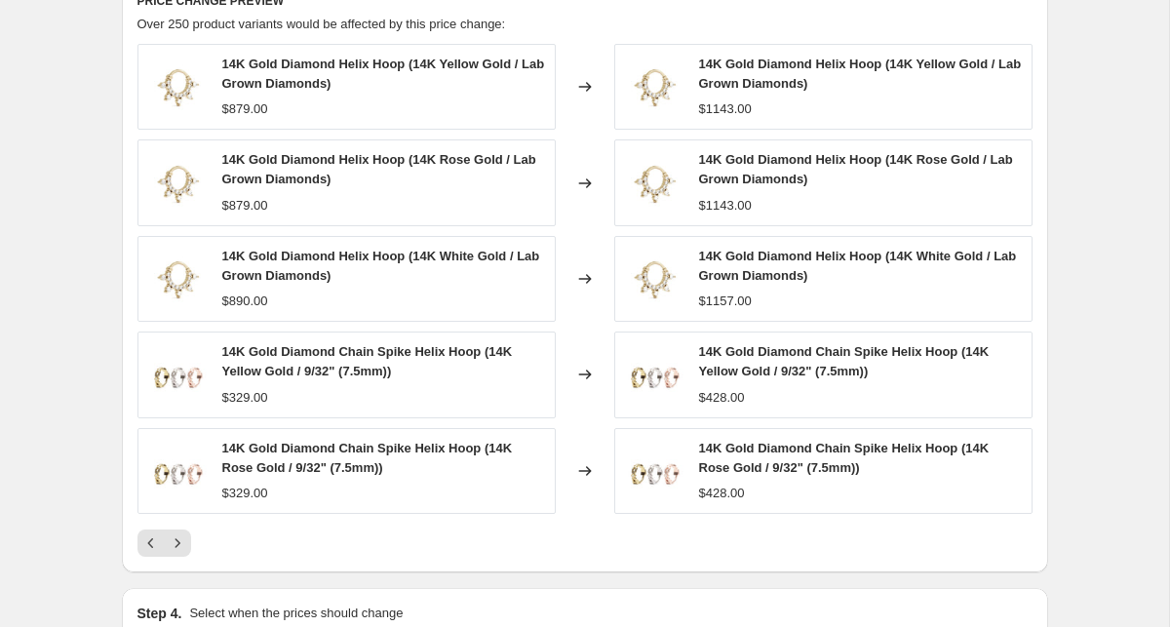
click at [182, 533] on icon "Next" at bounding box center [177, 542] width 19 height 19
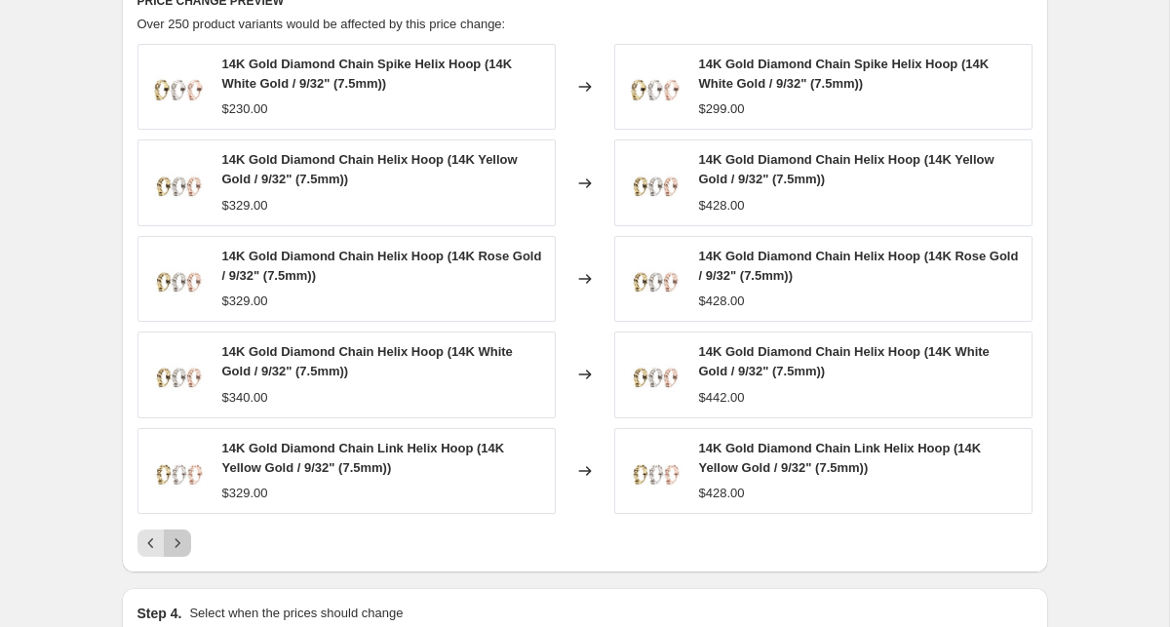
click at [183, 536] on icon "Next" at bounding box center [177, 542] width 19 height 19
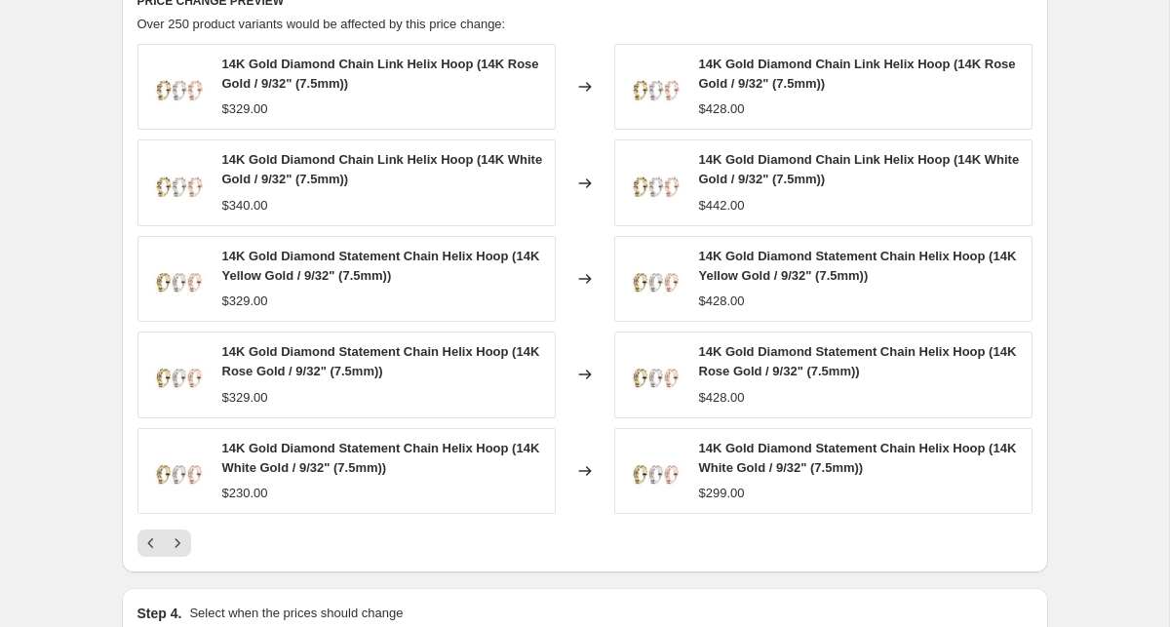
click at [185, 535] on icon "Next" at bounding box center [177, 542] width 19 height 19
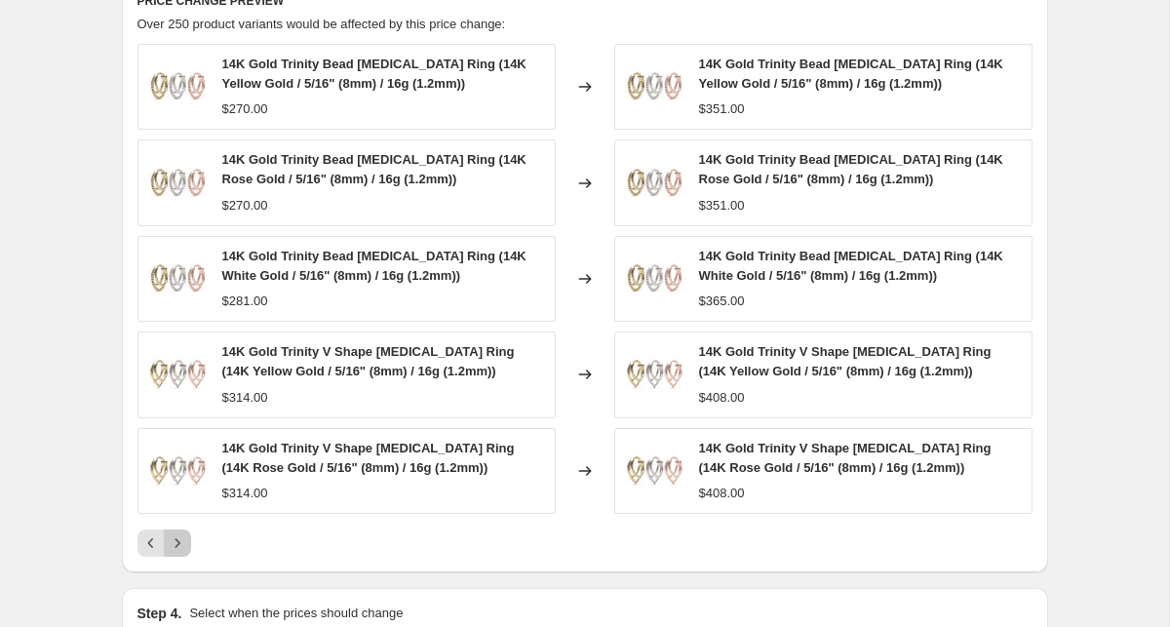
click at [185, 535] on icon "Next" at bounding box center [177, 542] width 19 height 19
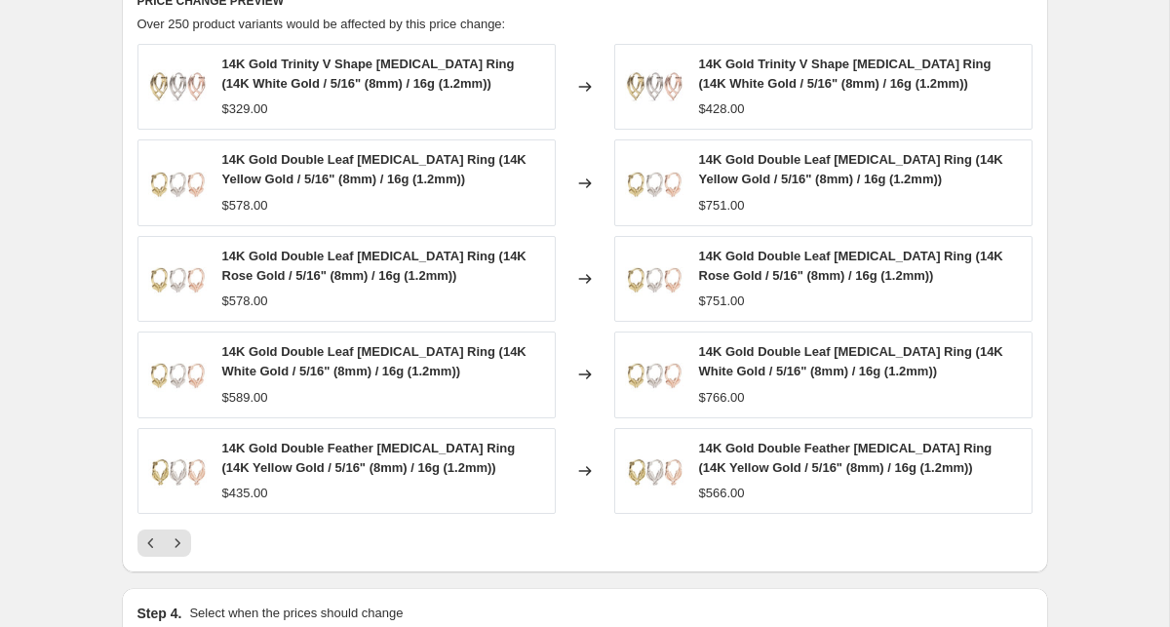
click at [185, 535] on icon "Next" at bounding box center [177, 542] width 19 height 19
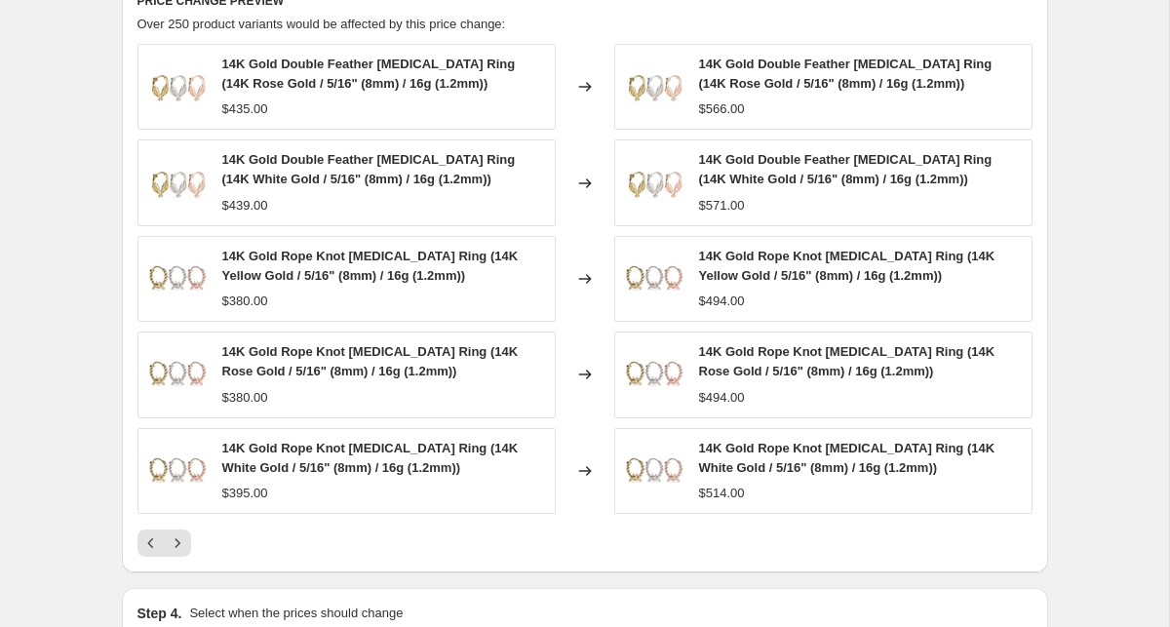
click at [185, 535] on icon "Next" at bounding box center [177, 542] width 19 height 19
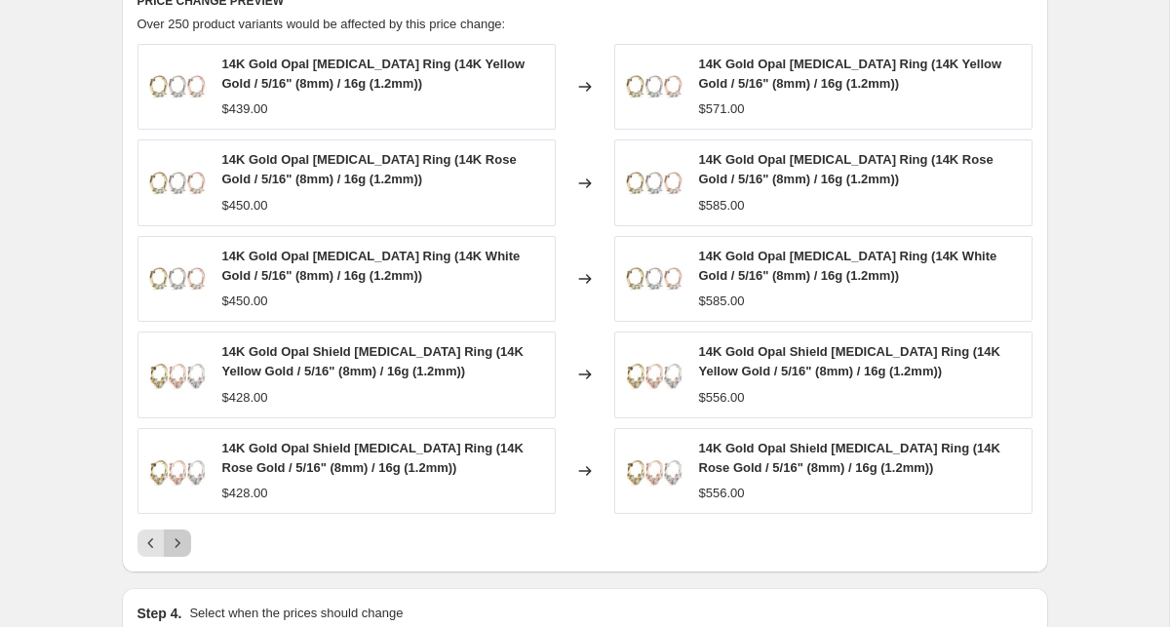
click at [185, 535] on icon "Next" at bounding box center [177, 542] width 19 height 19
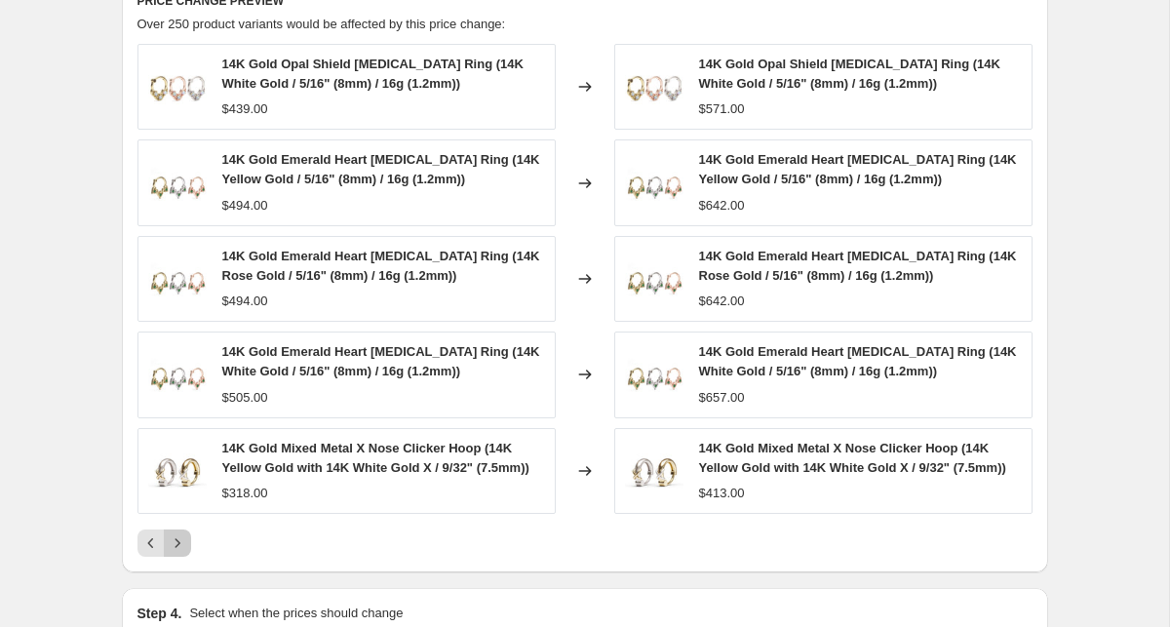
click at [187, 535] on button "Next" at bounding box center [177, 542] width 27 height 27
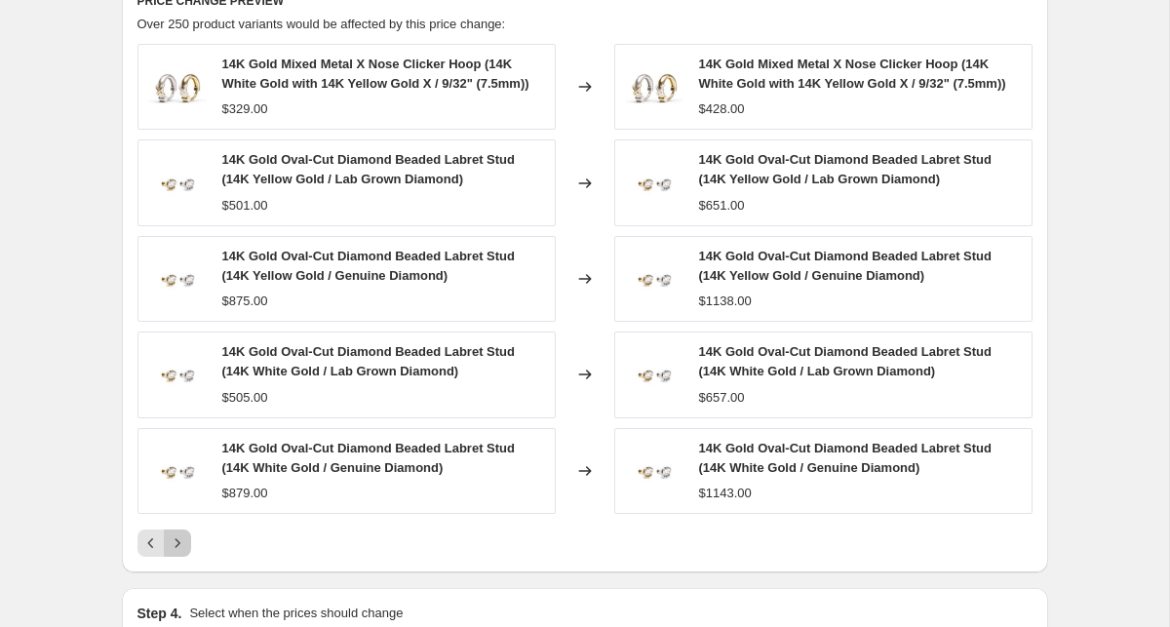
click at [183, 543] on icon "Next" at bounding box center [177, 542] width 19 height 19
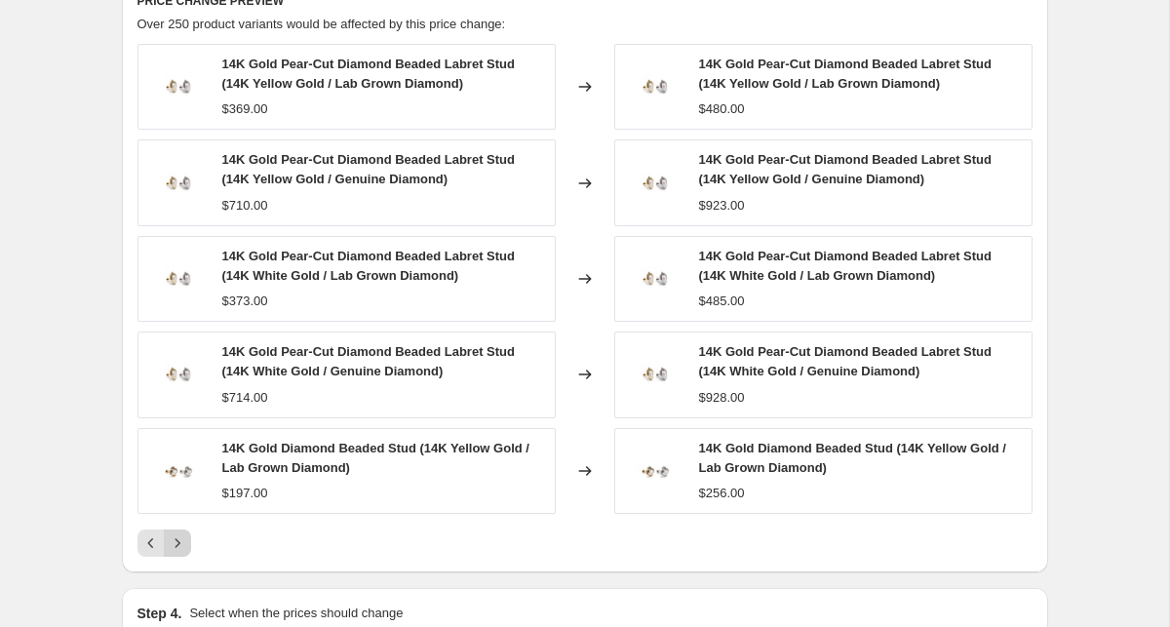
click at [183, 543] on icon "Next" at bounding box center [177, 542] width 19 height 19
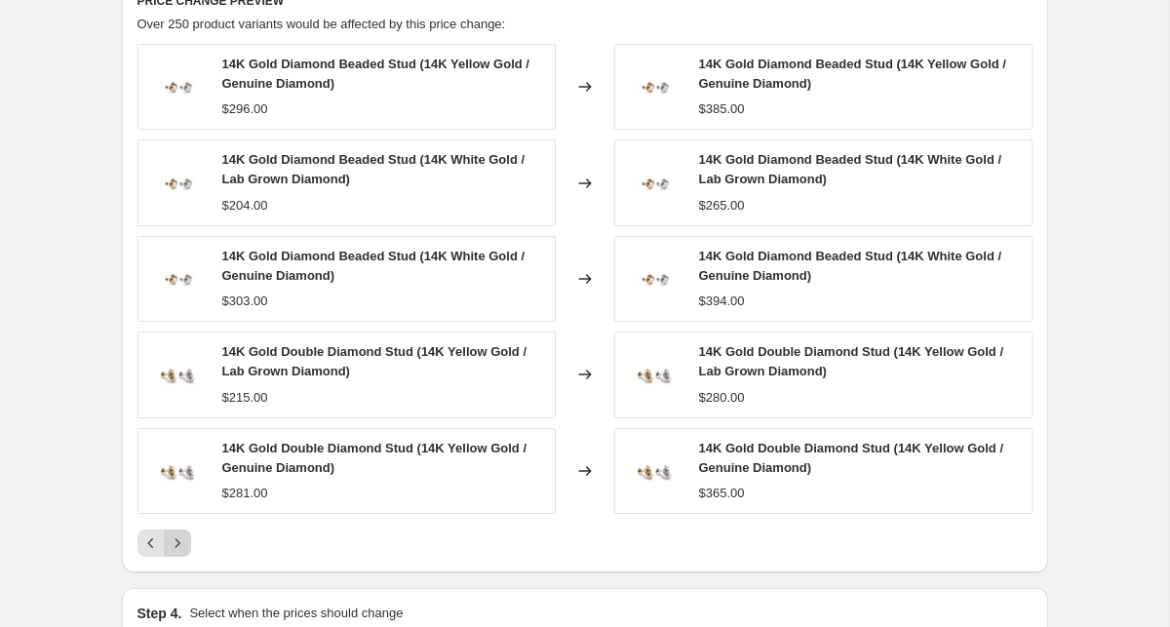
click at [183, 543] on icon "Next" at bounding box center [177, 542] width 19 height 19
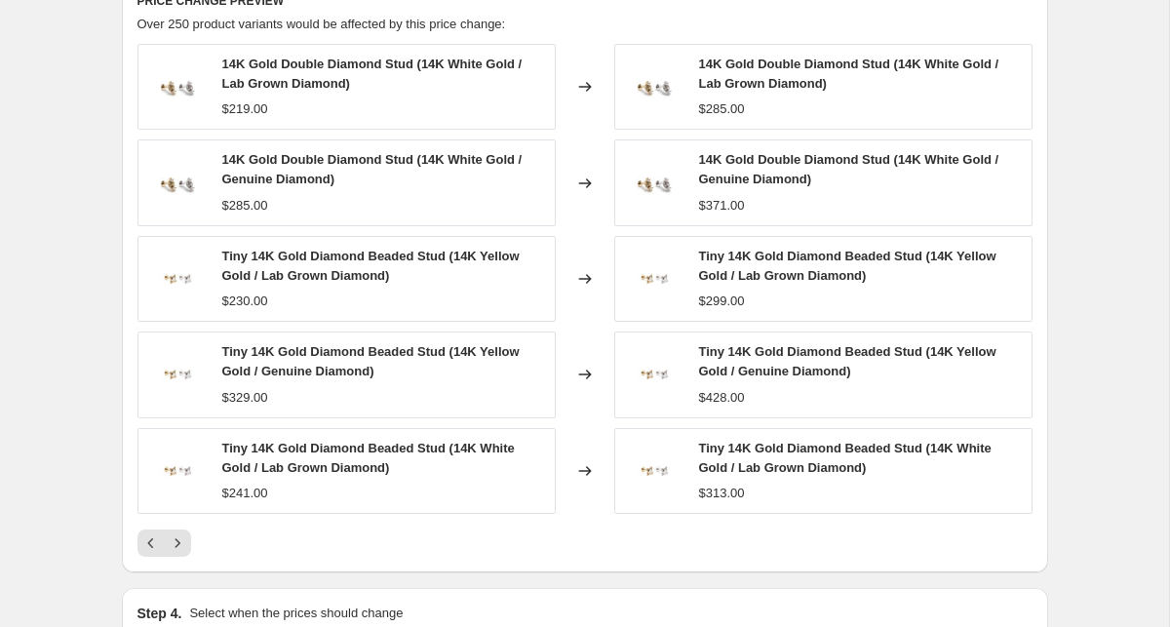
scroll to position [1829, 0]
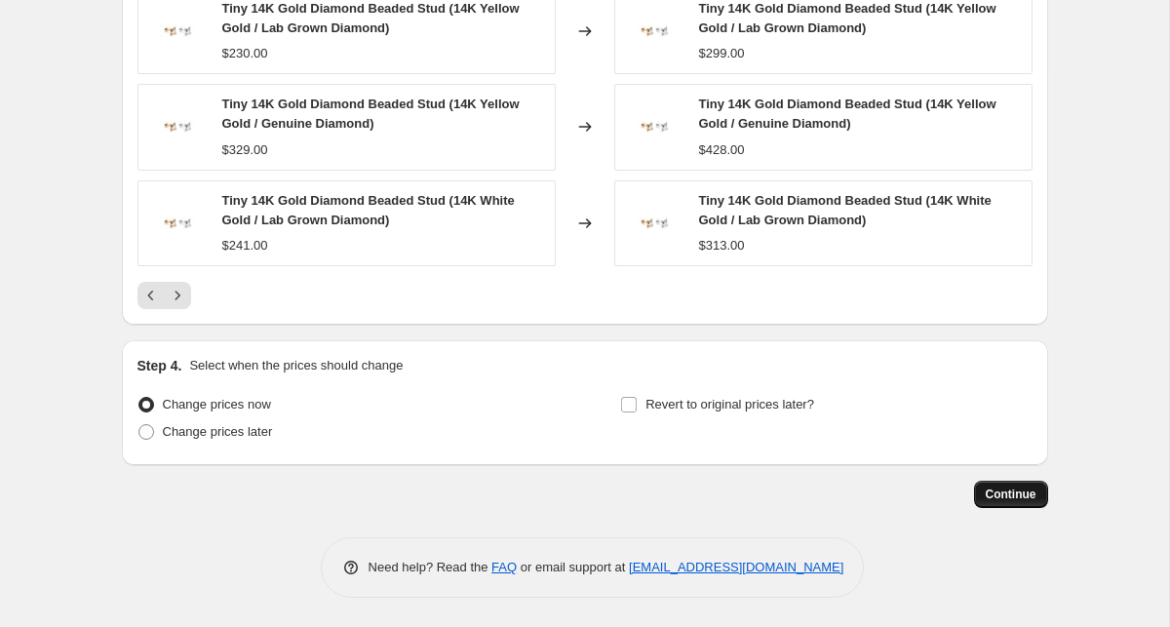
click at [1026, 497] on span "Continue" at bounding box center [1010, 494] width 51 height 16
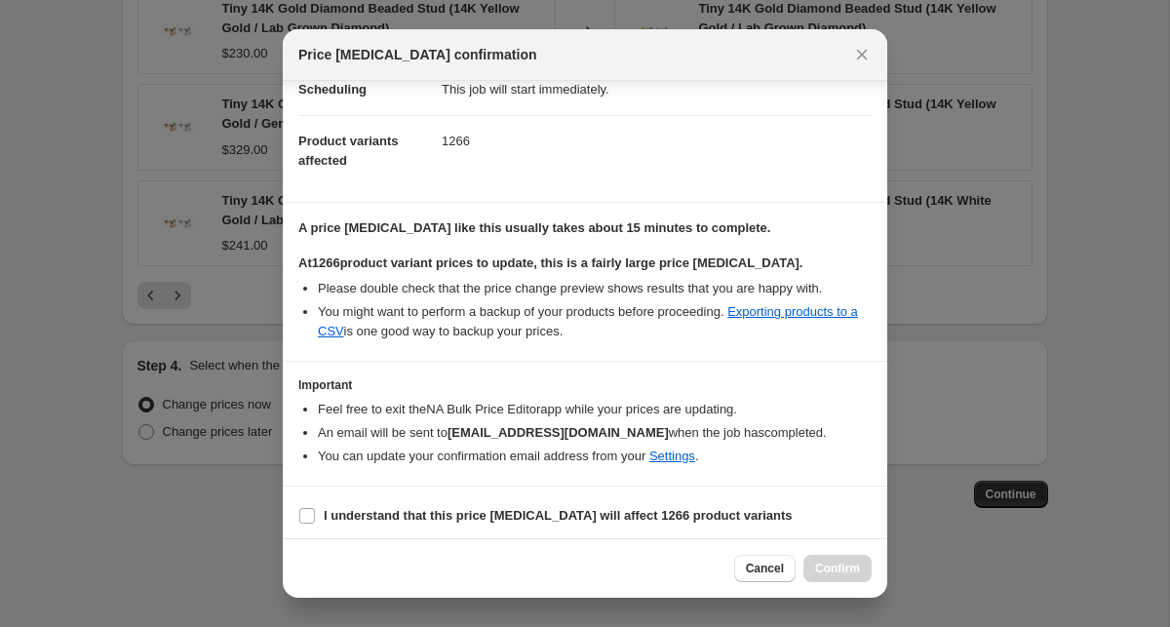
scroll to position [181, 0]
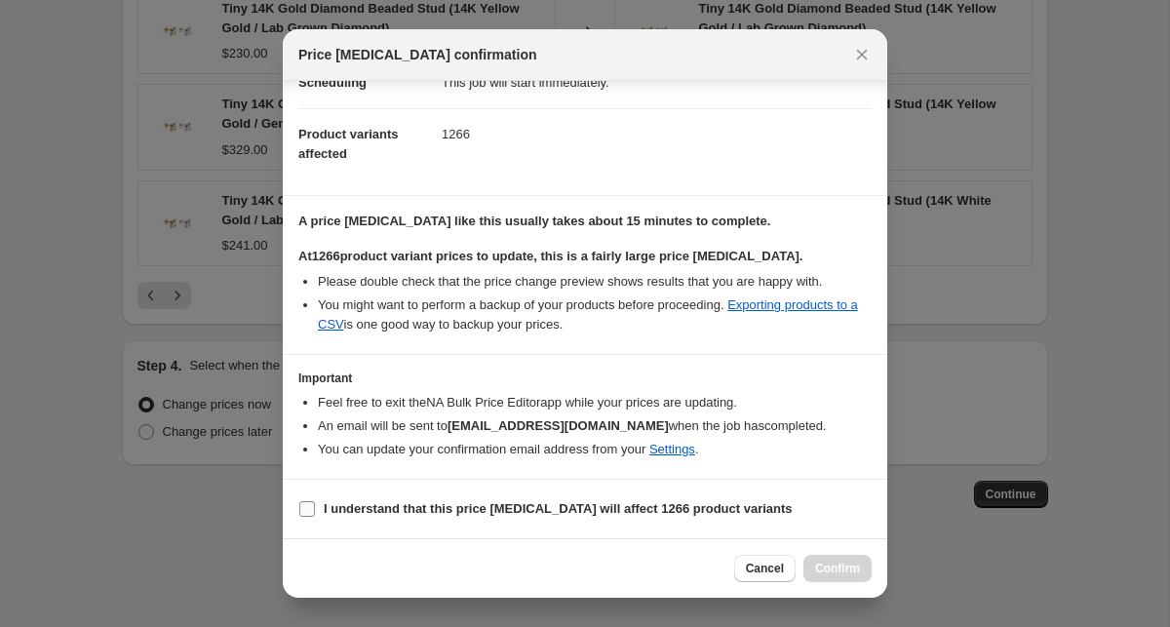
click at [379, 501] on b "I understand that this price [MEDICAL_DATA] will affect 1266 product variants" at bounding box center [558, 508] width 469 height 15
click at [315, 501] on input "I understand that this price [MEDICAL_DATA] will affect 1266 product variants" at bounding box center [307, 509] width 16 height 16
checkbox input "true"
click at [827, 563] on span "Confirm" at bounding box center [837, 568] width 45 height 16
